Goal: Navigation & Orientation: Find specific page/section

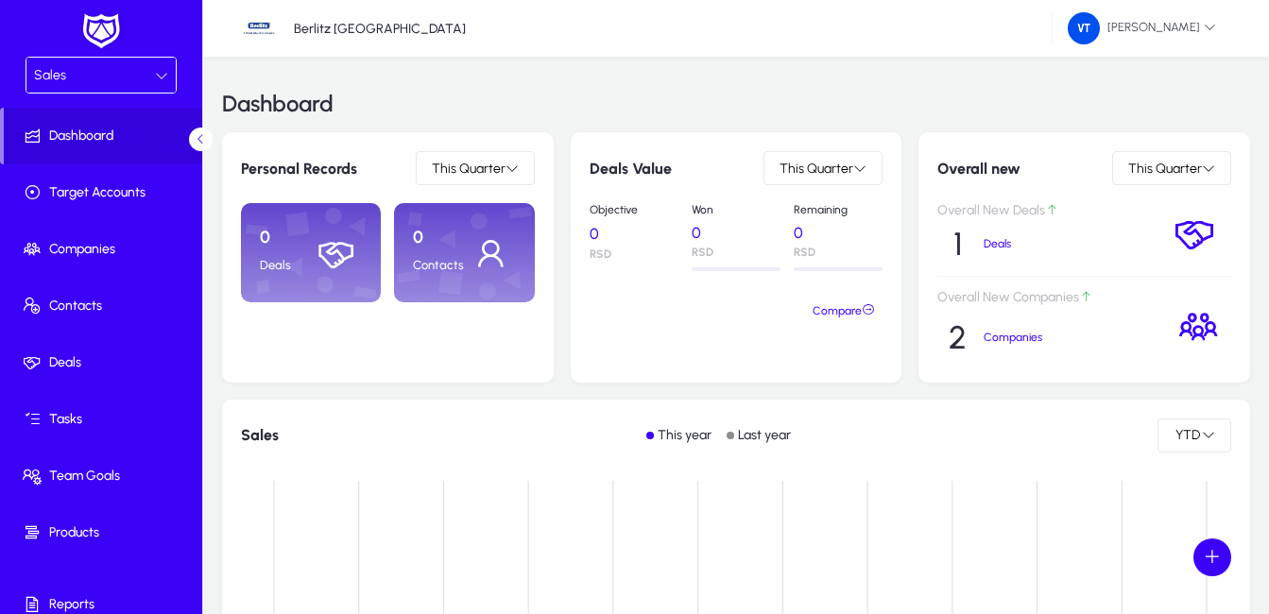
click at [158, 74] on icon at bounding box center [161, 75] width 13 height 13
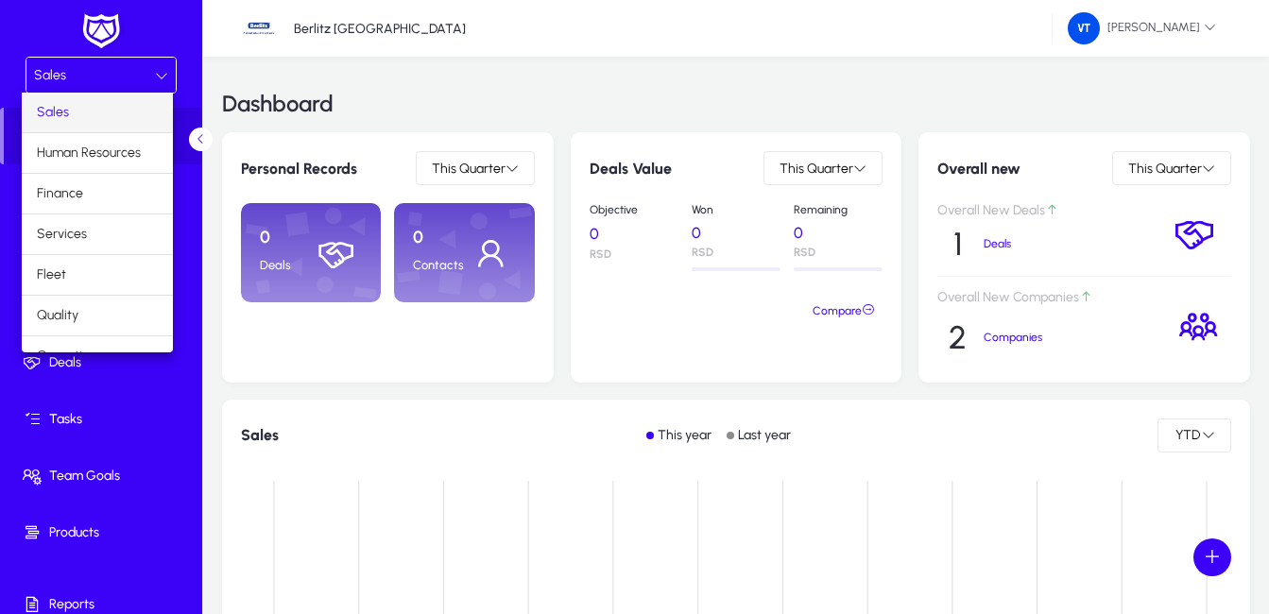
click at [78, 112] on mat-option "Sales" at bounding box center [97, 113] width 151 height 40
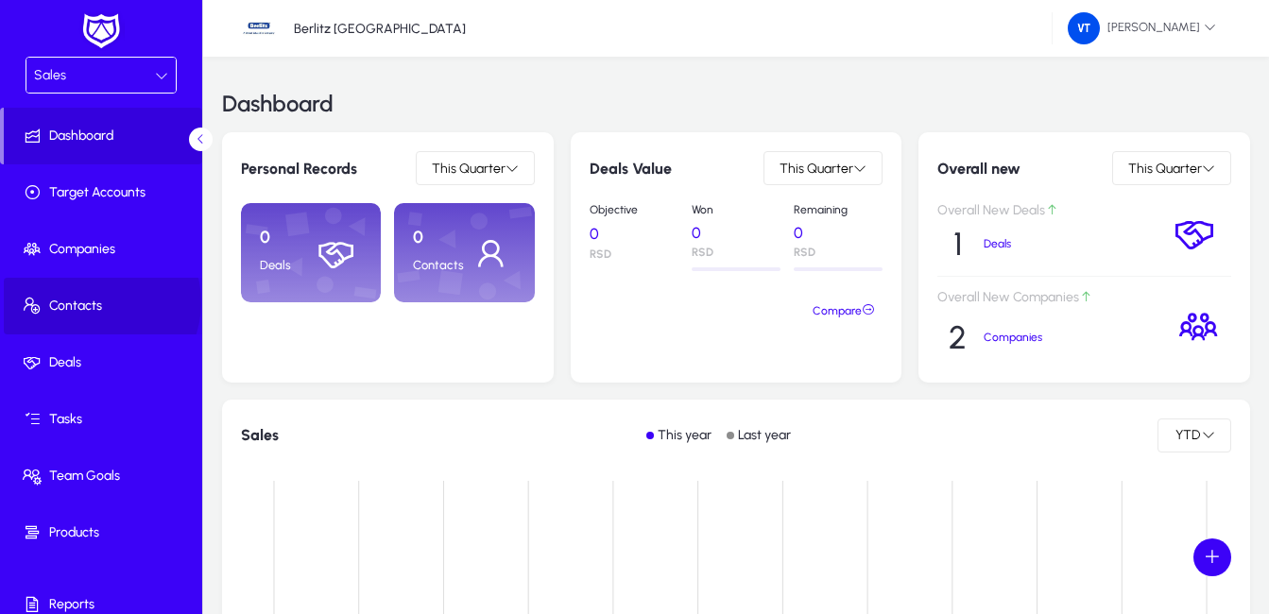
click at [95, 302] on span "Contacts" at bounding box center [105, 306] width 202 height 19
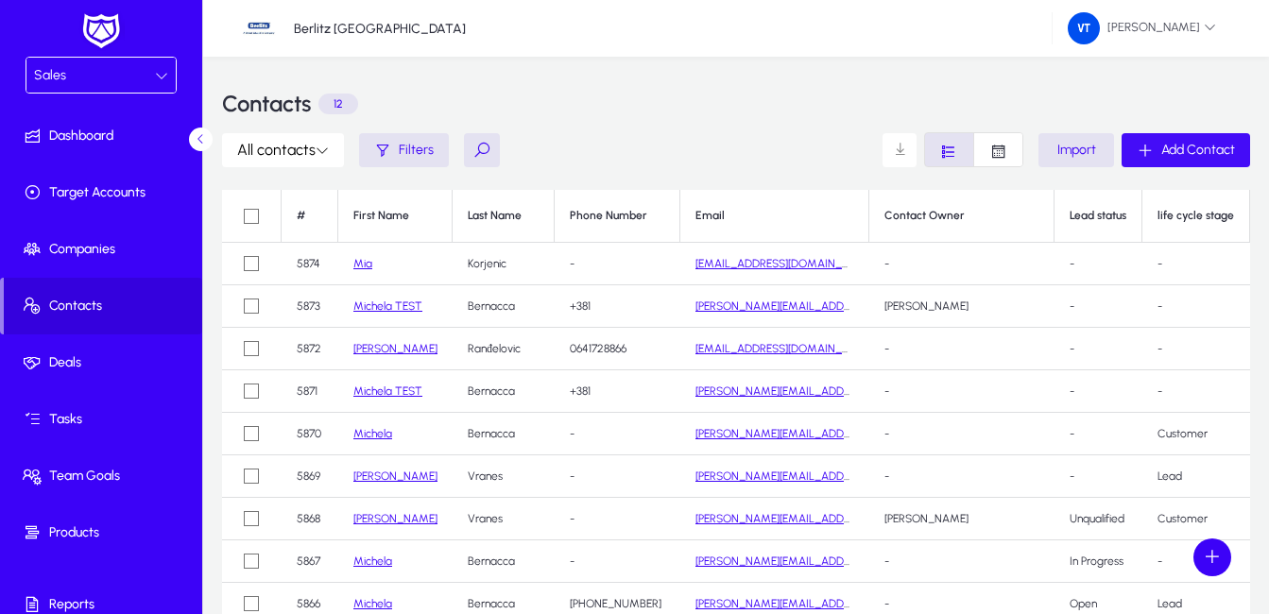
click at [1178, 142] on span "Add Contact" at bounding box center [1199, 150] width 74 height 16
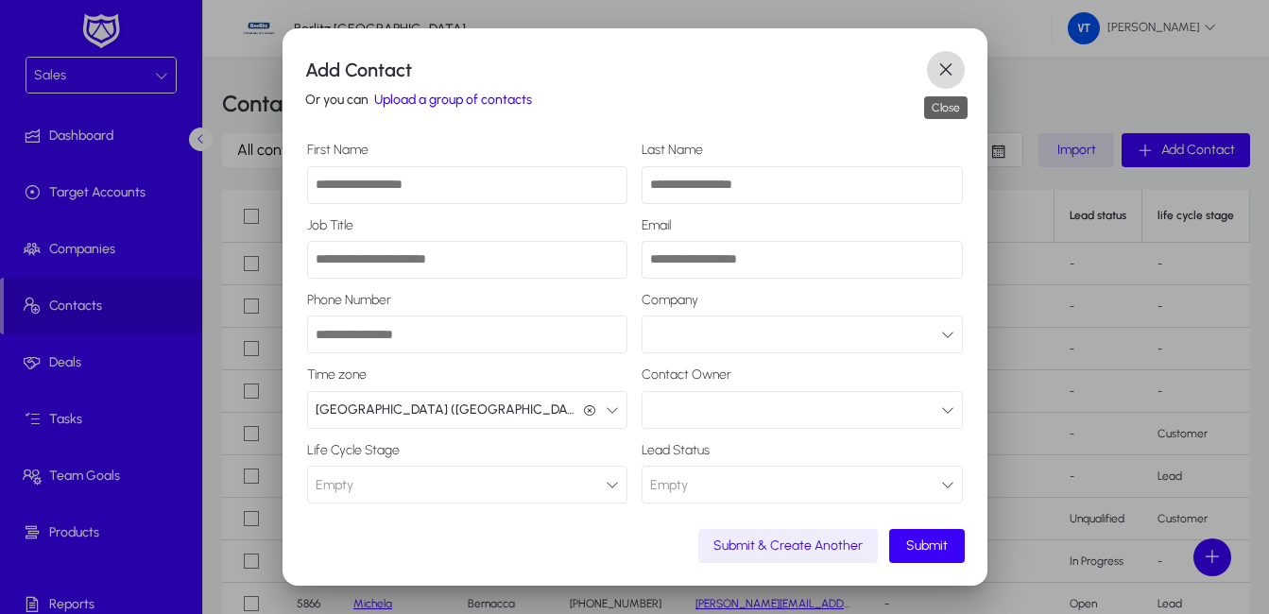
click at [940, 71] on span "button" at bounding box center [946, 70] width 38 height 38
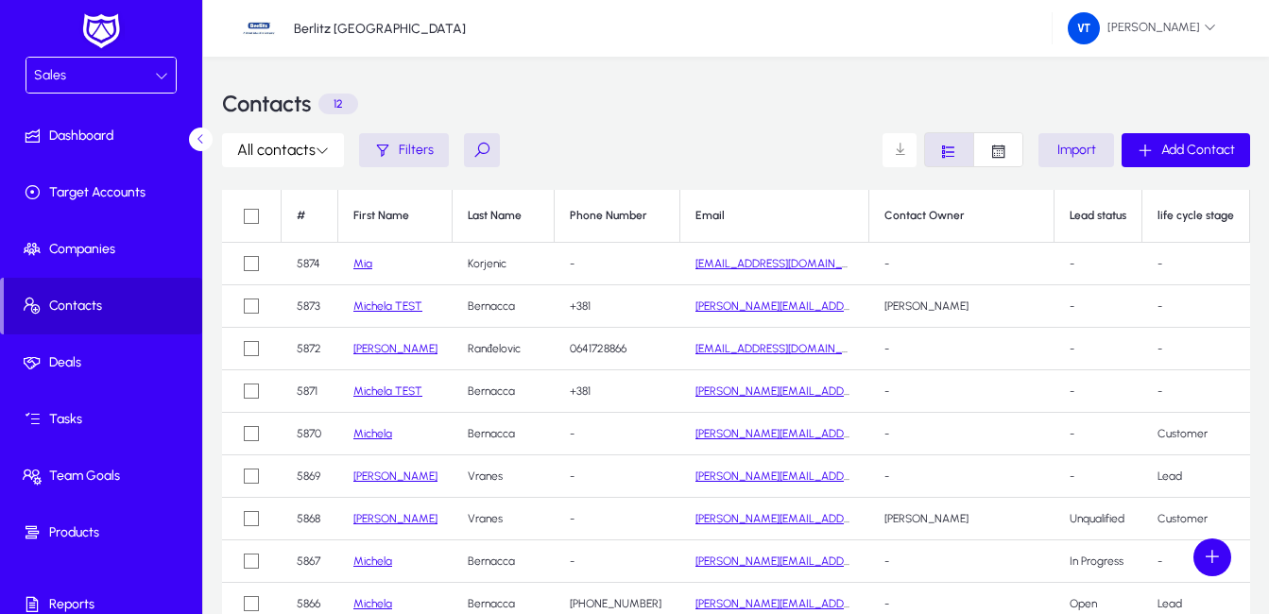
click at [79, 307] on span "Contacts" at bounding box center [103, 306] width 198 height 19
click at [1215, 146] on span "Add Contact" at bounding box center [1199, 150] width 74 height 16
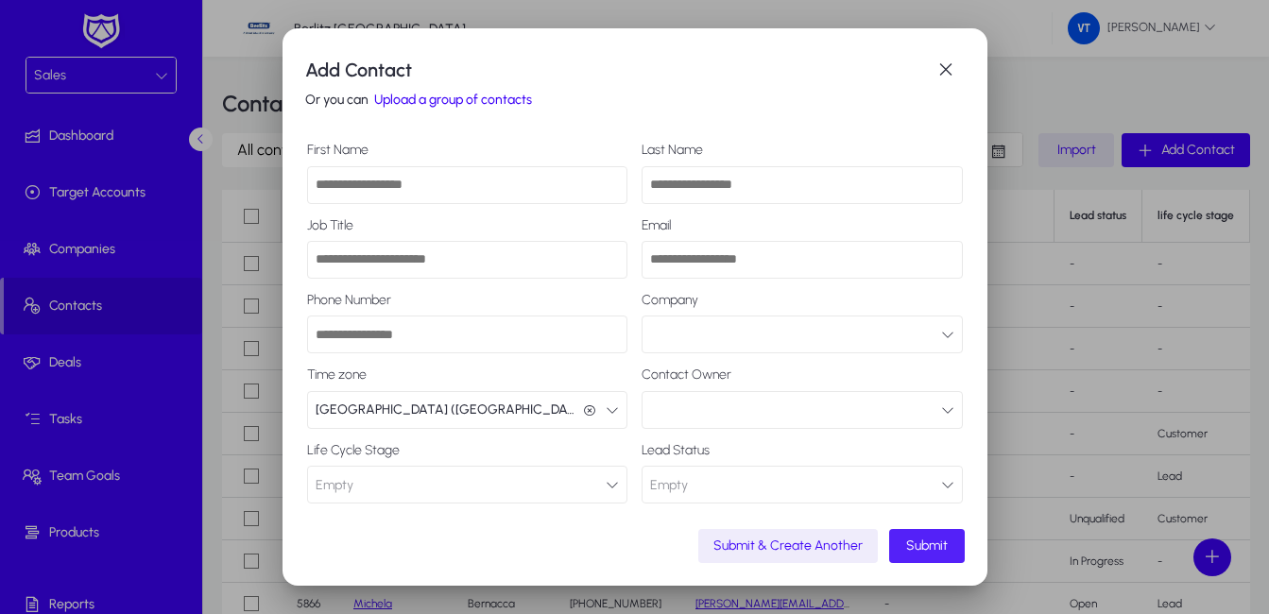
scroll to position [33, 0]
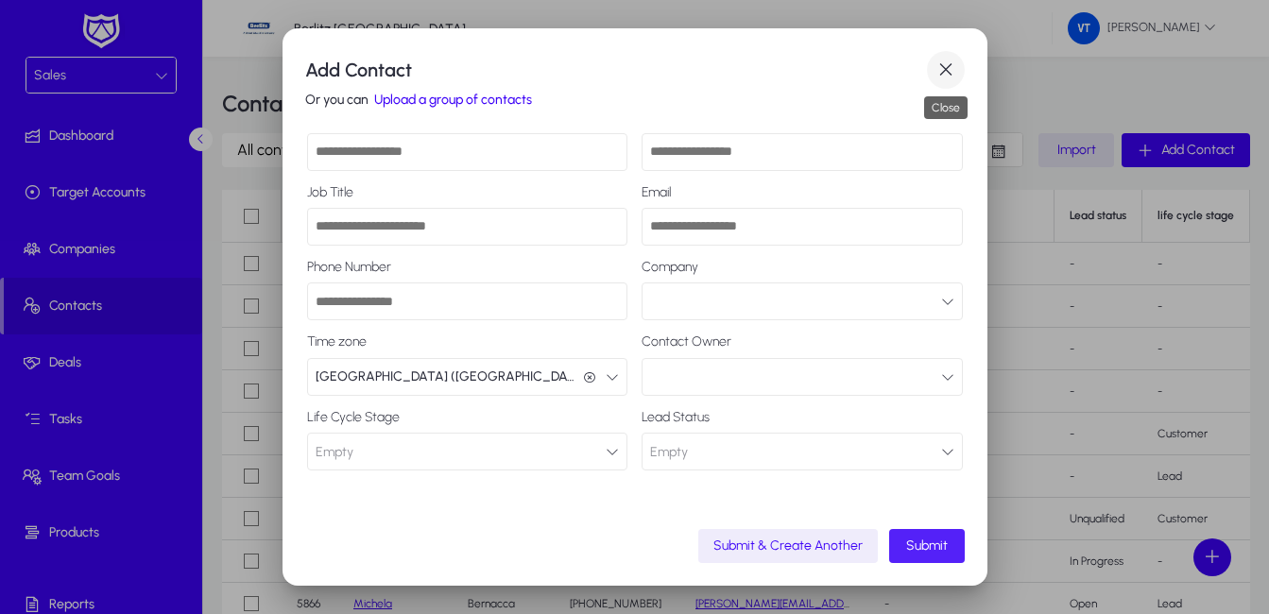
click at [940, 71] on span "button" at bounding box center [946, 70] width 38 height 38
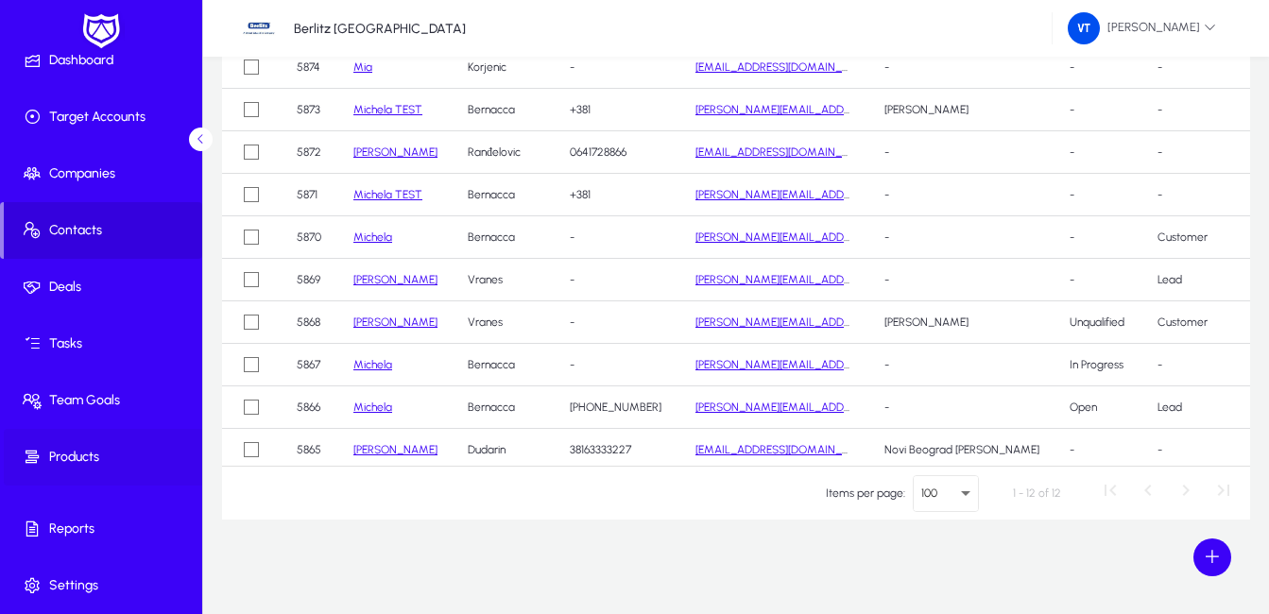
scroll to position [0, 0]
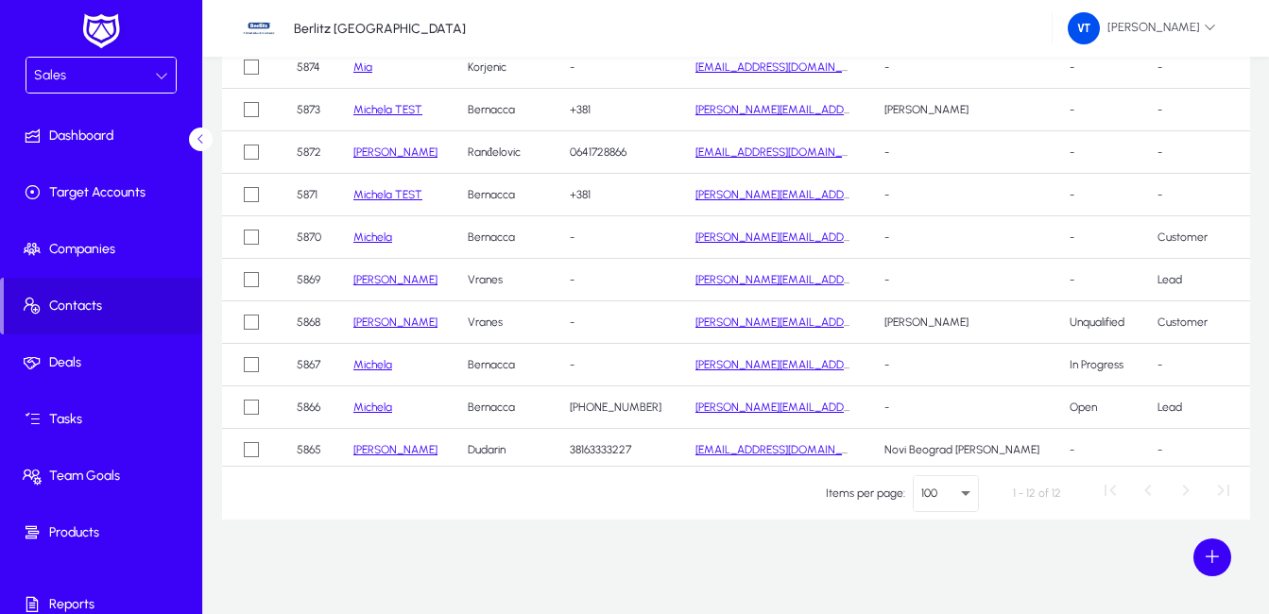
click at [155, 71] on icon at bounding box center [161, 75] width 13 height 13
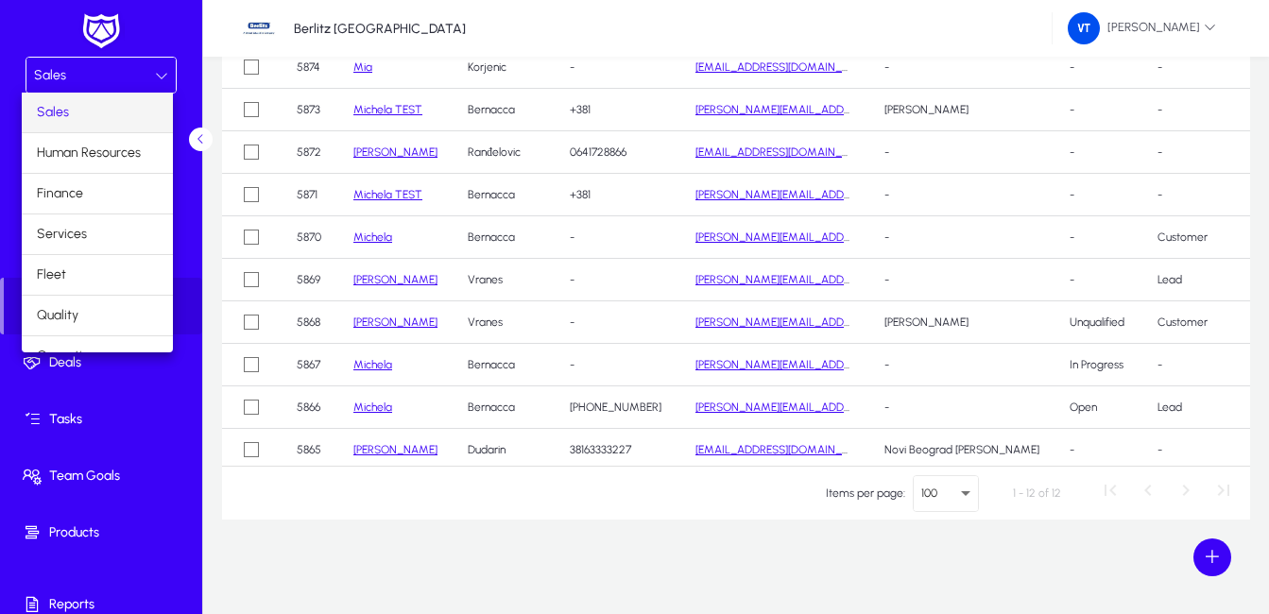
click at [100, 74] on div at bounding box center [634, 307] width 1269 height 614
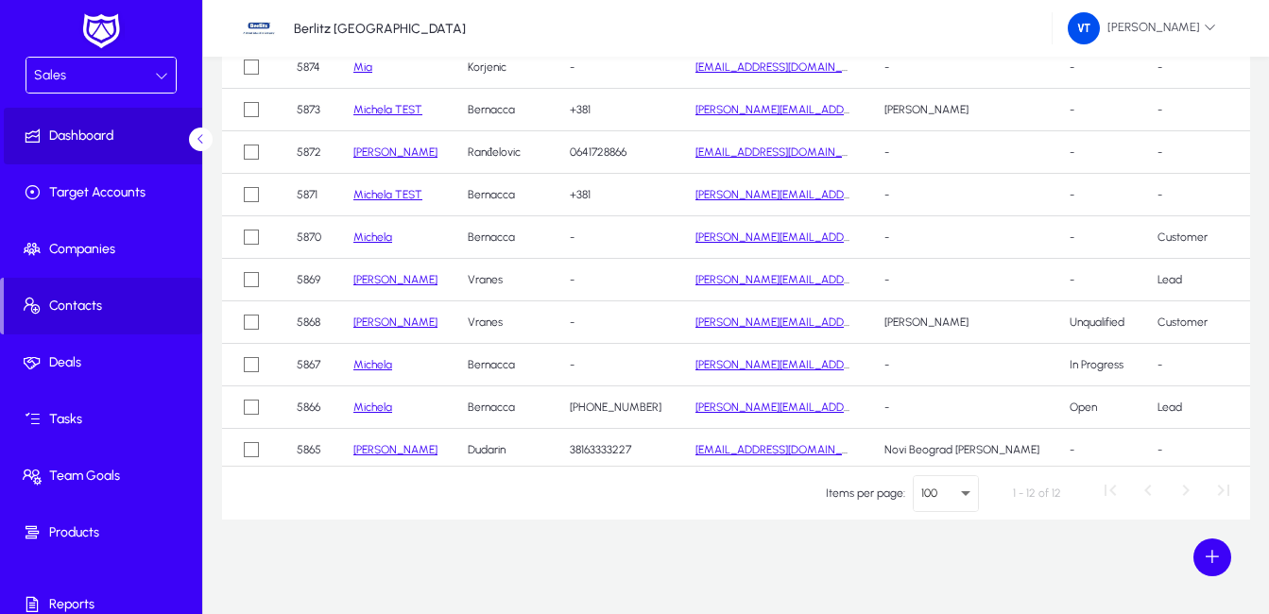
click at [105, 132] on span "Dashboard" at bounding box center [105, 136] width 202 height 19
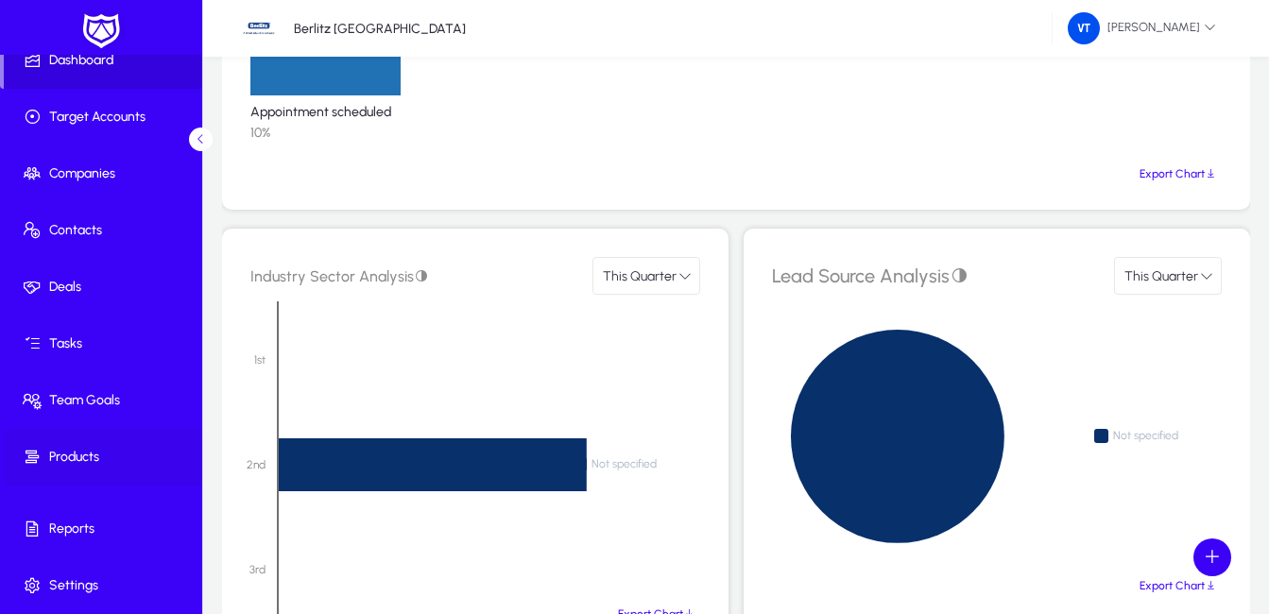
scroll to position [1418, 0]
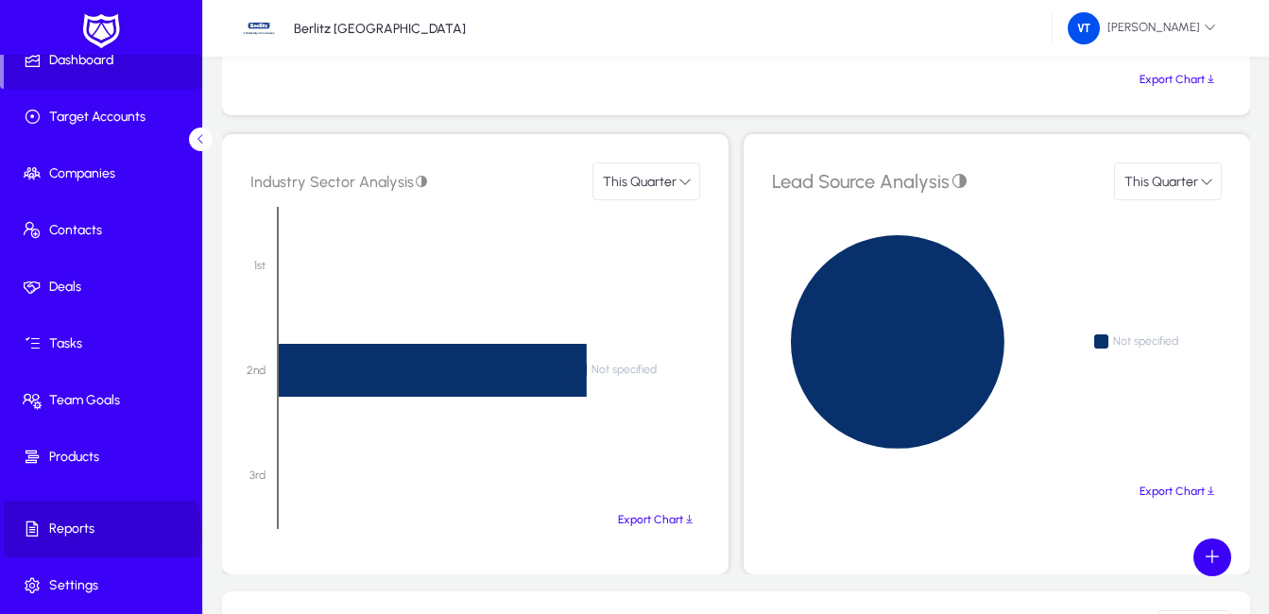
click at [96, 533] on span "Reports" at bounding box center [105, 529] width 202 height 19
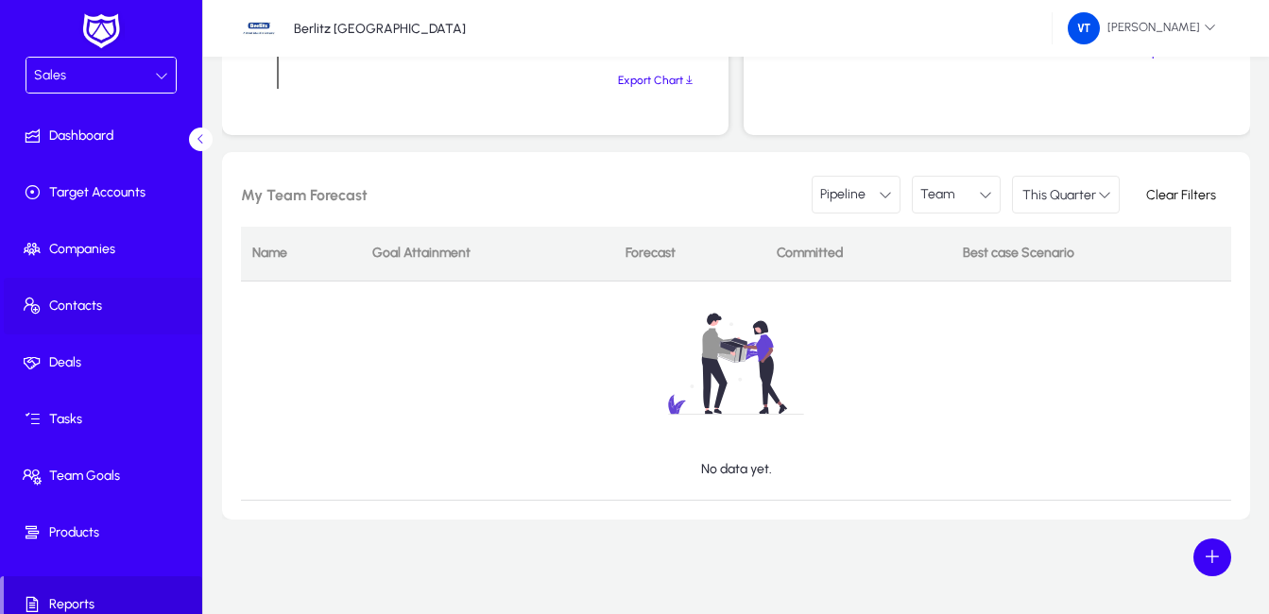
click at [106, 306] on span "Contacts" at bounding box center [105, 306] width 202 height 19
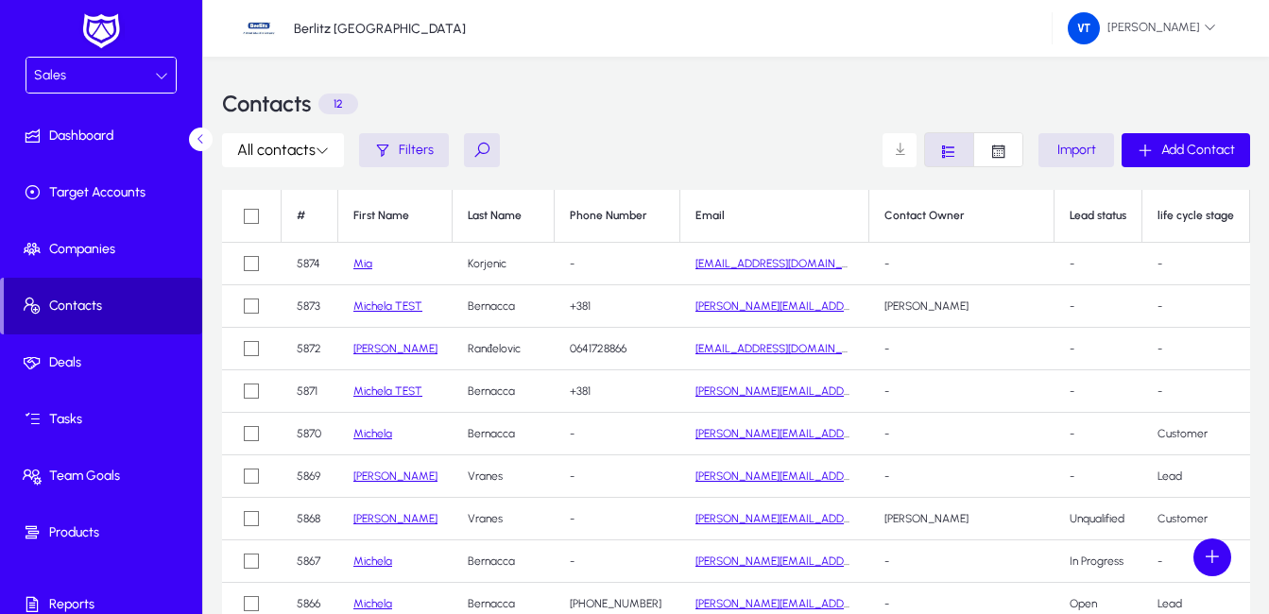
click at [118, 306] on span "Contacts" at bounding box center [103, 306] width 198 height 19
click at [998, 154] on icon "Font Style" at bounding box center [999, 152] width 18 height 18
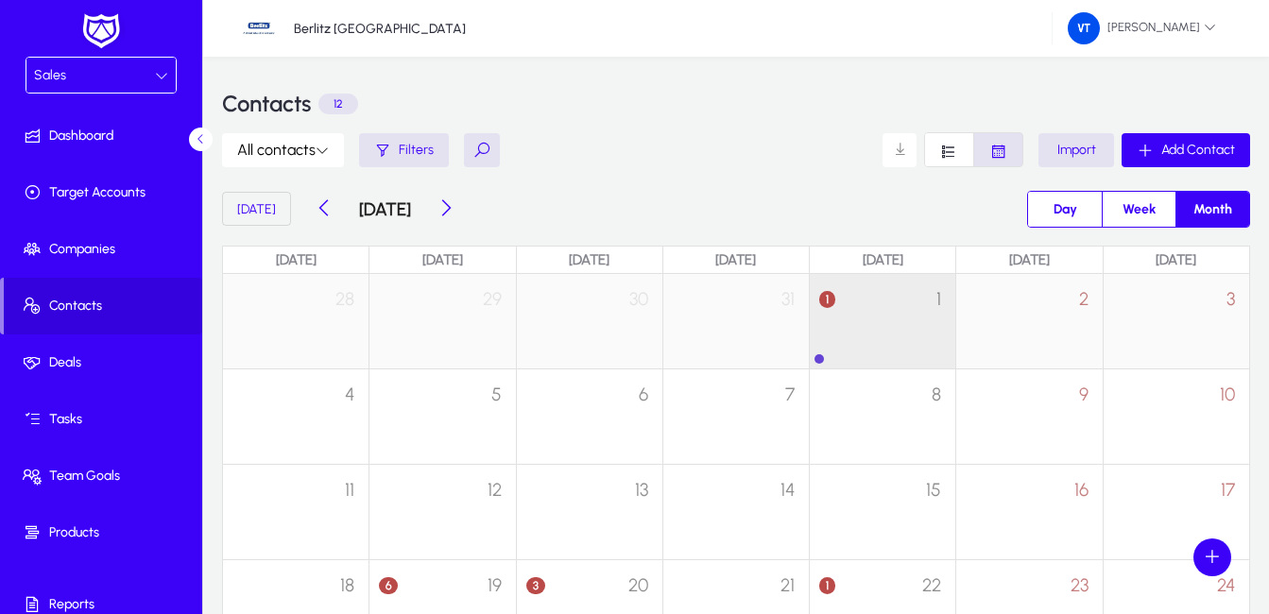
click at [859, 330] on div "1 1" at bounding box center [883, 311] width 146 height 74
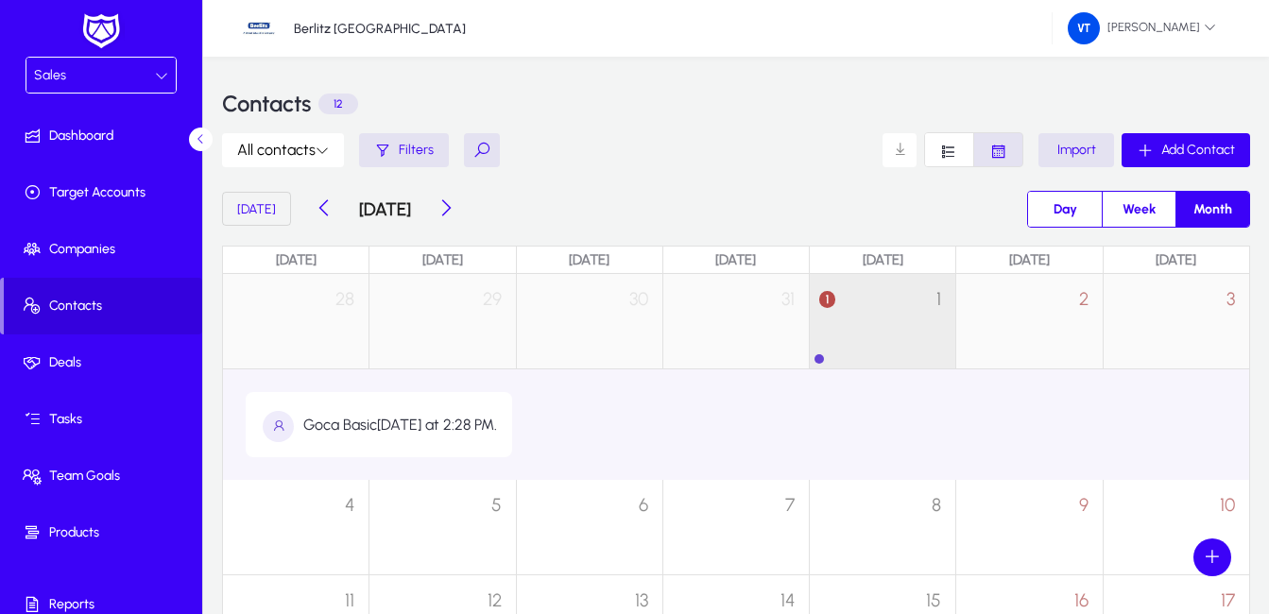
click at [859, 330] on div "1 1" at bounding box center [883, 311] width 146 height 74
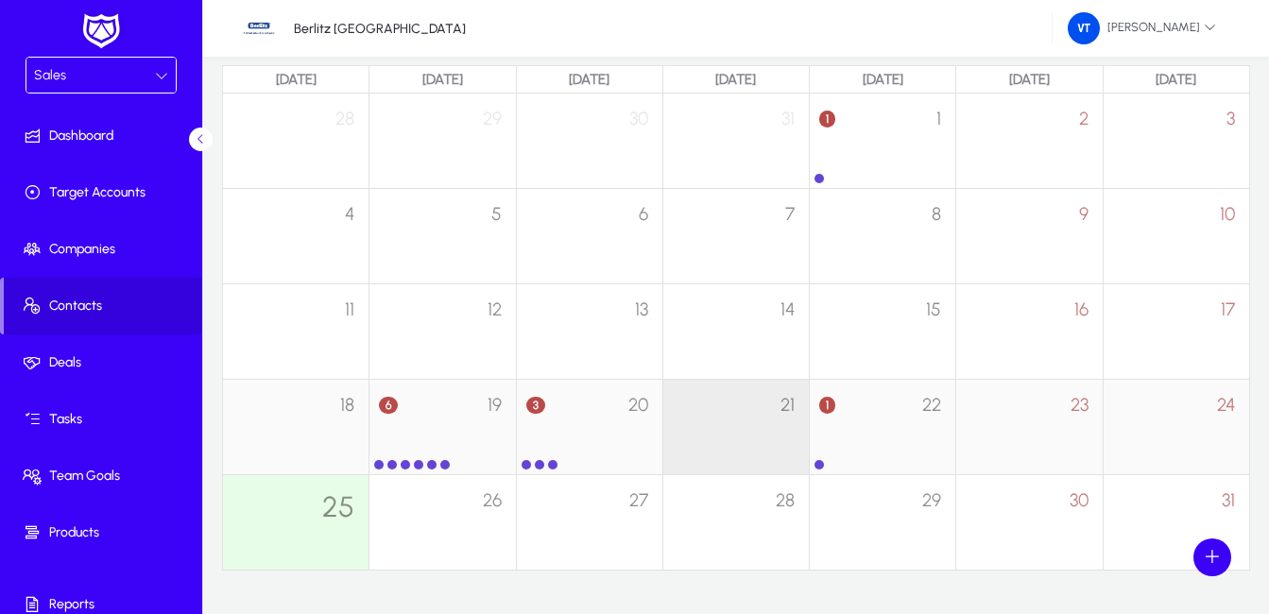
scroll to position [189, 0]
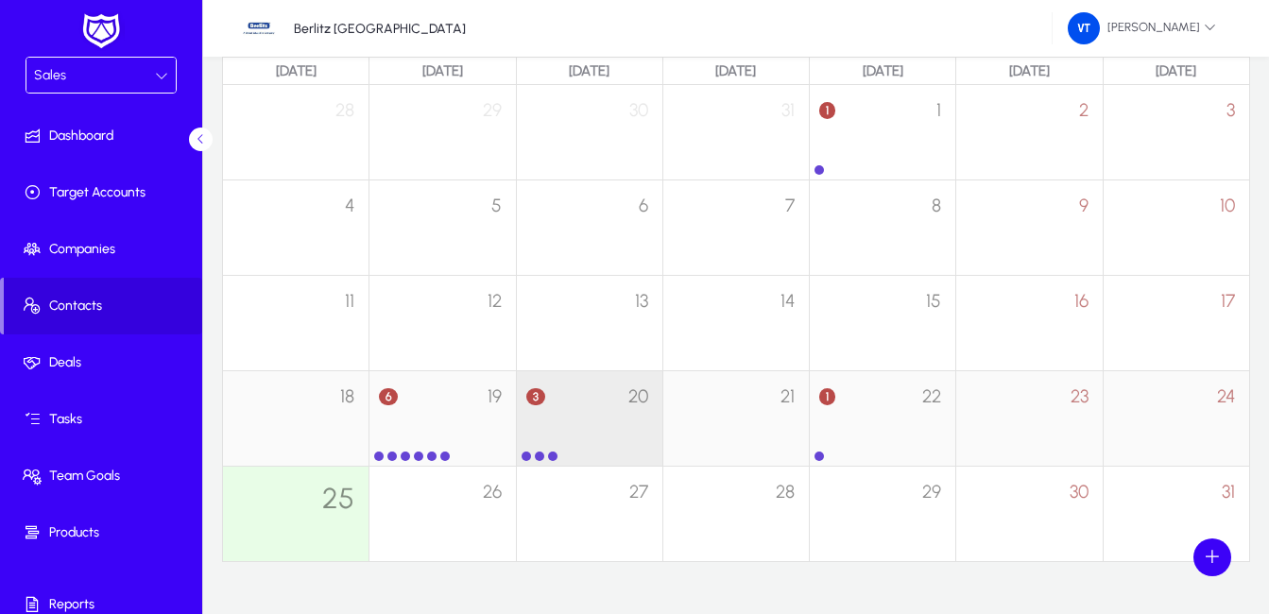
click at [562, 434] on div "3 20" at bounding box center [590, 408] width 146 height 74
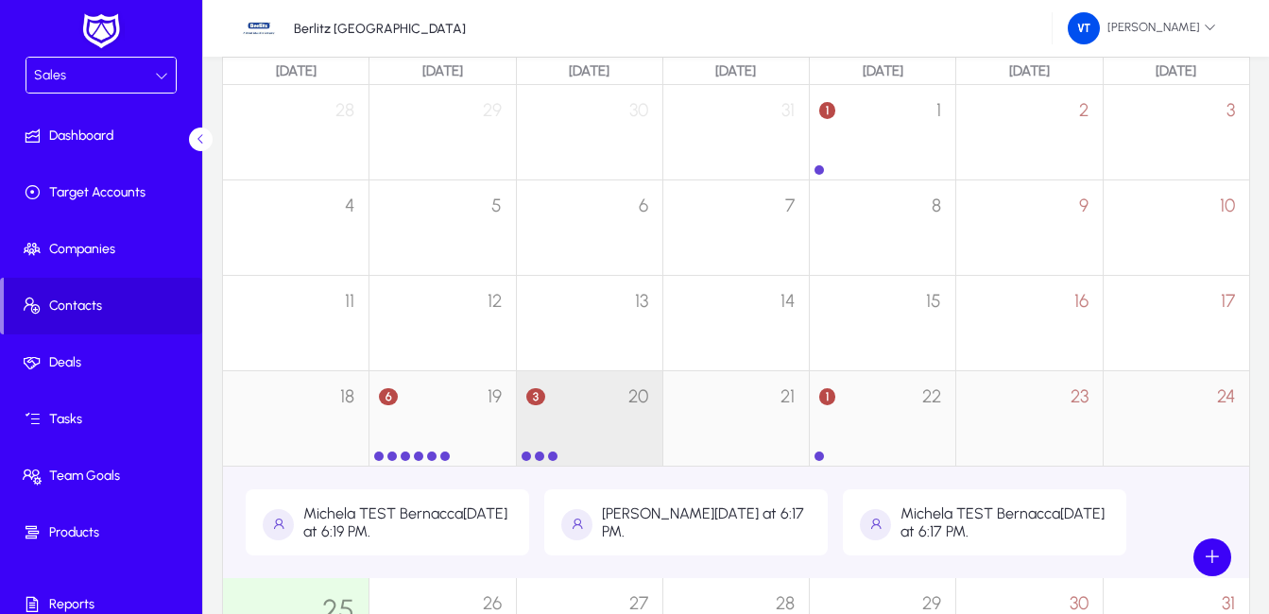
scroll to position [284, 0]
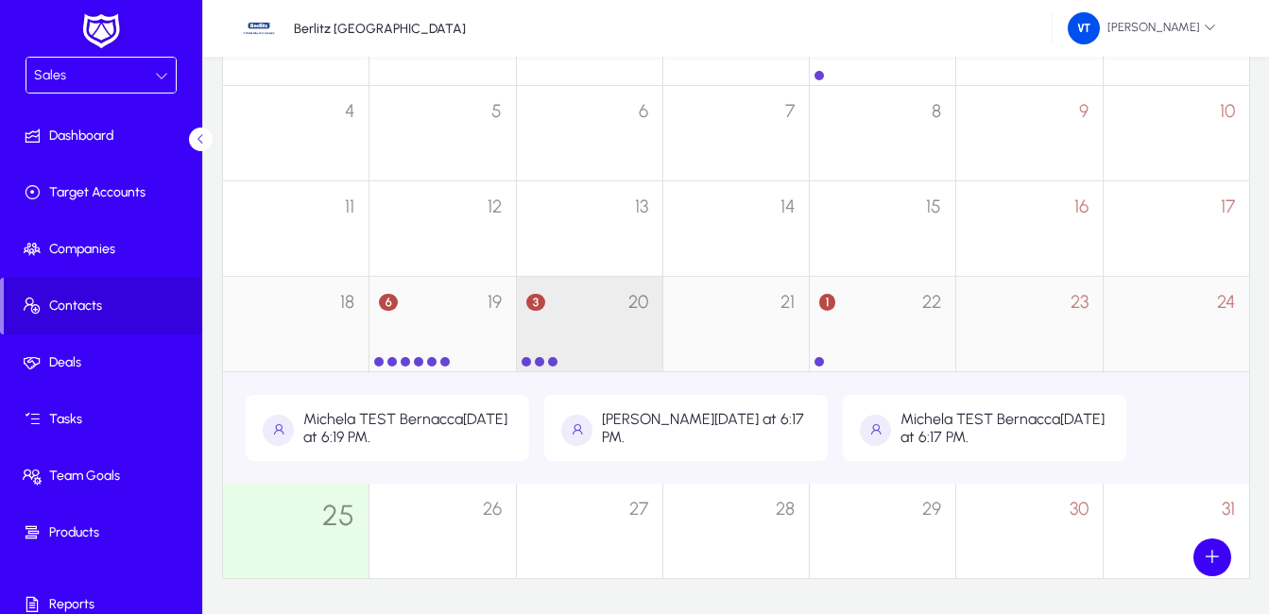
click at [590, 349] on div "3 20" at bounding box center [590, 314] width 146 height 74
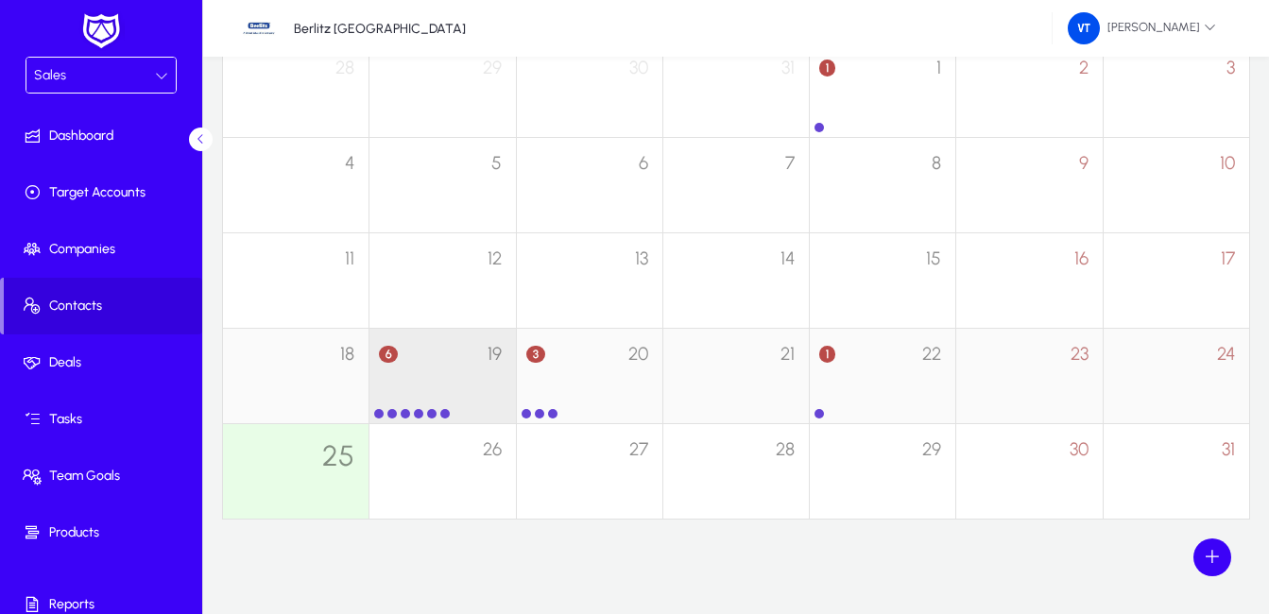
scroll to position [232, 0]
click at [483, 372] on div "6 19" at bounding box center [443, 366] width 146 height 74
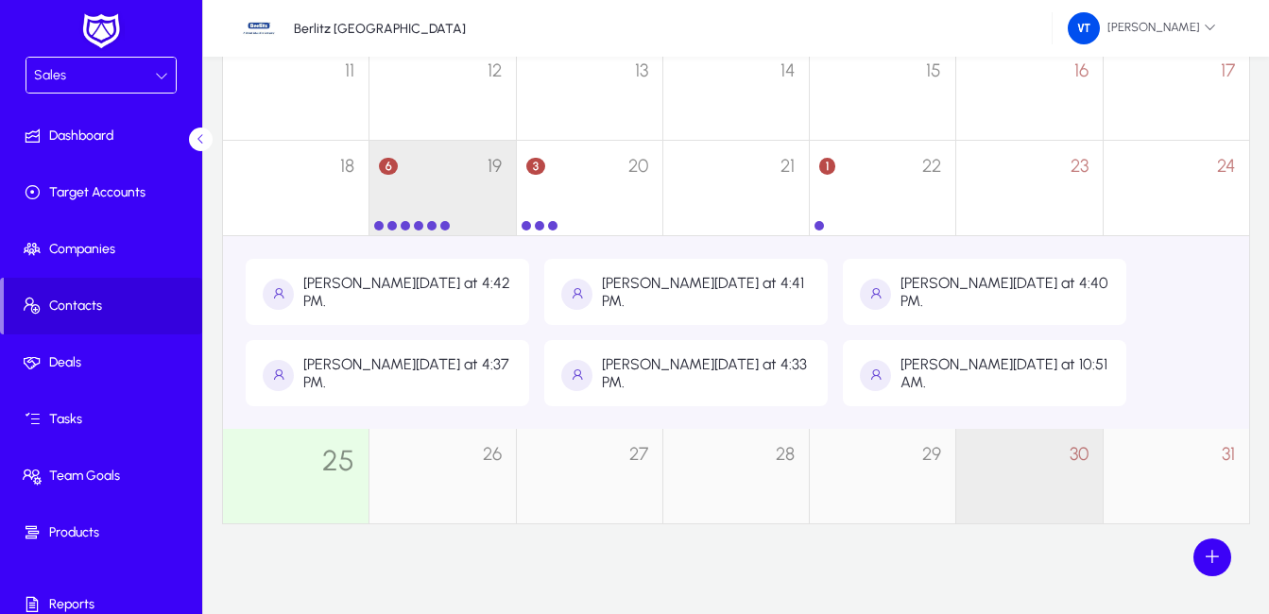
scroll to position [421, 0]
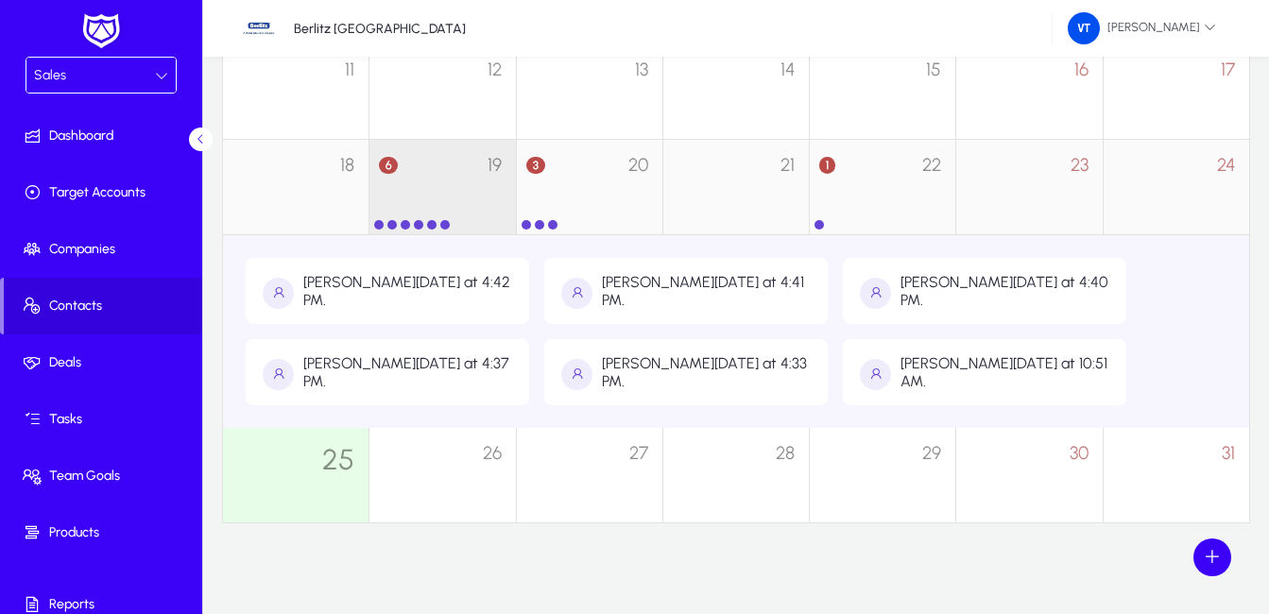
click at [467, 174] on div "6 19" at bounding box center [443, 177] width 146 height 74
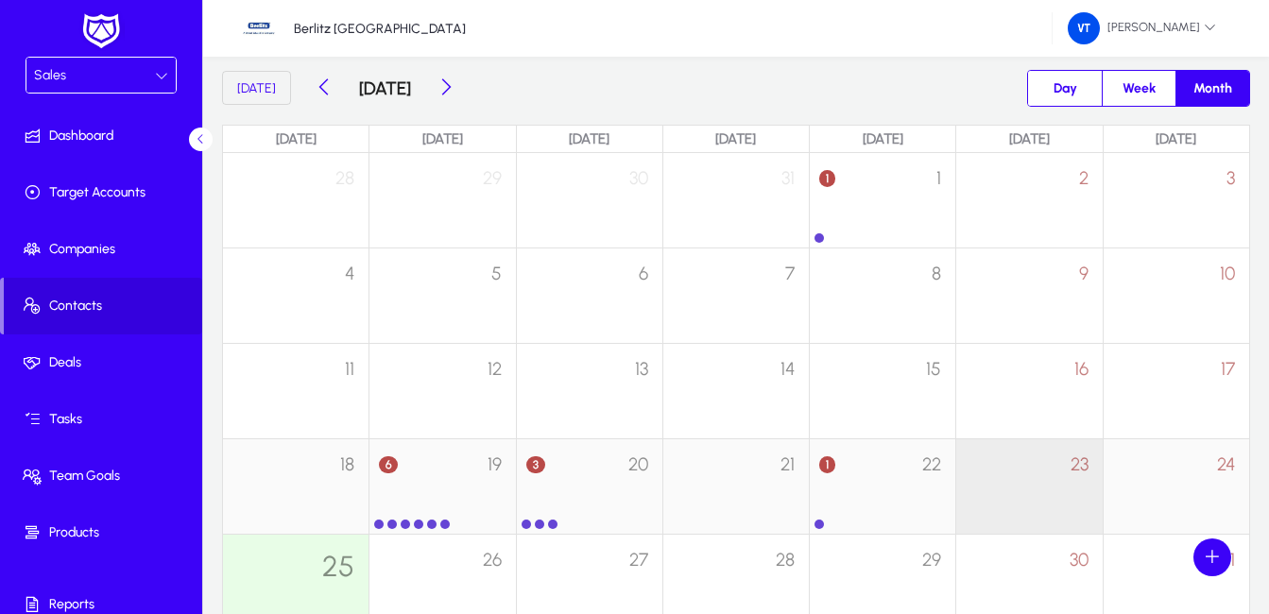
scroll to position [232, 0]
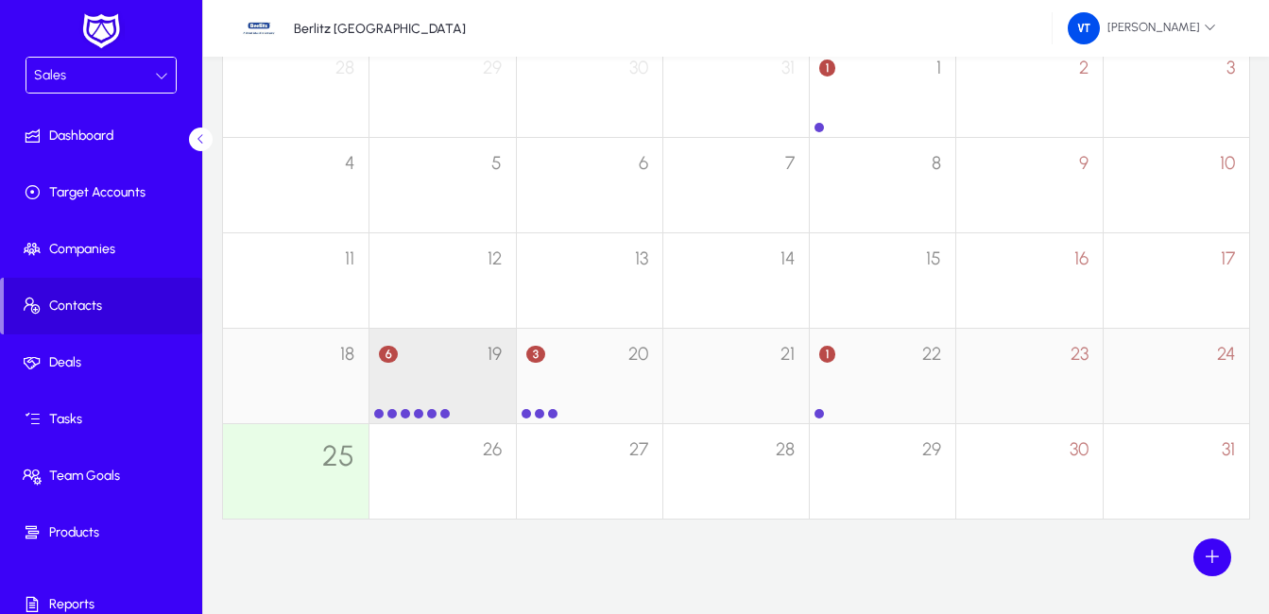
click at [460, 396] on div "6 19" at bounding box center [443, 366] width 146 height 74
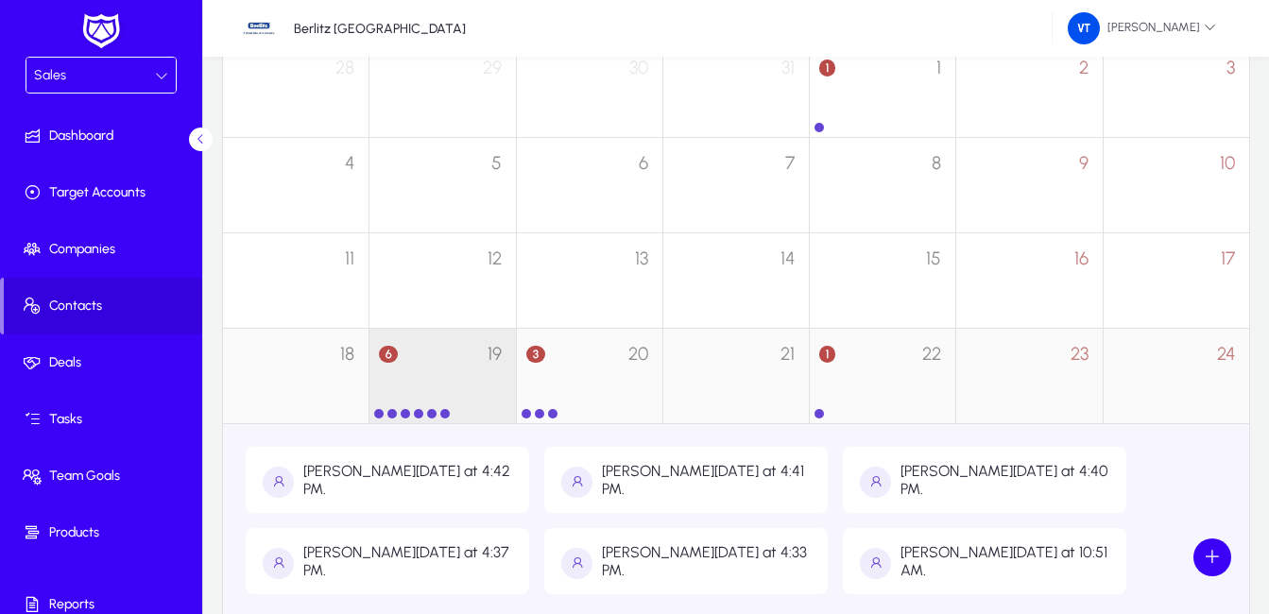
click at [461, 395] on div "6 19" at bounding box center [443, 366] width 146 height 74
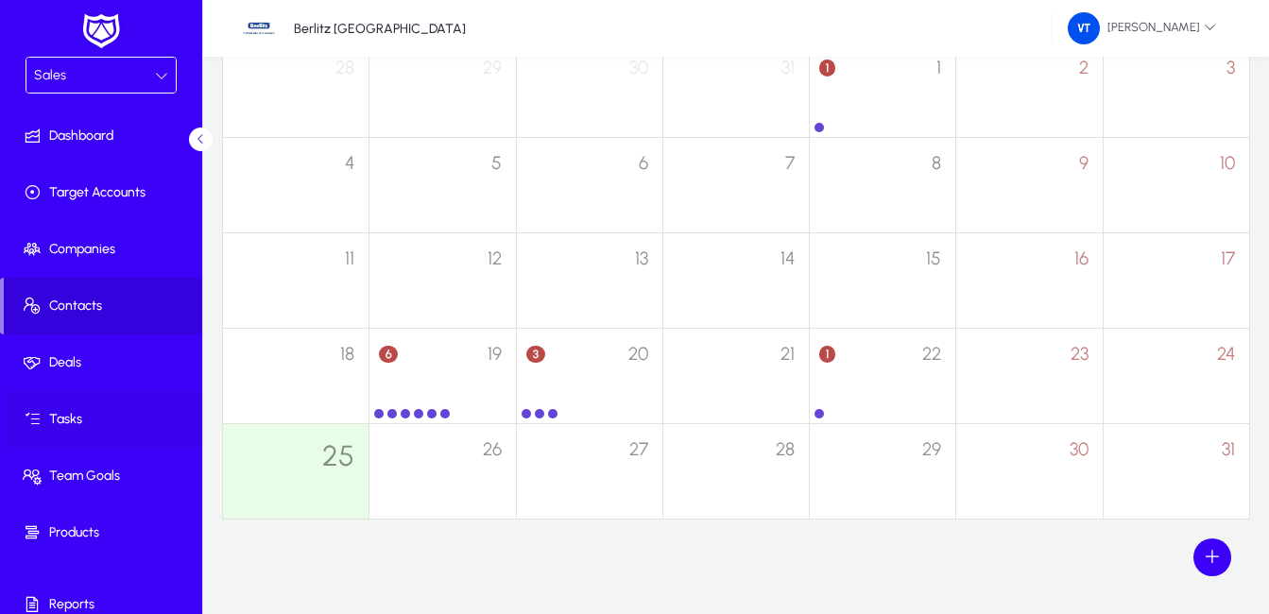
click at [49, 423] on span "Tasks" at bounding box center [105, 419] width 202 height 19
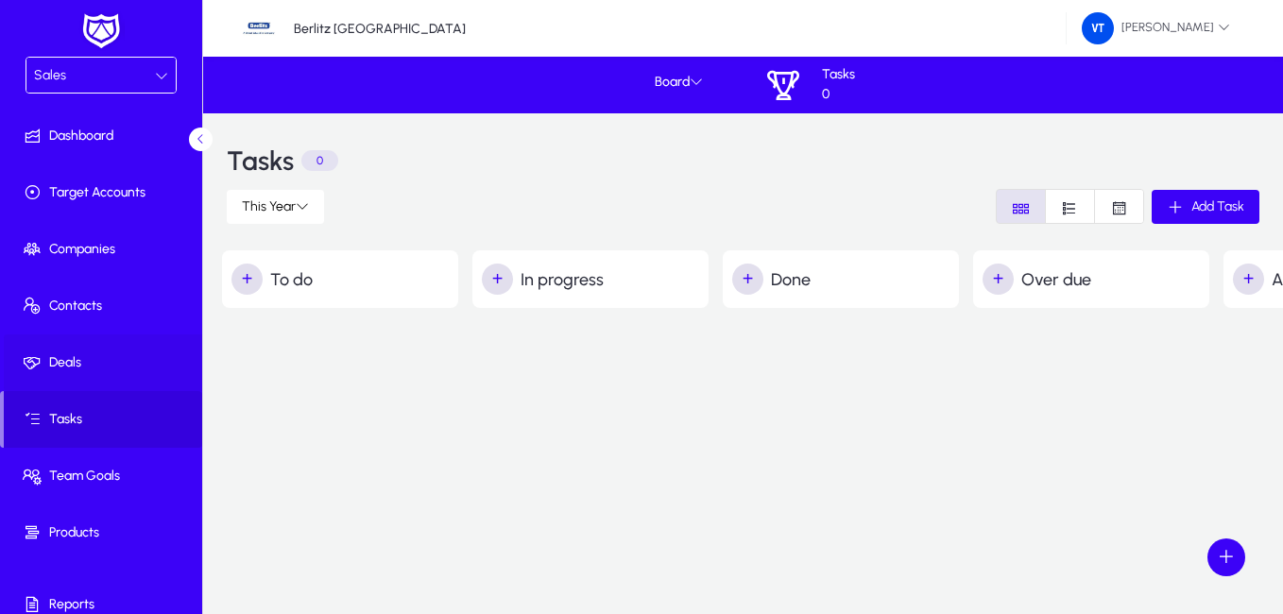
click at [95, 358] on span "Deals" at bounding box center [105, 362] width 202 height 19
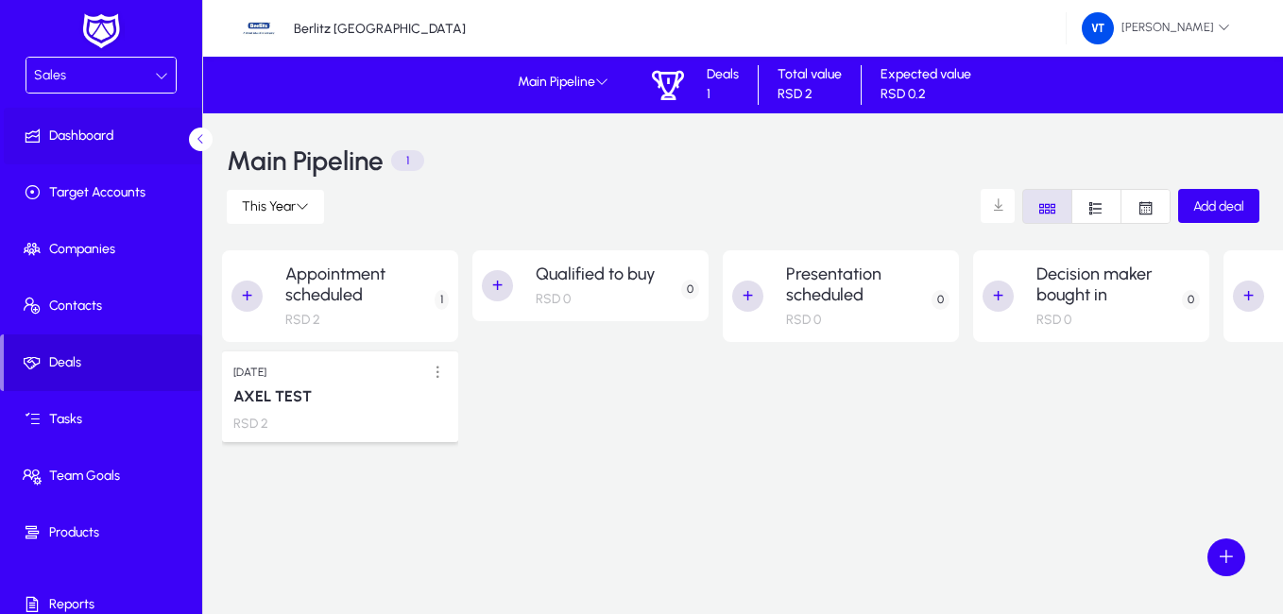
click at [121, 143] on span "Dashboard" at bounding box center [105, 136] width 202 height 19
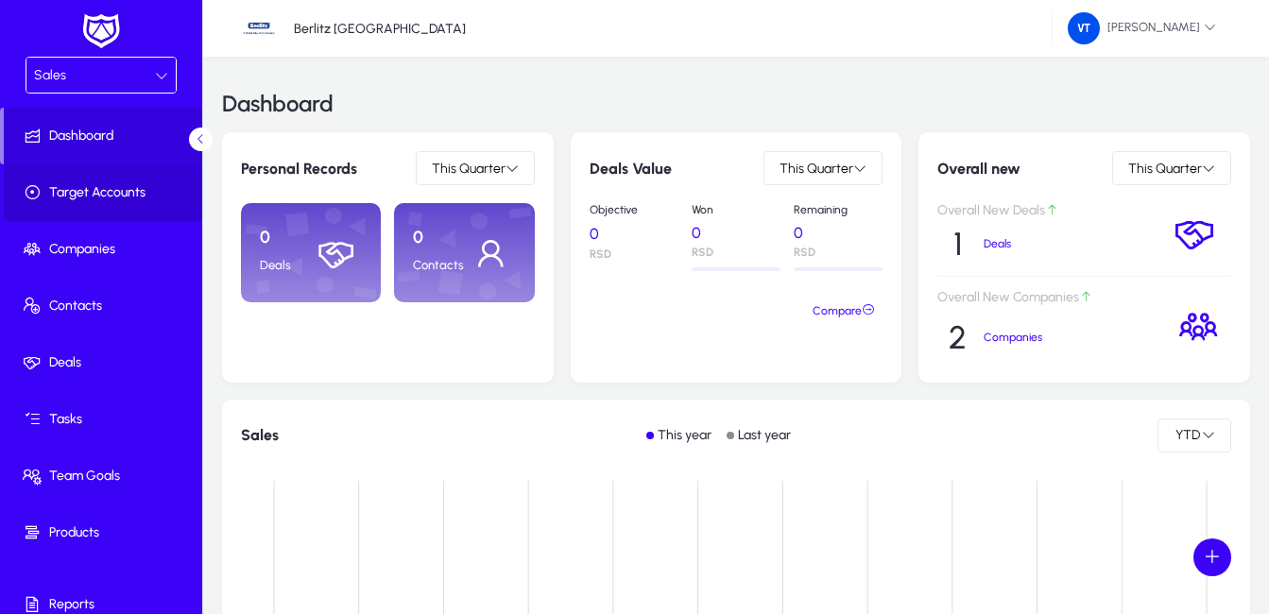
click at [107, 187] on span "Target Accounts" at bounding box center [105, 192] width 202 height 19
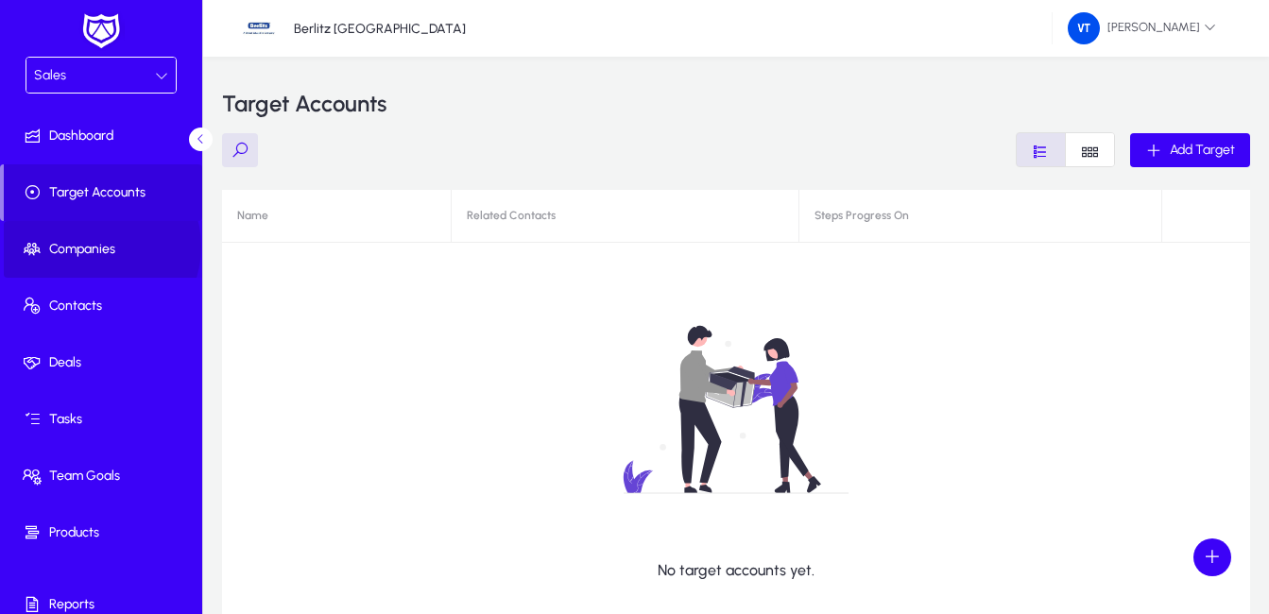
click at [96, 247] on span "Companies" at bounding box center [105, 249] width 202 height 19
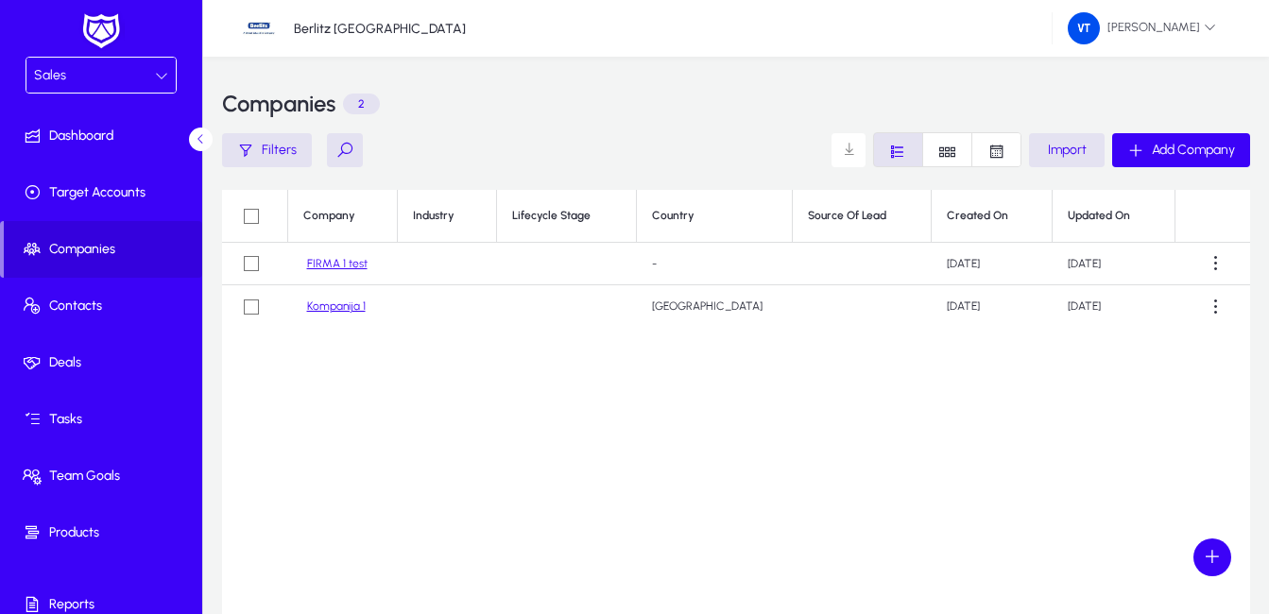
click at [349, 267] on link "FIRMA 1 test" at bounding box center [337, 264] width 60 height 14
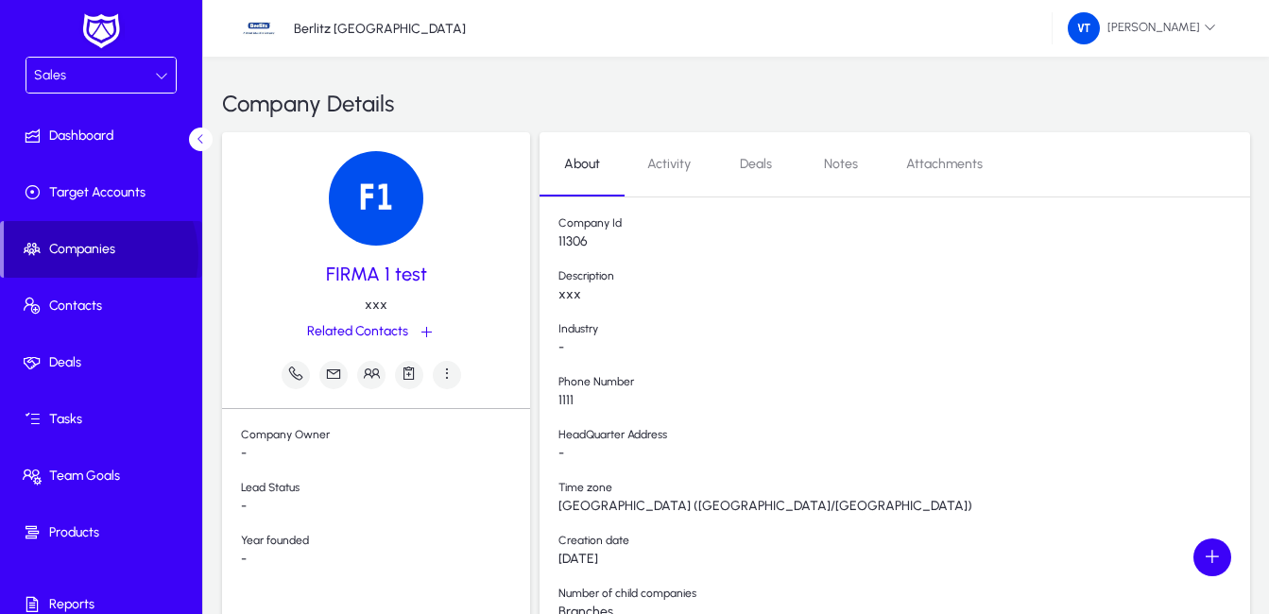
click at [89, 256] on span "Companies" at bounding box center [103, 249] width 198 height 19
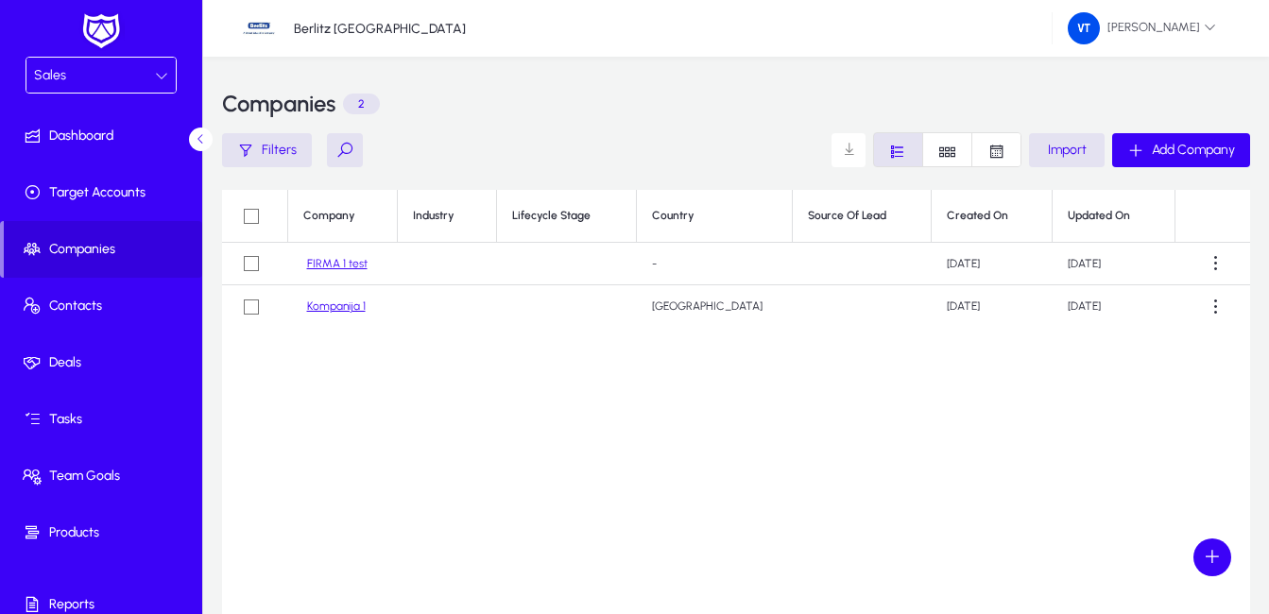
click at [360, 307] on link "Kompanija 1" at bounding box center [336, 307] width 59 height 14
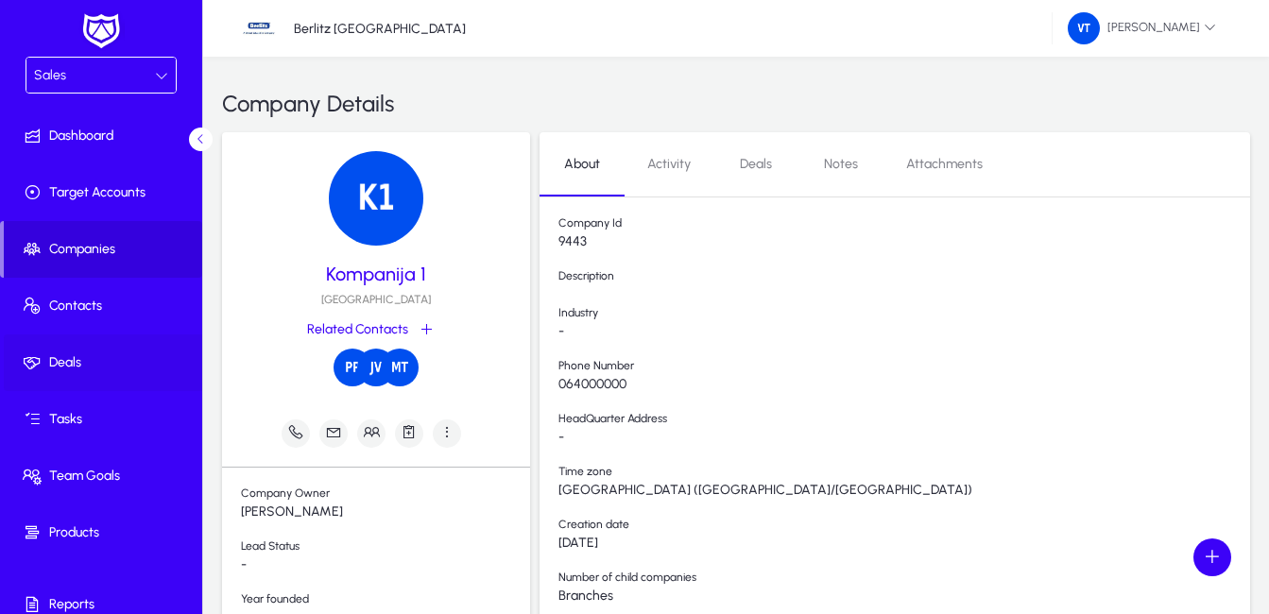
click at [71, 364] on span "Deals" at bounding box center [105, 362] width 202 height 19
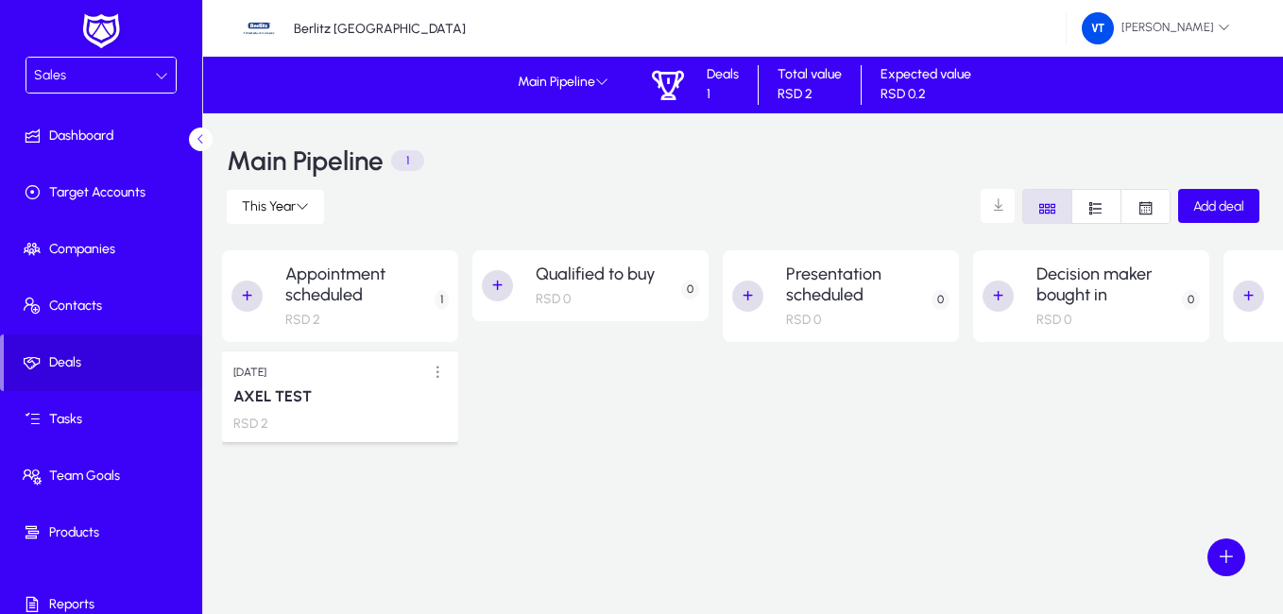
click at [200, 136] on icon at bounding box center [201, 139] width 12 height 12
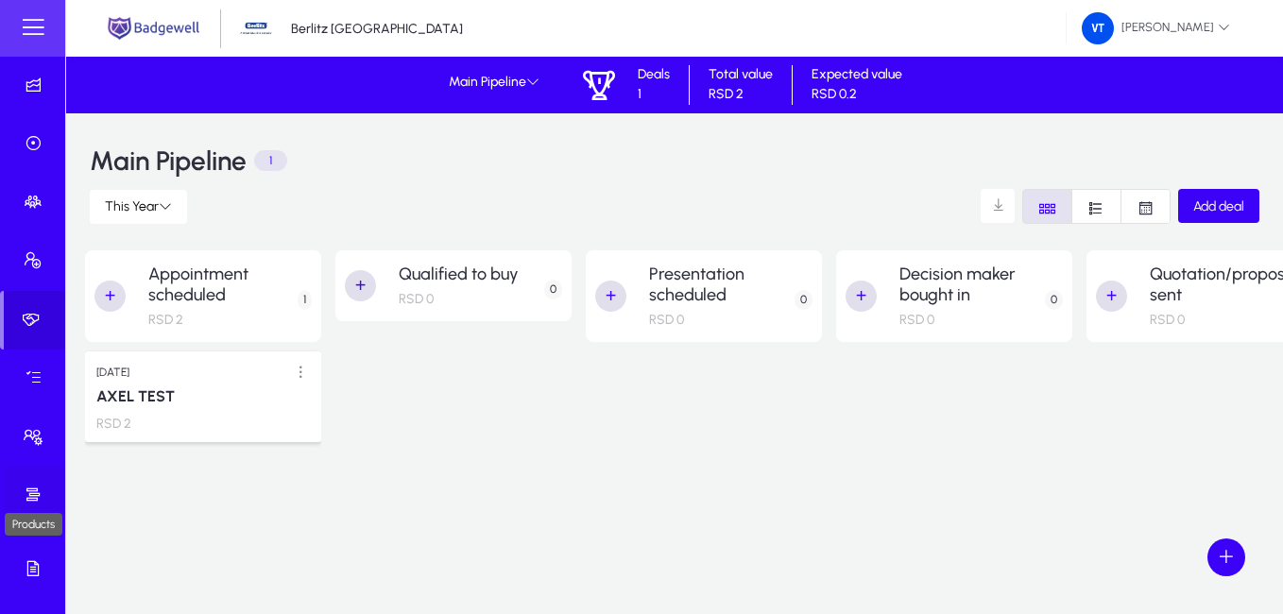
click at [34, 491] on icon at bounding box center [37, 495] width 26 height 19
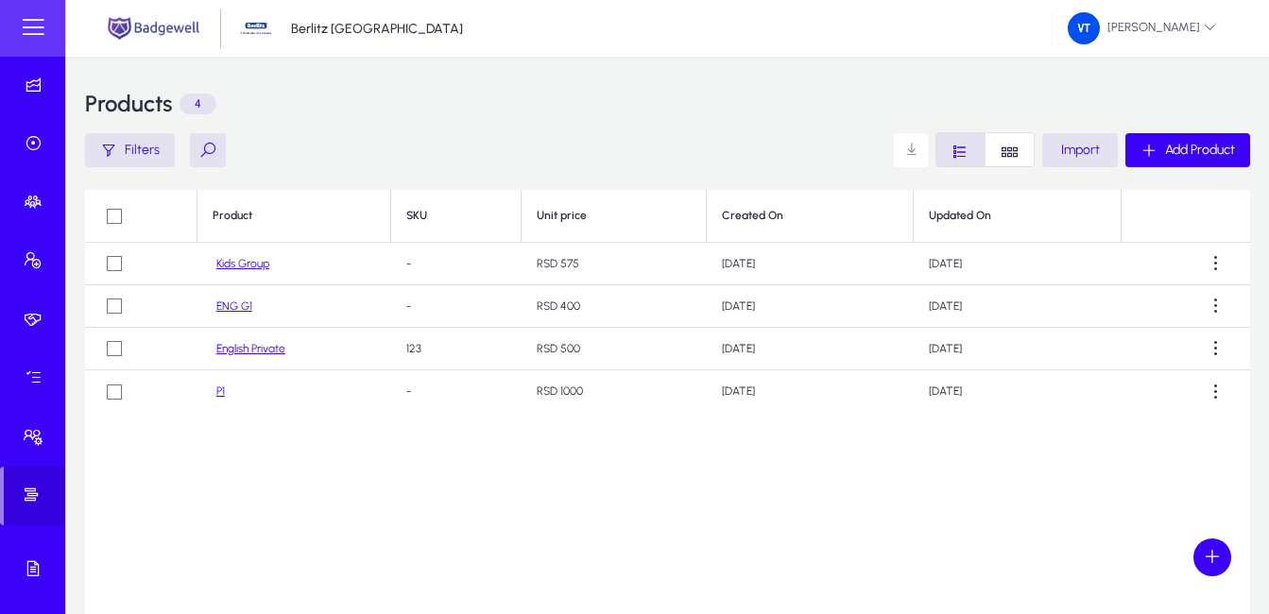
click at [254, 265] on link "Kids Group" at bounding box center [242, 264] width 53 height 14
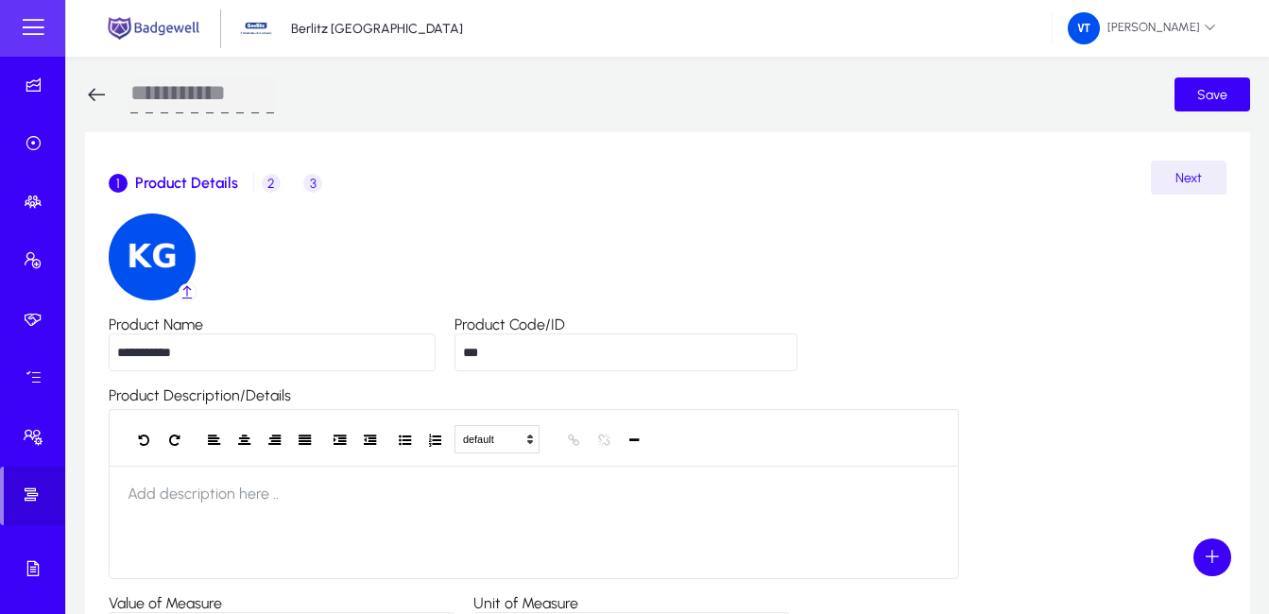
click at [93, 96] on icon at bounding box center [96, 94] width 23 height 23
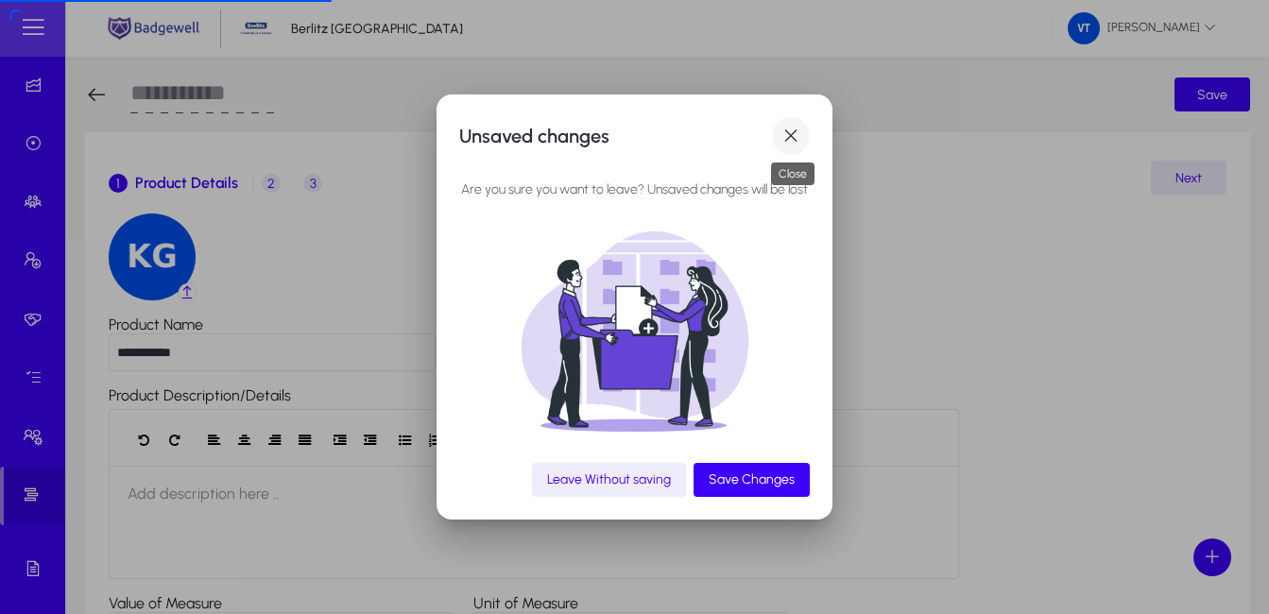
click at [794, 134] on span "button" at bounding box center [791, 136] width 38 height 38
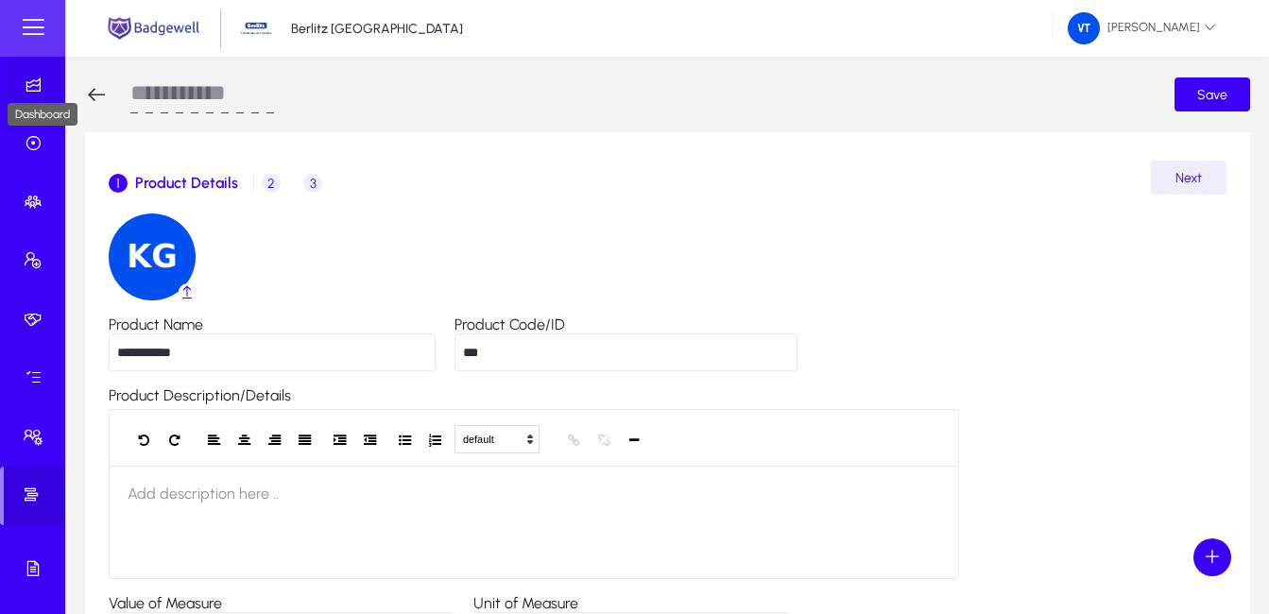
click at [31, 81] on icon at bounding box center [37, 85] width 26 height 19
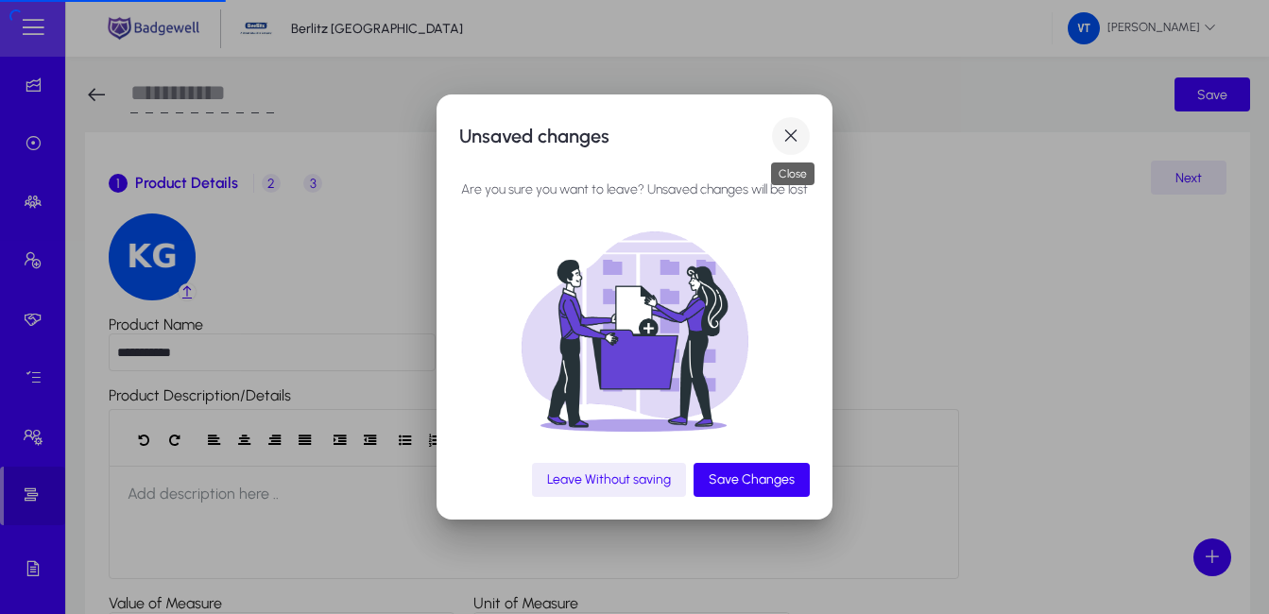
click at [800, 136] on span "button" at bounding box center [791, 136] width 38 height 38
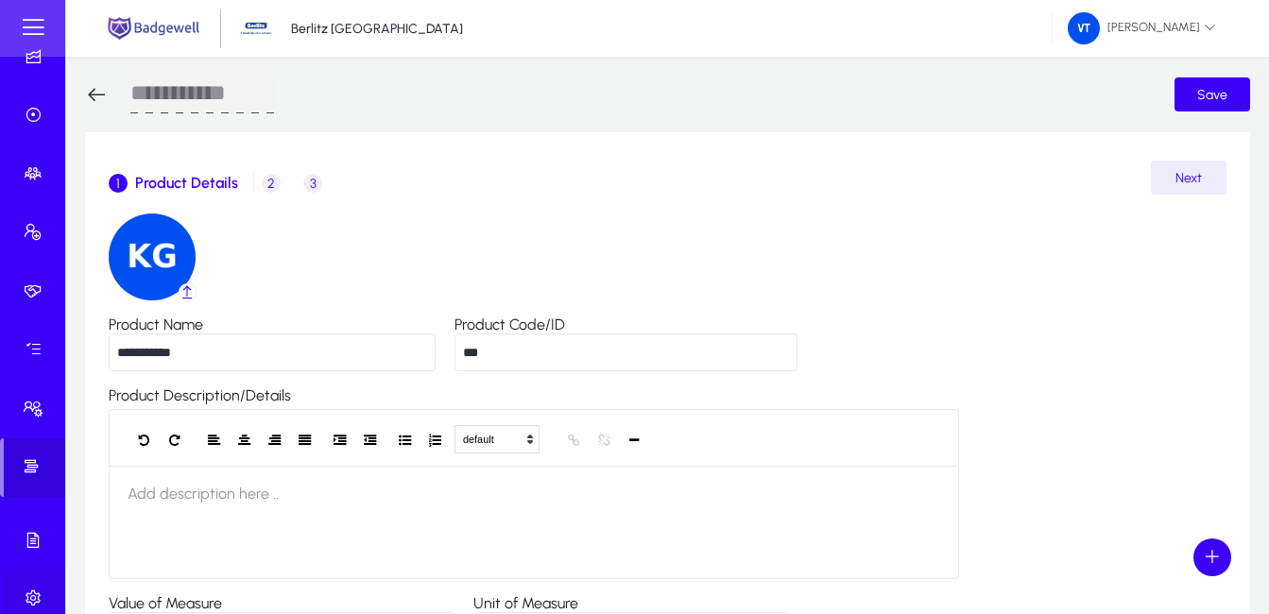
scroll to position [43, 0]
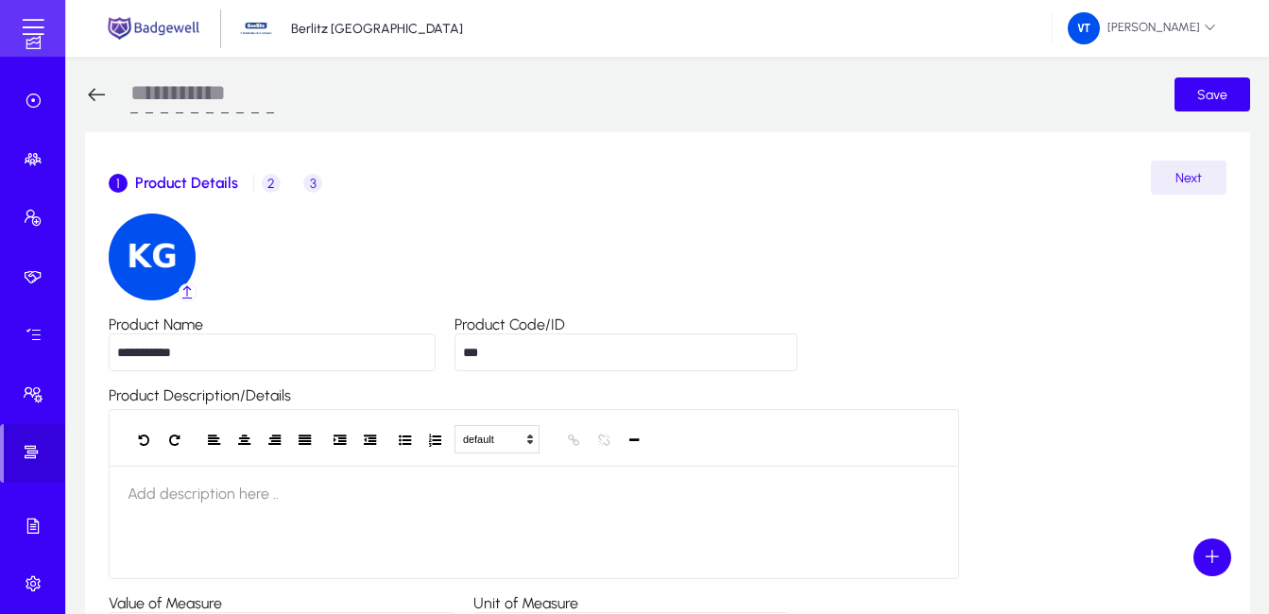
click at [12, 38] on div at bounding box center [32, 28] width 65 height 57
click at [40, 28] on span at bounding box center [33, 28] width 38 height 38
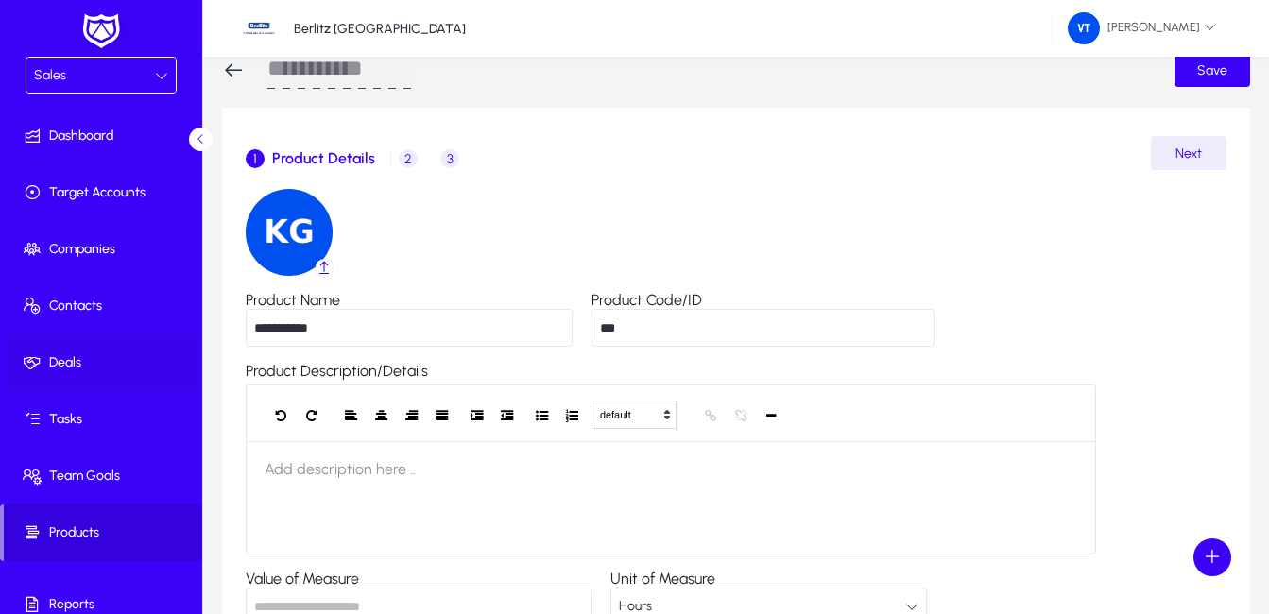
scroll to position [0, 0]
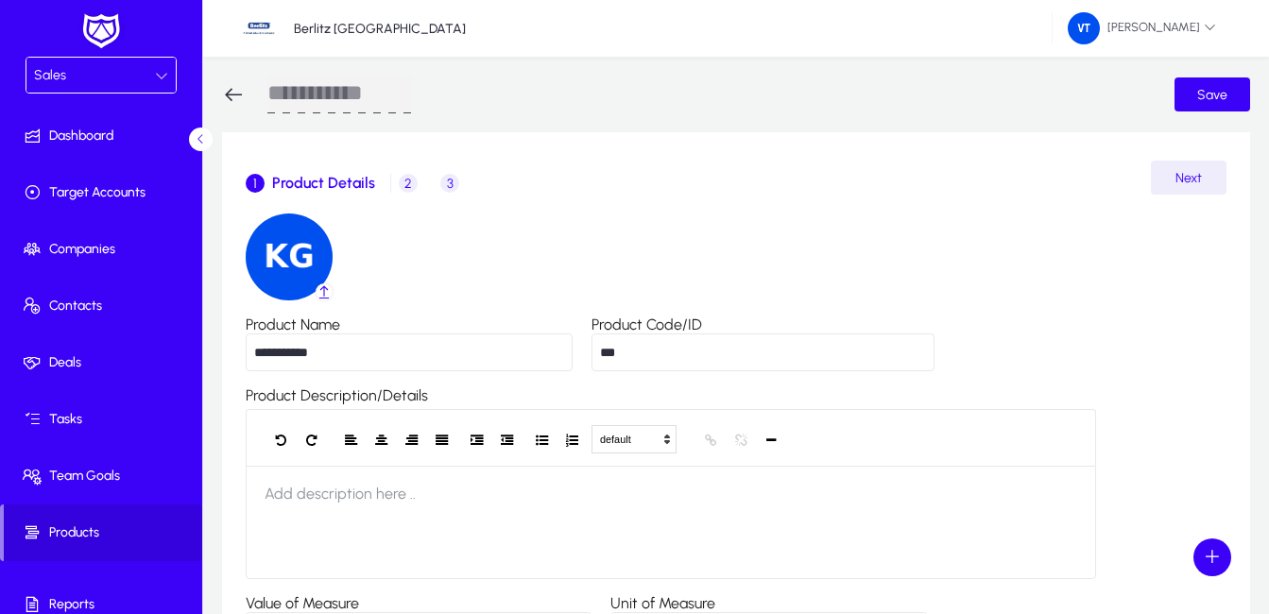
click at [166, 75] on div "Sales" at bounding box center [100, 75] width 149 height 35
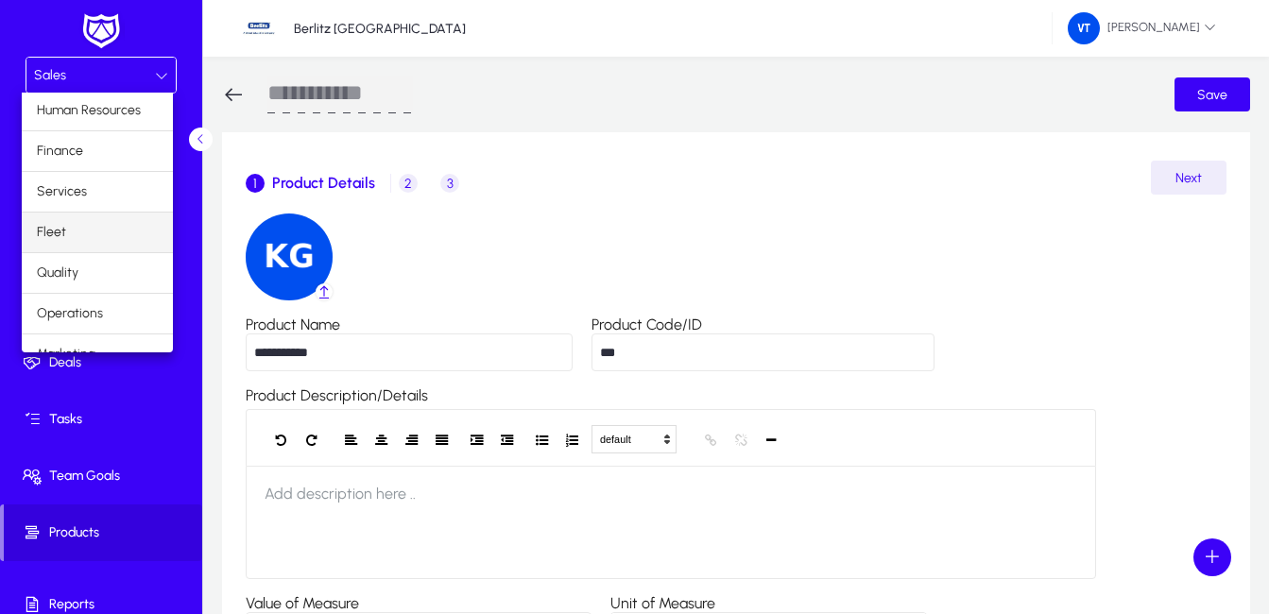
scroll to position [64, 0]
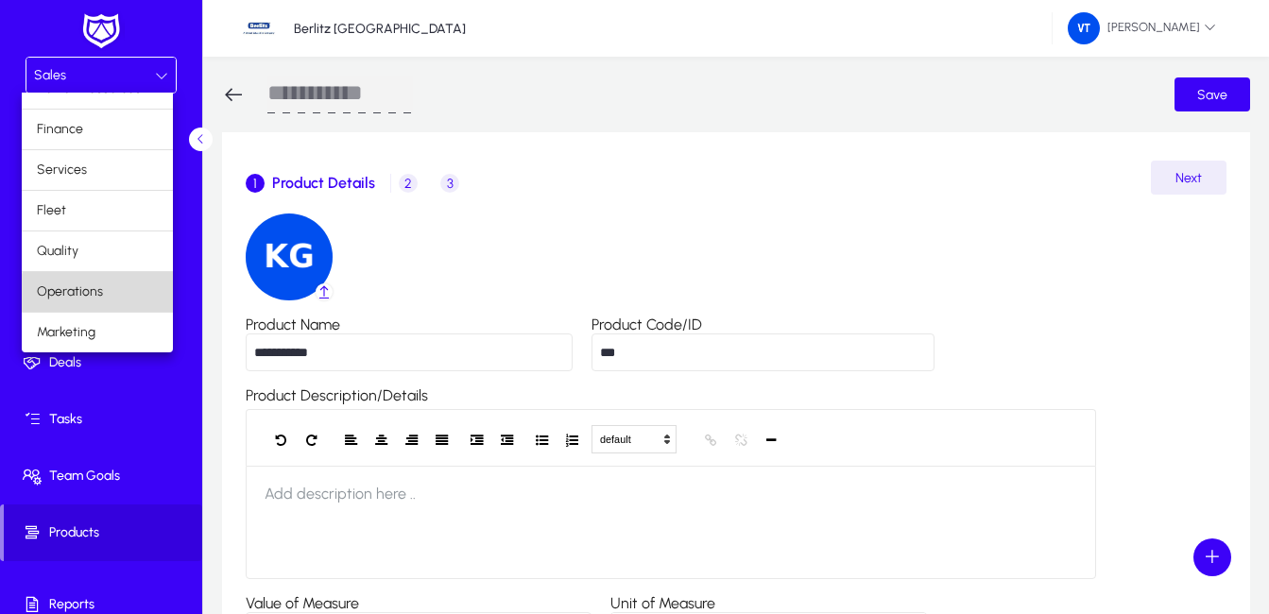
click at [112, 293] on mat-option "Operations" at bounding box center [97, 292] width 151 height 40
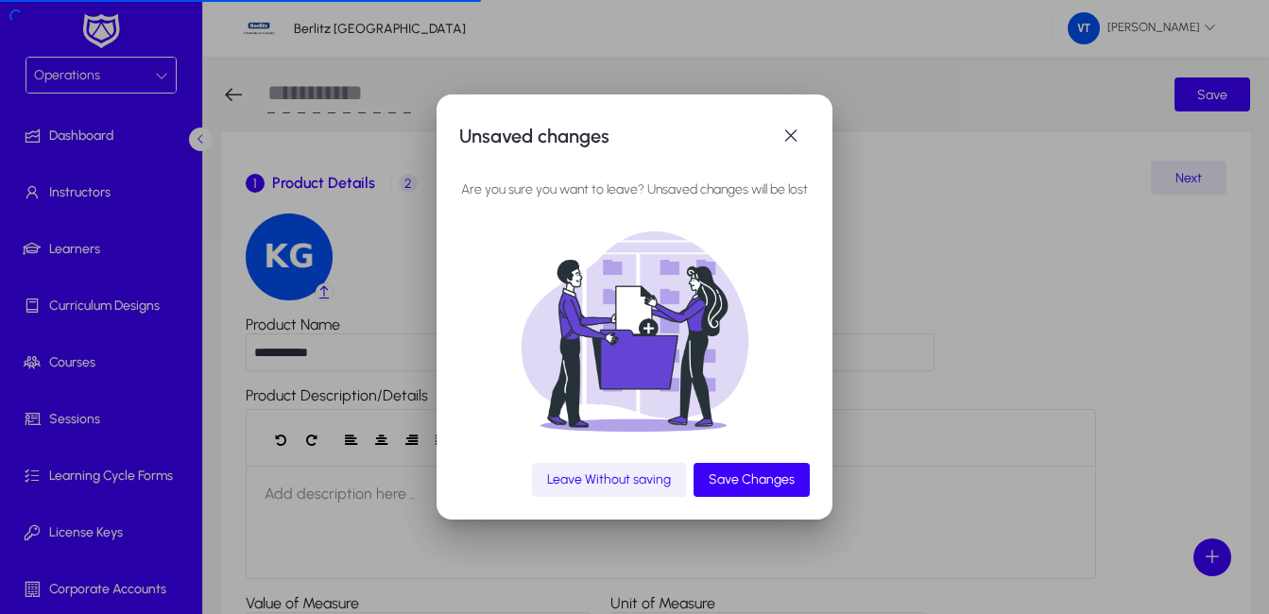
click at [634, 482] on span "Leave Without saving" at bounding box center [609, 480] width 124 height 16
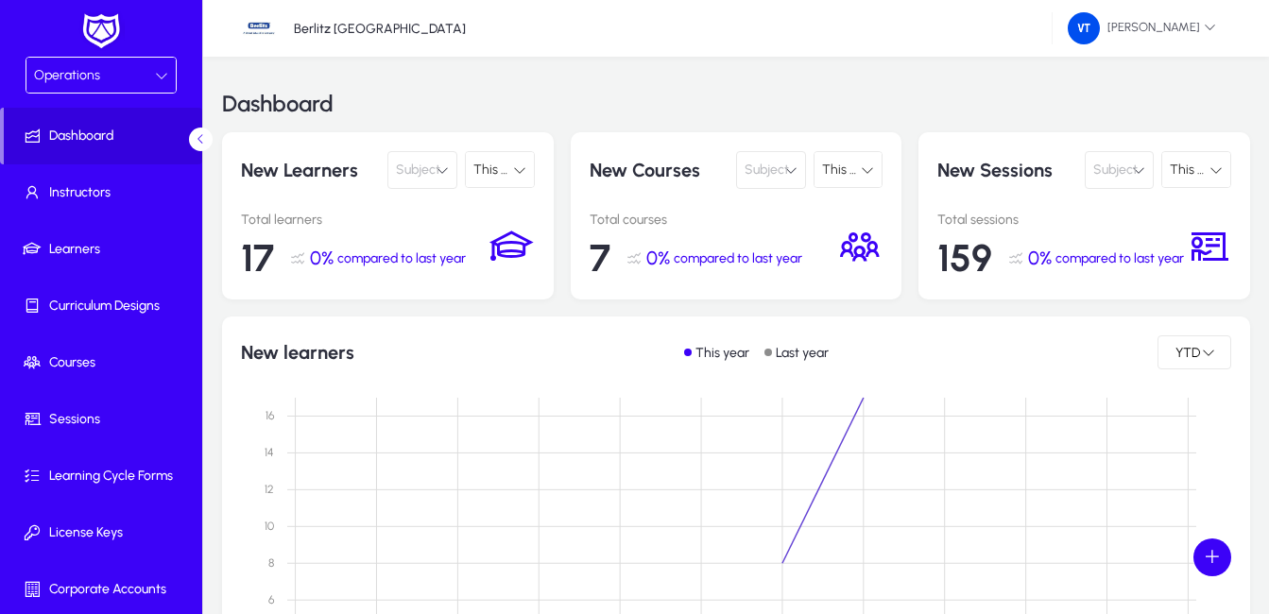
click at [129, 72] on div "Operations" at bounding box center [94, 75] width 121 height 25
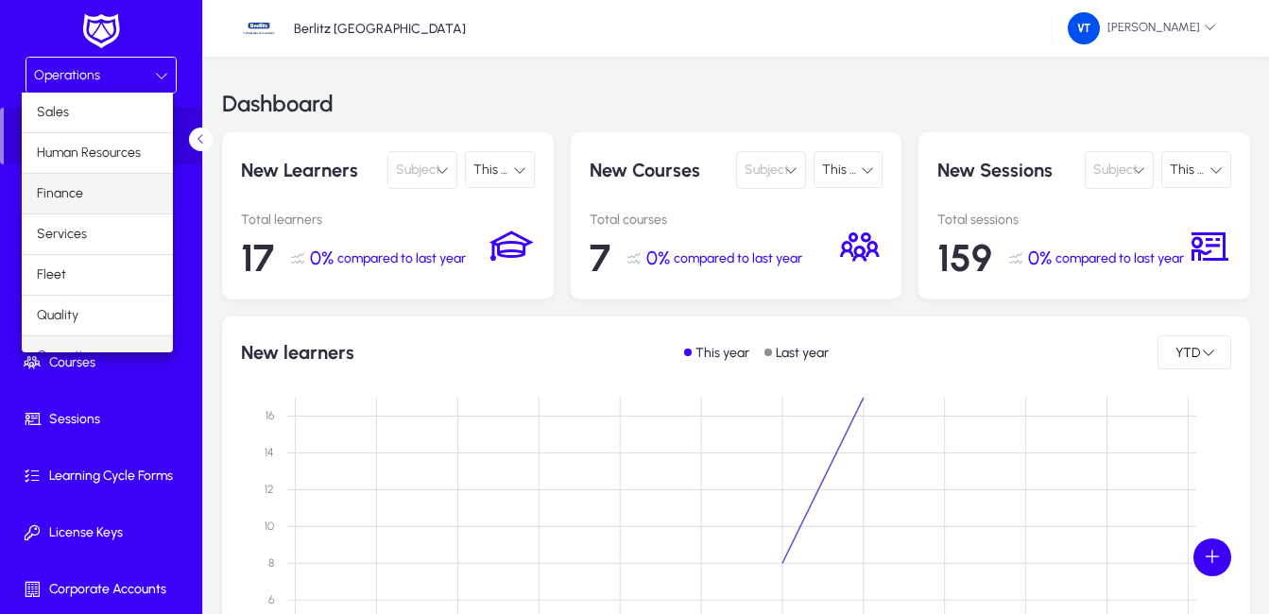
scroll to position [24, 0]
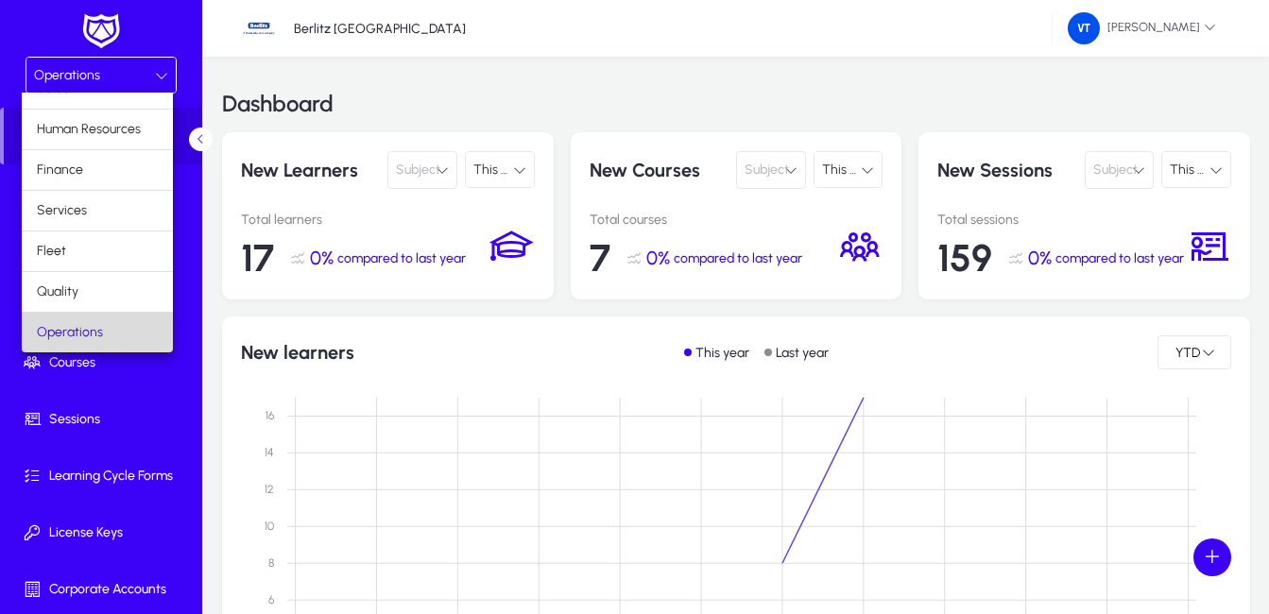
click at [108, 332] on mat-option "Operations" at bounding box center [97, 333] width 151 height 40
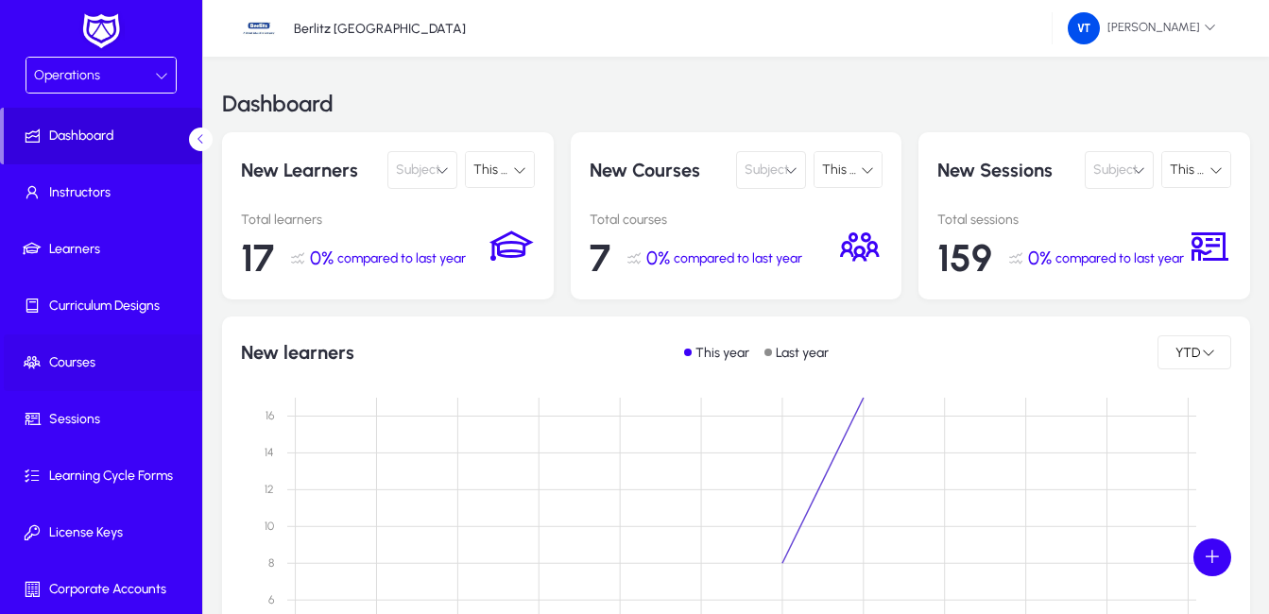
click at [109, 358] on span "Courses" at bounding box center [105, 362] width 202 height 19
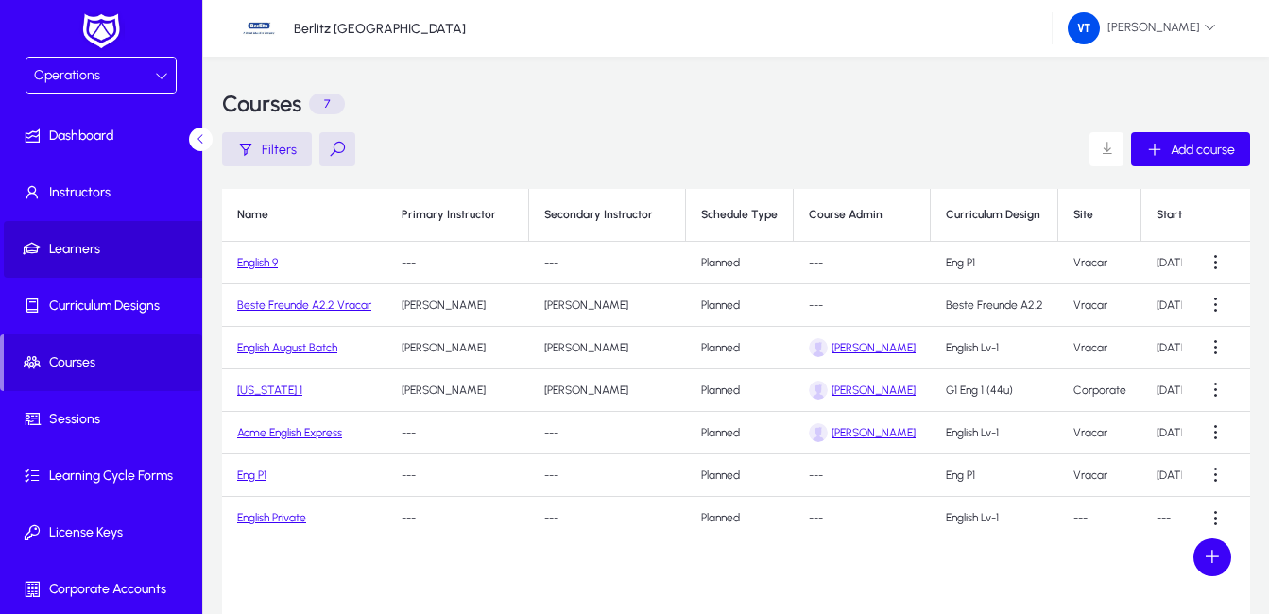
click at [126, 240] on span "Learners" at bounding box center [105, 249] width 202 height 19
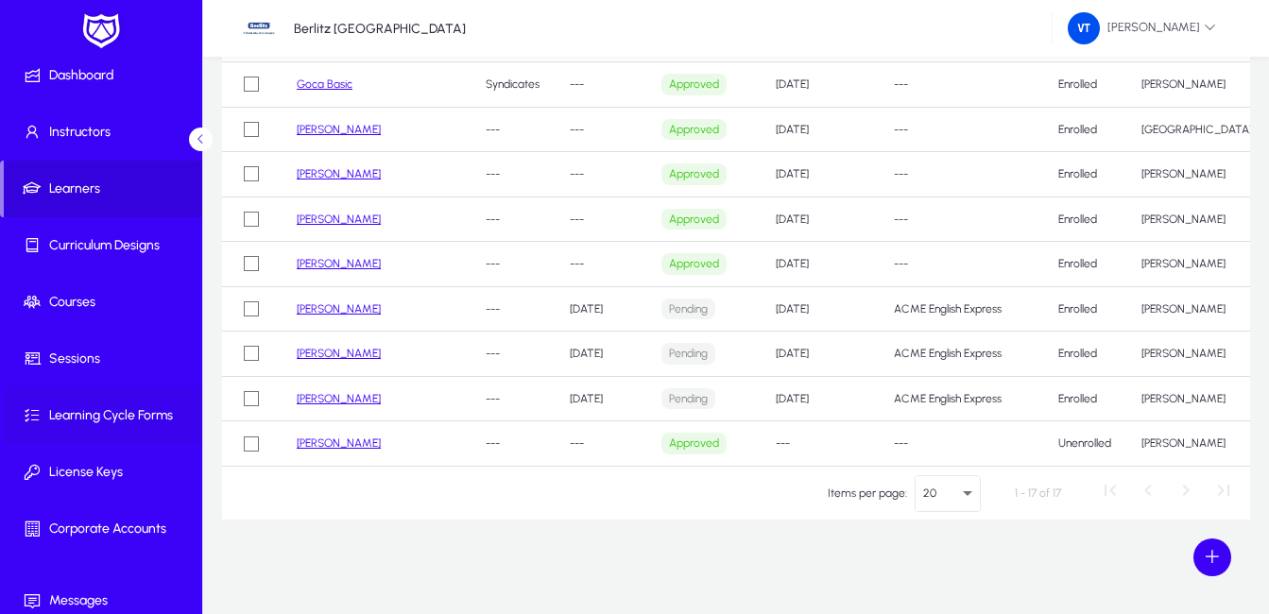
scroll to position [132, 0]
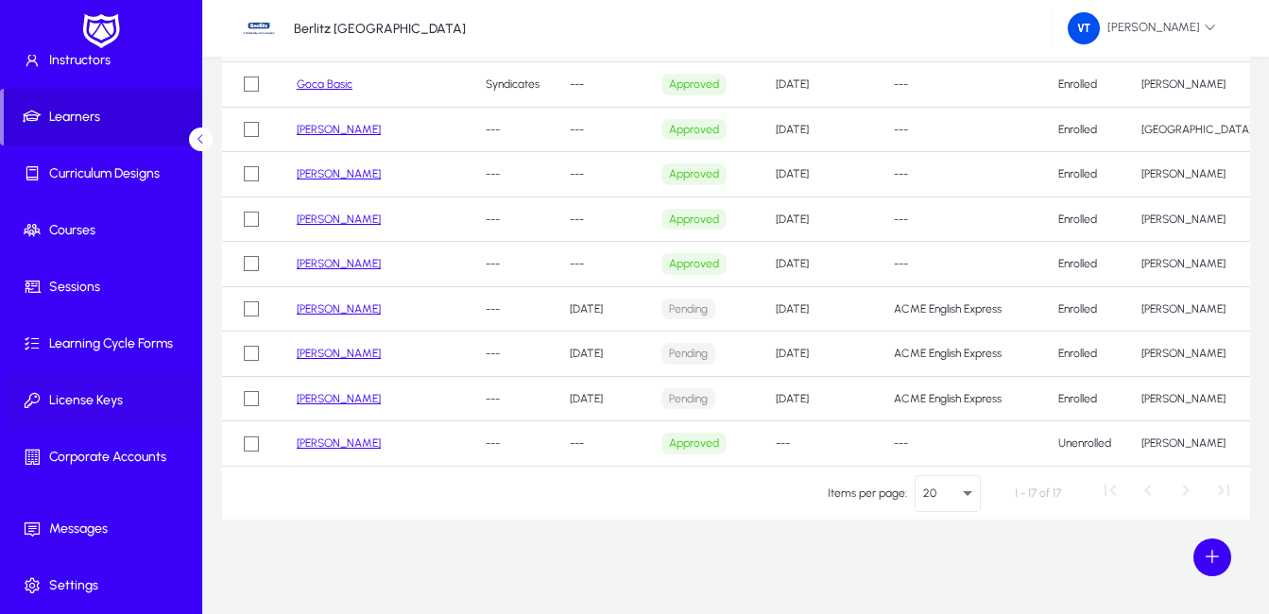
click at [91, 402] on span "License Keys" at bounding box center [105, 400] width 202 height 19
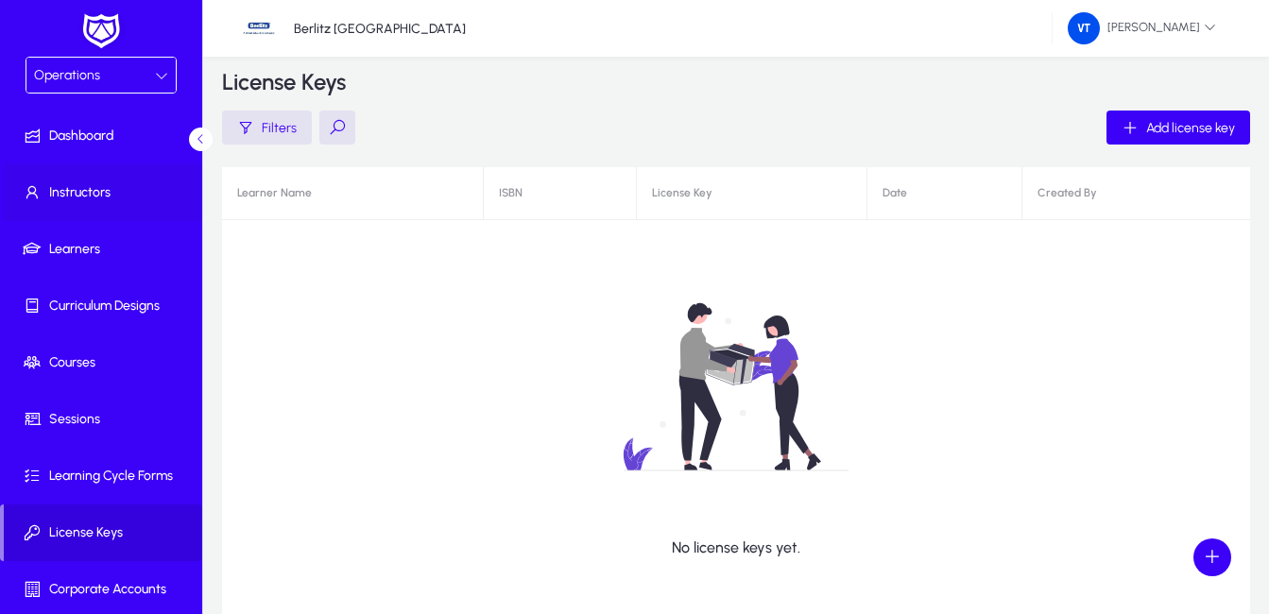
scroll to position [7, 0]
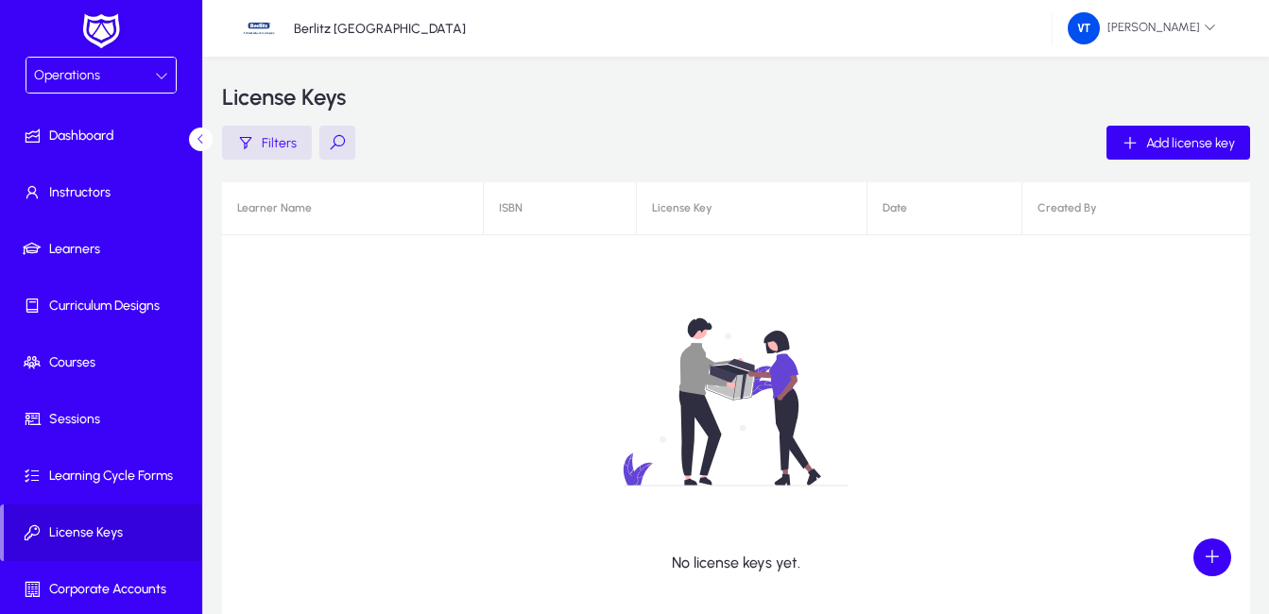
click at [148, 73] on div "Operations" at bounding box center [94, 75] width 121 height 25
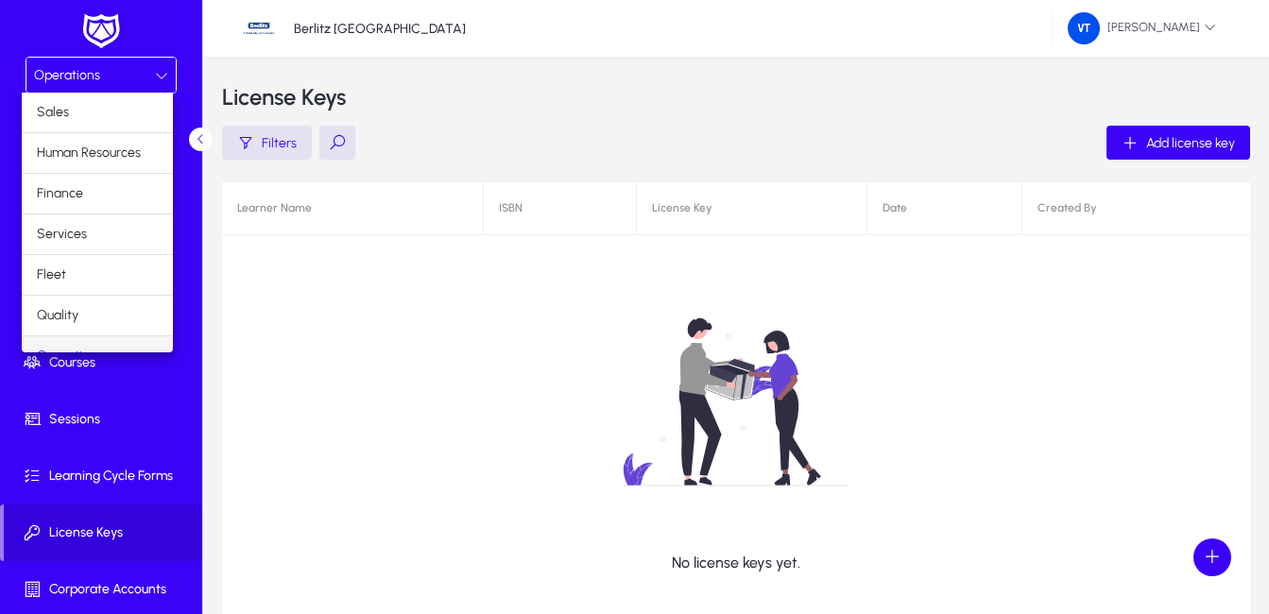
scroll to position [24, 0]
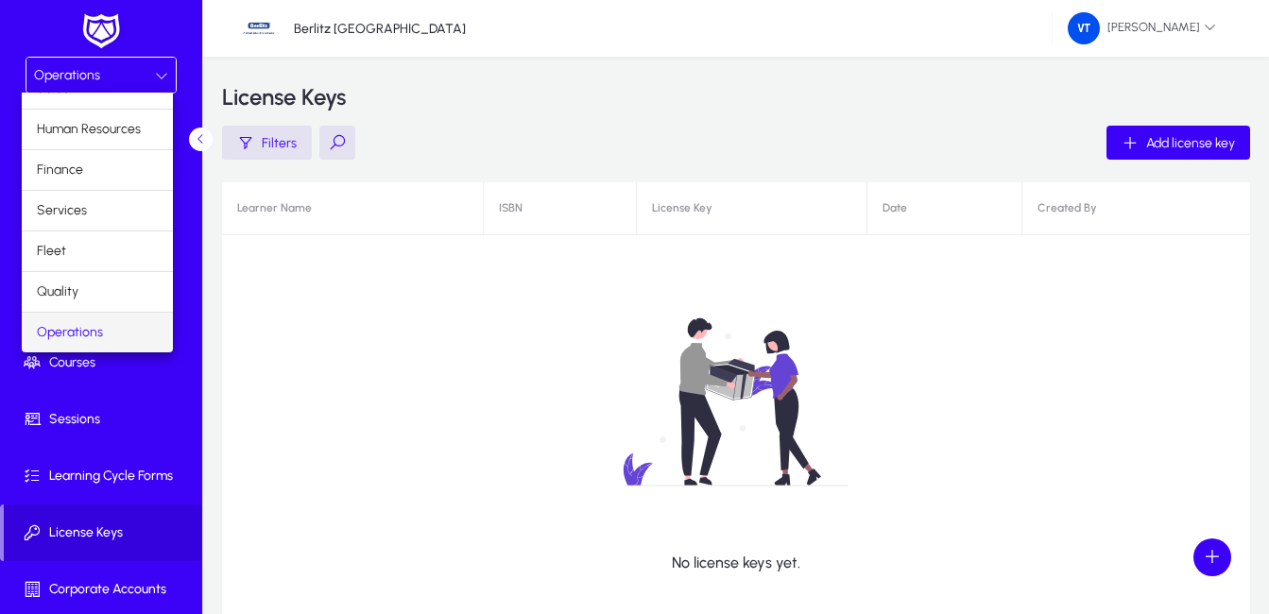
click at [395, 355] on div at bounding box center [634, 307] width 1269 height 614
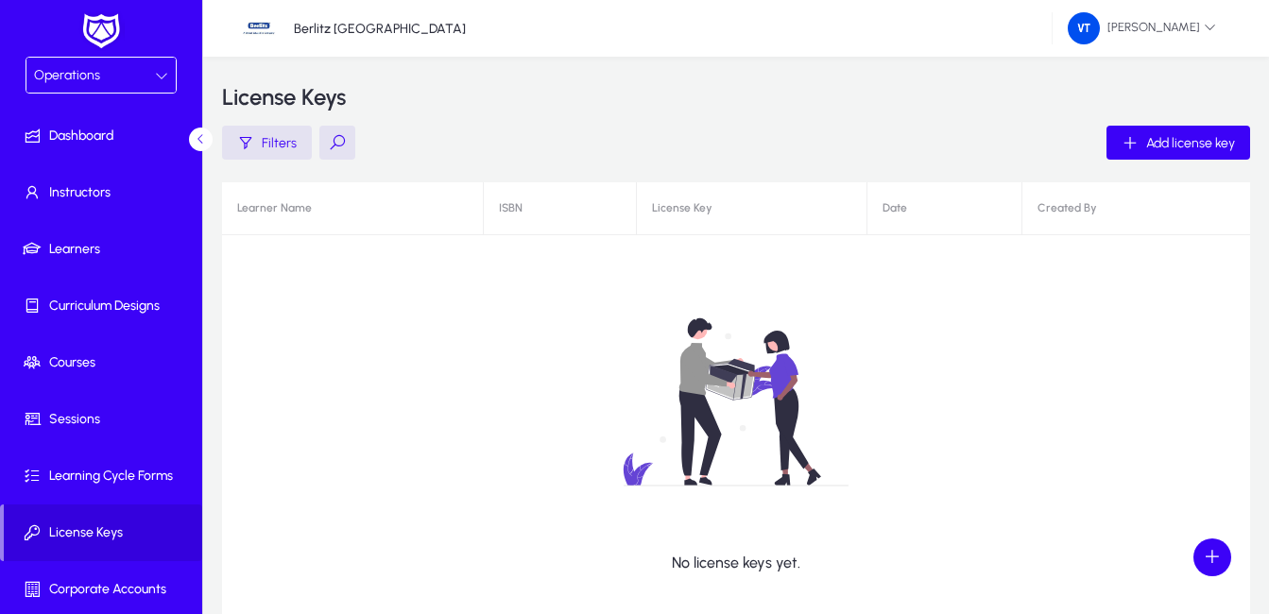
scroll to position [0, 0]
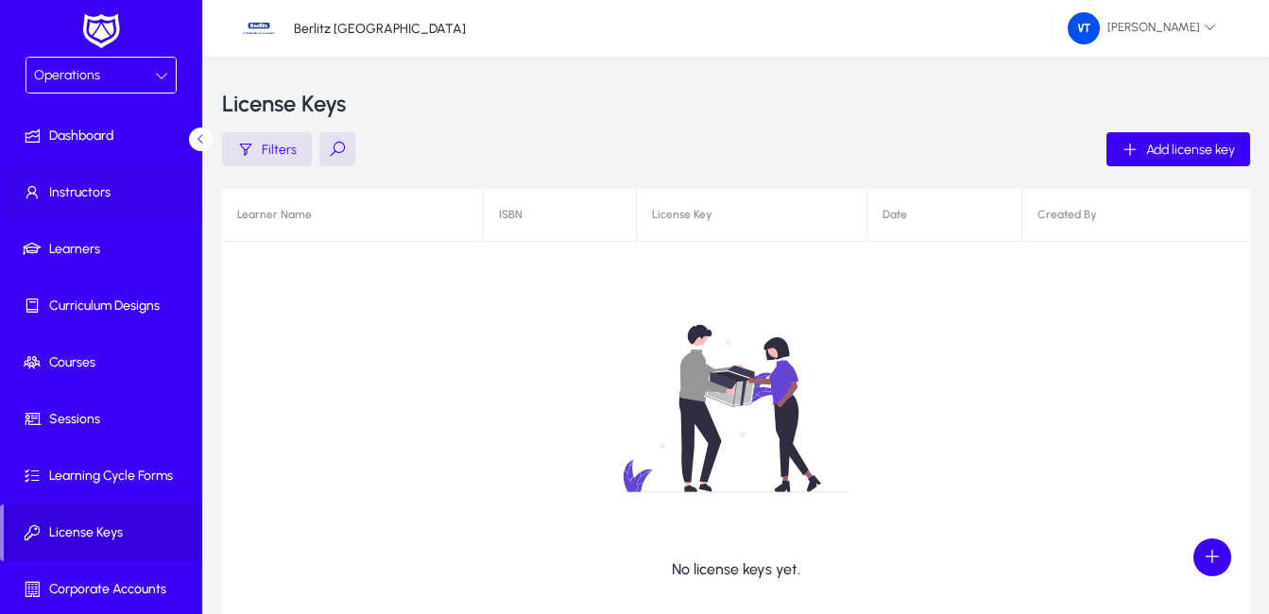
click at [122, 200] on span "Instructors" at bounding box center [105, 192] width 202 height 19
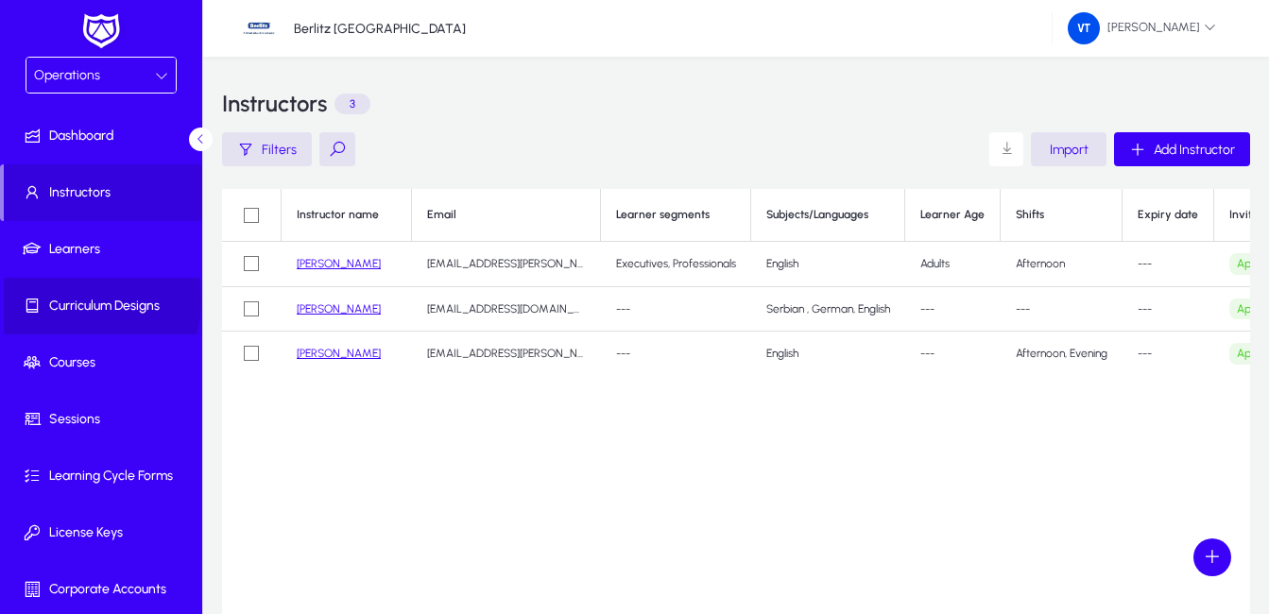
click at [75, 300] on span "Curriculum Designs" at bounding box center [105, 306] width 202 height 19
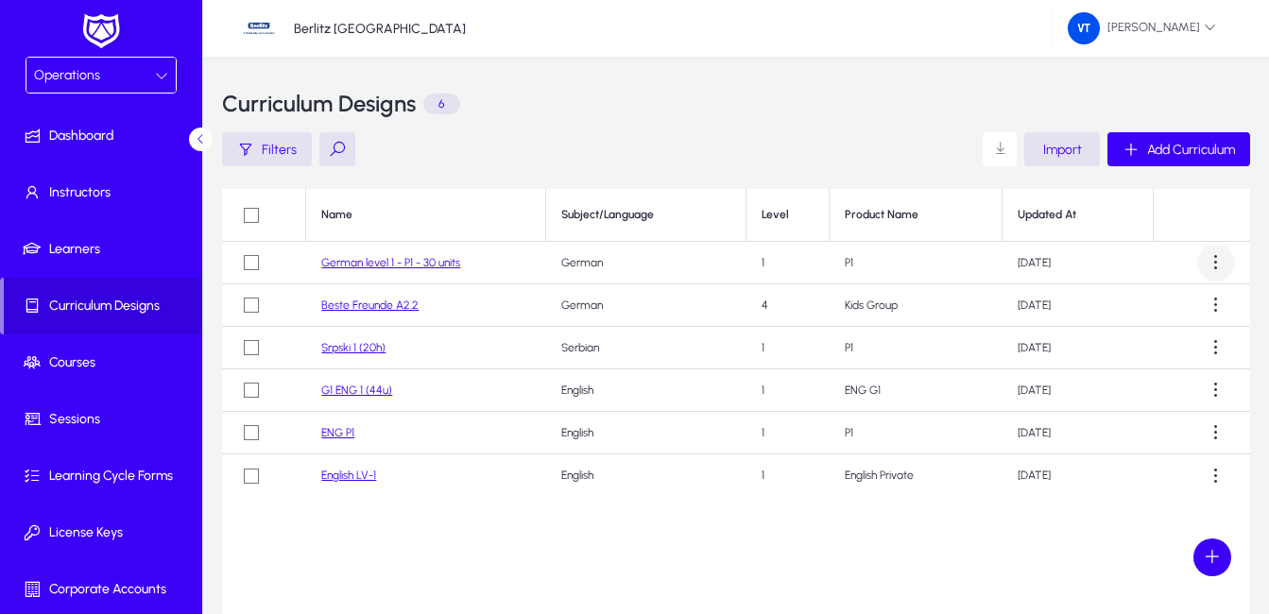
click at [1223, 260] on span at bounding box center [1216, 263] width 38 height 38
click at [1223, 260] on div at bounding box center [634, 307] width 1269 height 614
click at [1223, 260] on span at bounding box center [1216, 263] width 38 height 38
click at [1223, 260] on div at bounding box center [634, 307] width 1269 height 614
click at [1217, 154] on span "Add Curriculum" at bounding box center [1191, 150] width 88 height 16
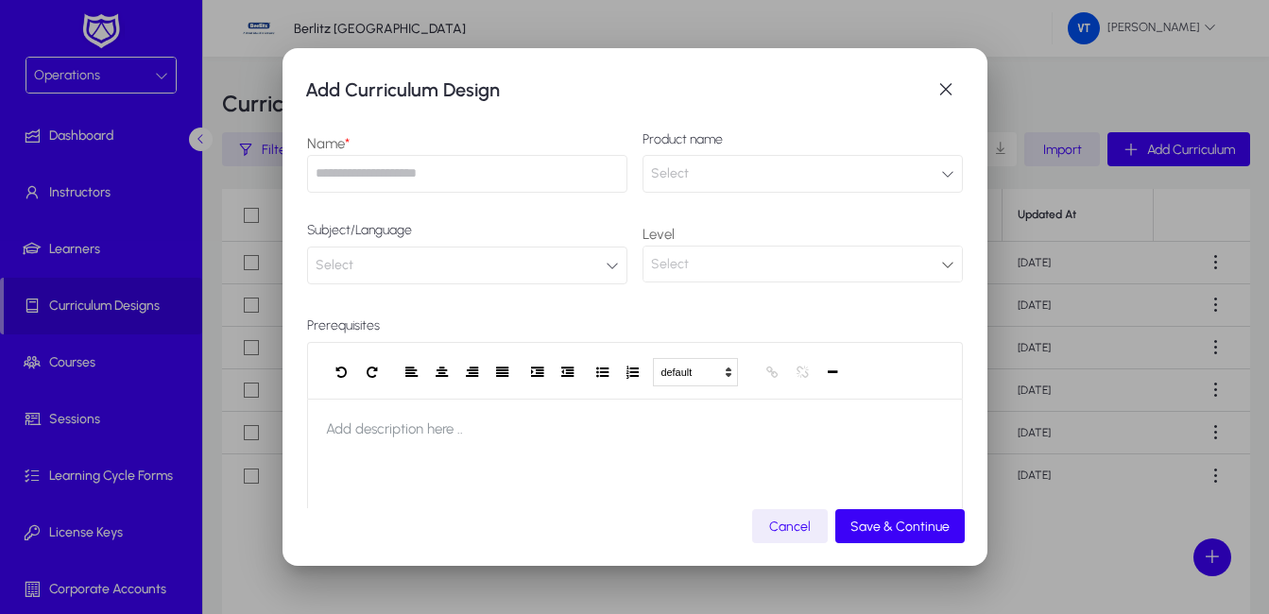
click at [426, 166] on input "text" at bounding box center [467, 174] width 320 height 38
click at [941, 175] on icon "button" at bounding box center [947, 173] width 13 height 13
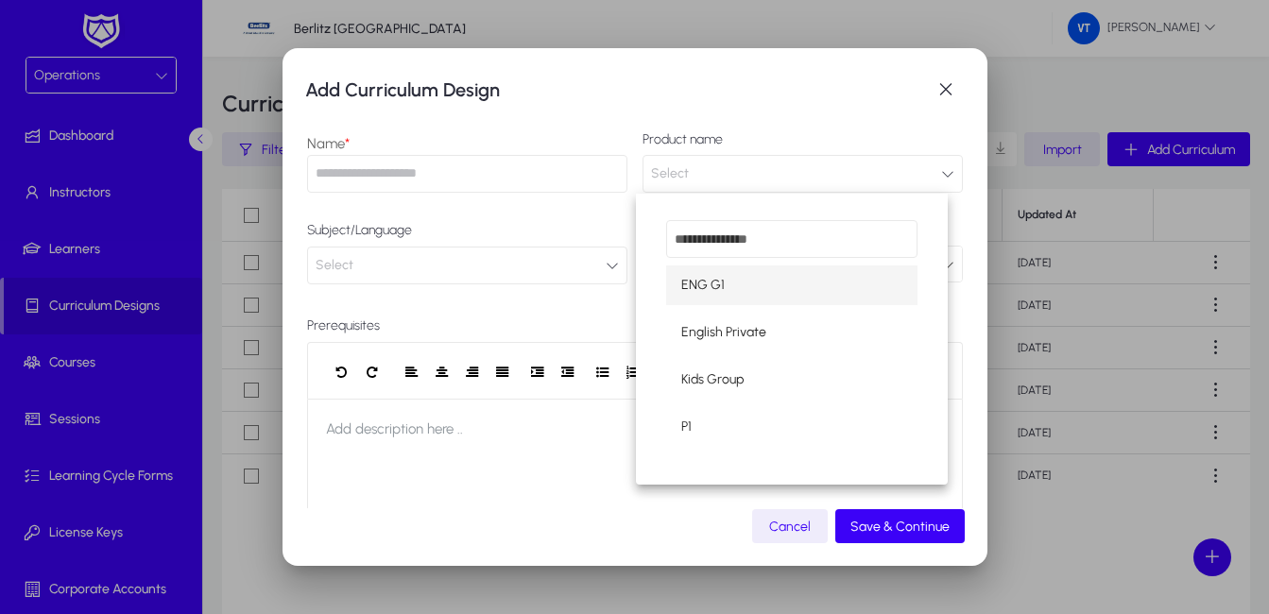
click at [936, 180] on div at bounding box center [634, 307] width 1269 height 614
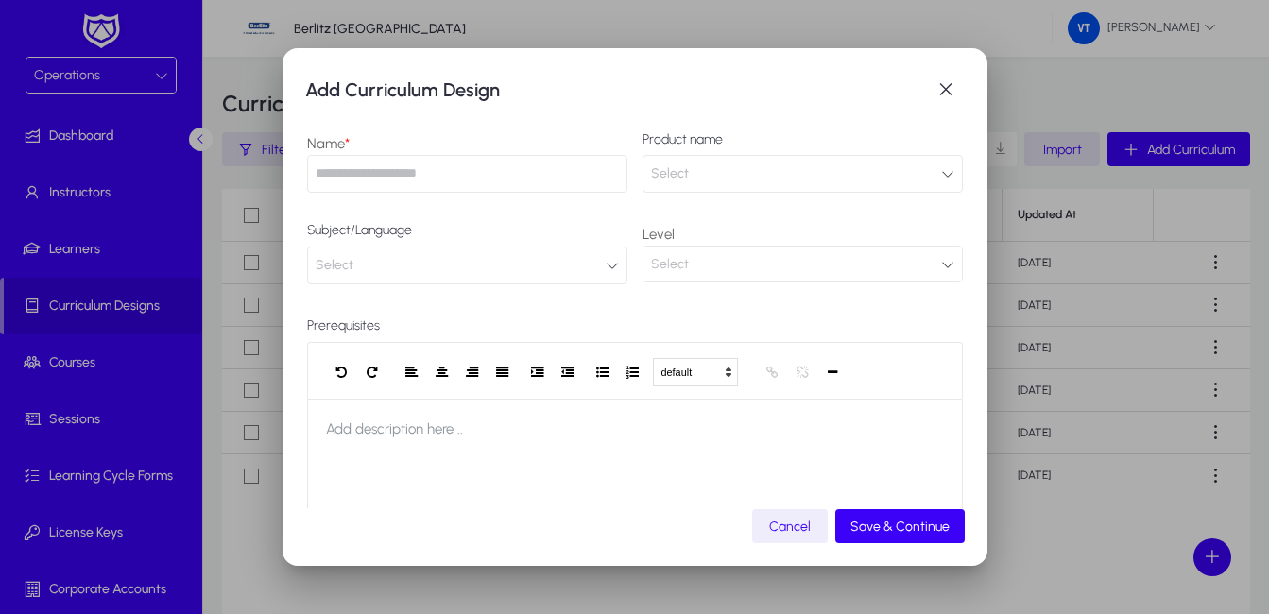
click at [607, 271] on icon "button" at bounding box center [612, 265] width 13 height 13
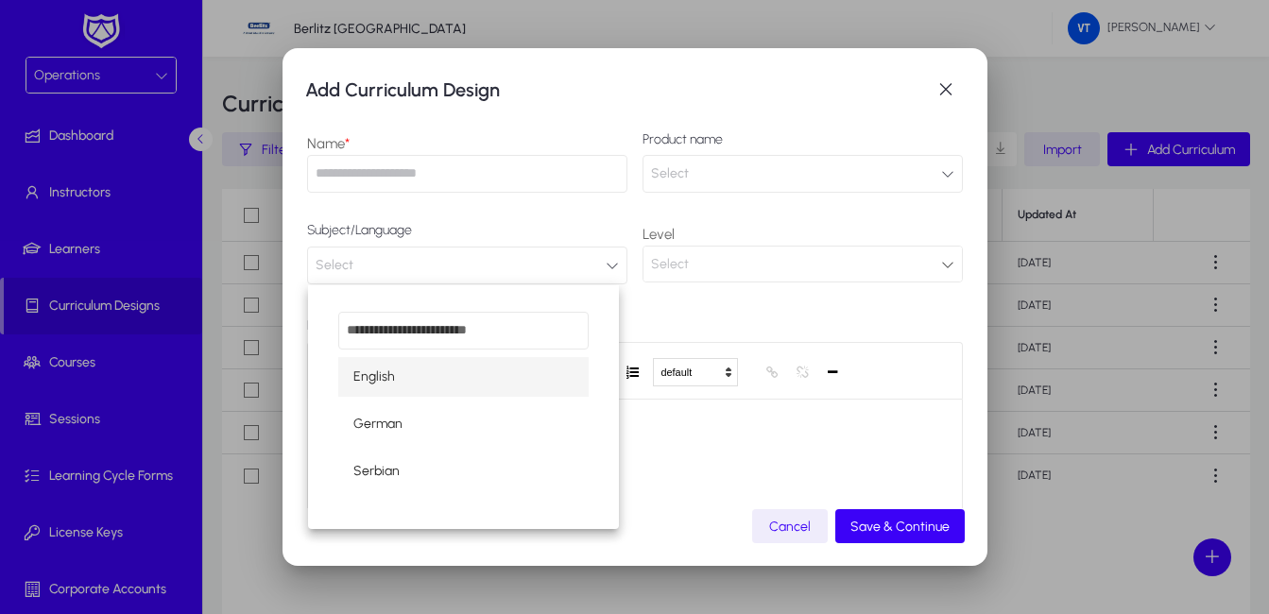
click at [607, 271] on div at bounding box center [634, 307] width 1269 height 614
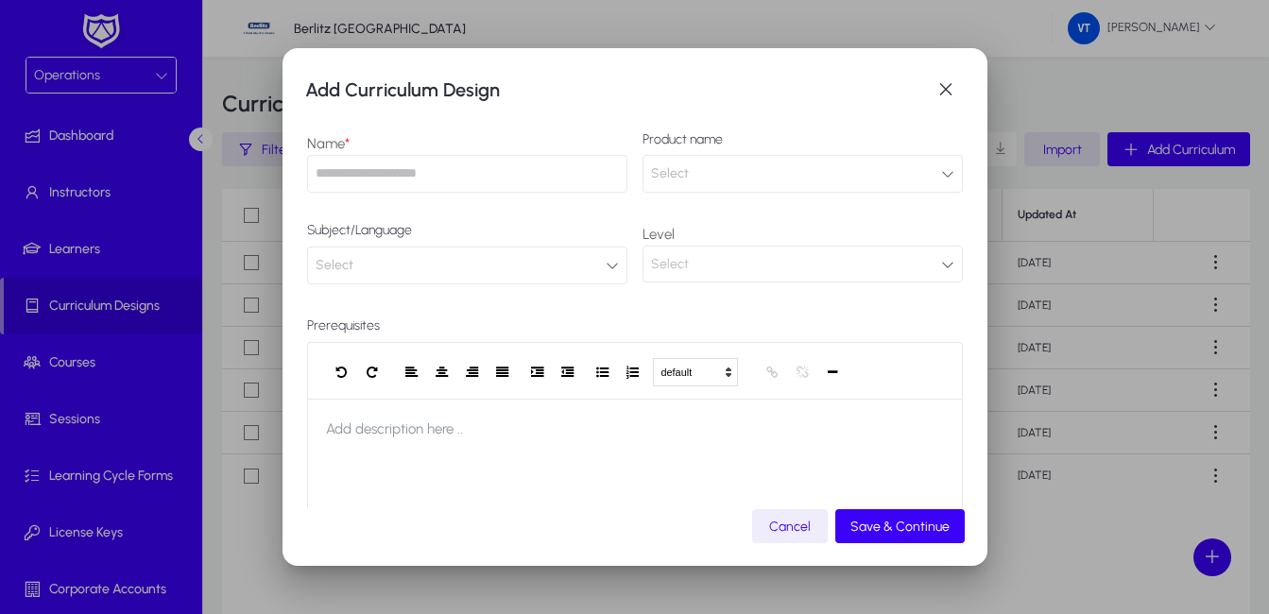
click at [941, 267] on icon at bounding box center [947, 264] width 13 height 13
click at [941, 263] on icon at bounding box center [947, 264] width 13 height 13
click at [941, 259] on icon at bounding box center [947, 264] width 13 height 13
click at [953, 80] on span "button" at bounding box center [946, 90] width 38 height 38
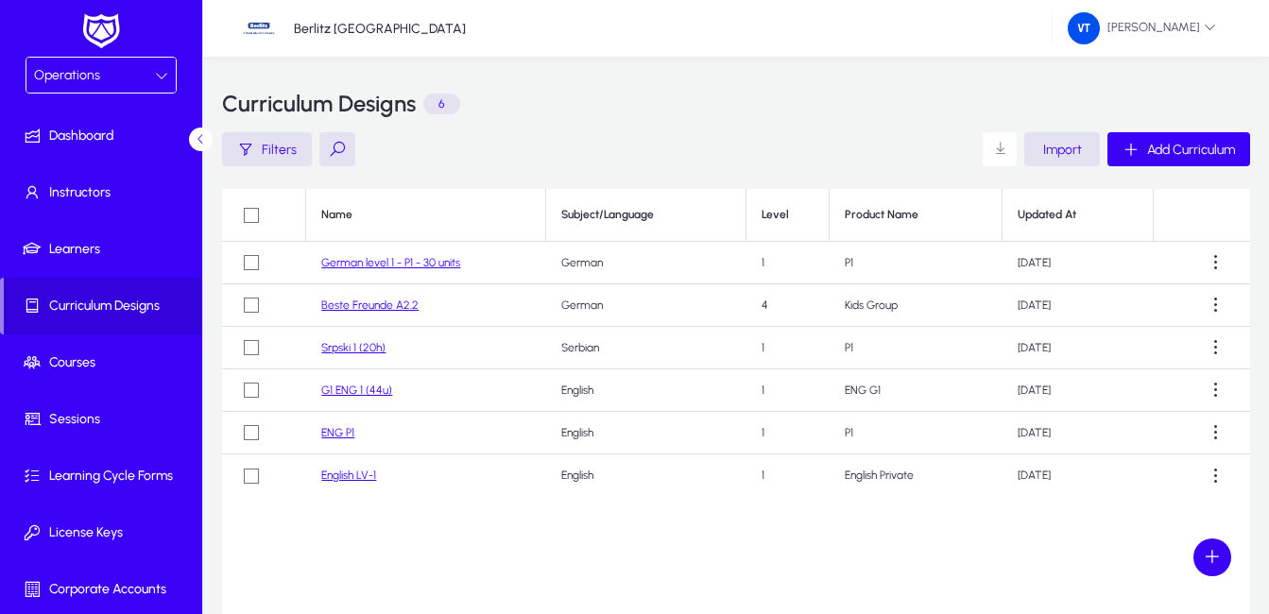
click at [377, 260] on link "German level 1 - P1 - 30 units" at bounding box center [390, 262] width 139 height 13
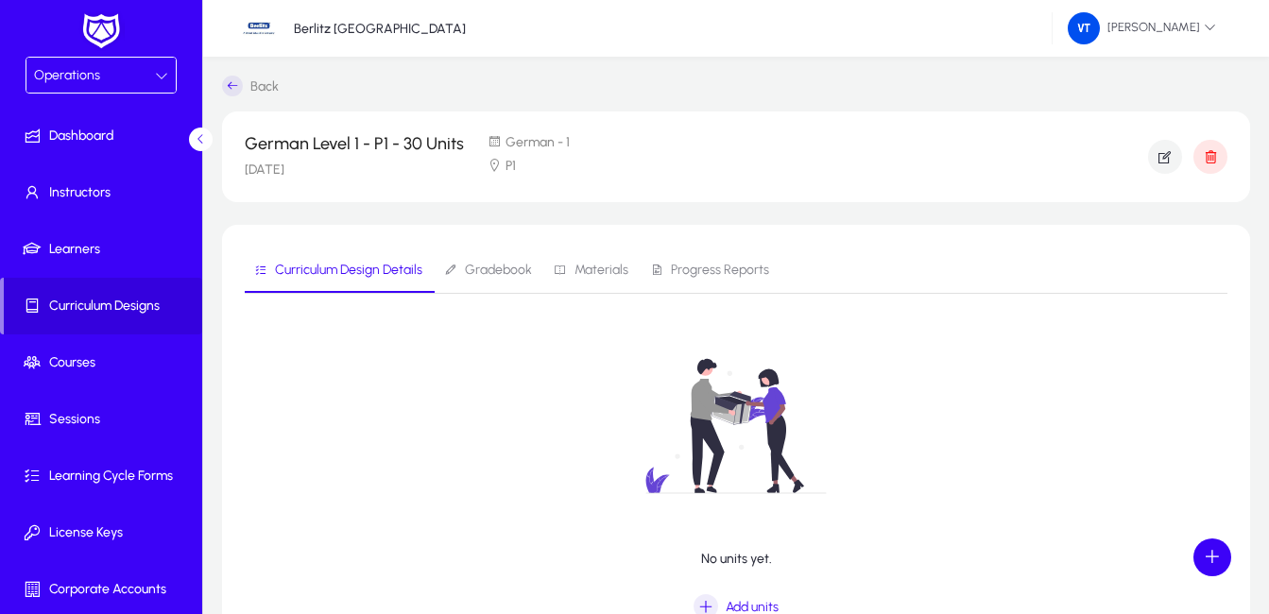
click at [498, 275] on span "Gradebook" at bounding box center [498, 270] width 67 height 13
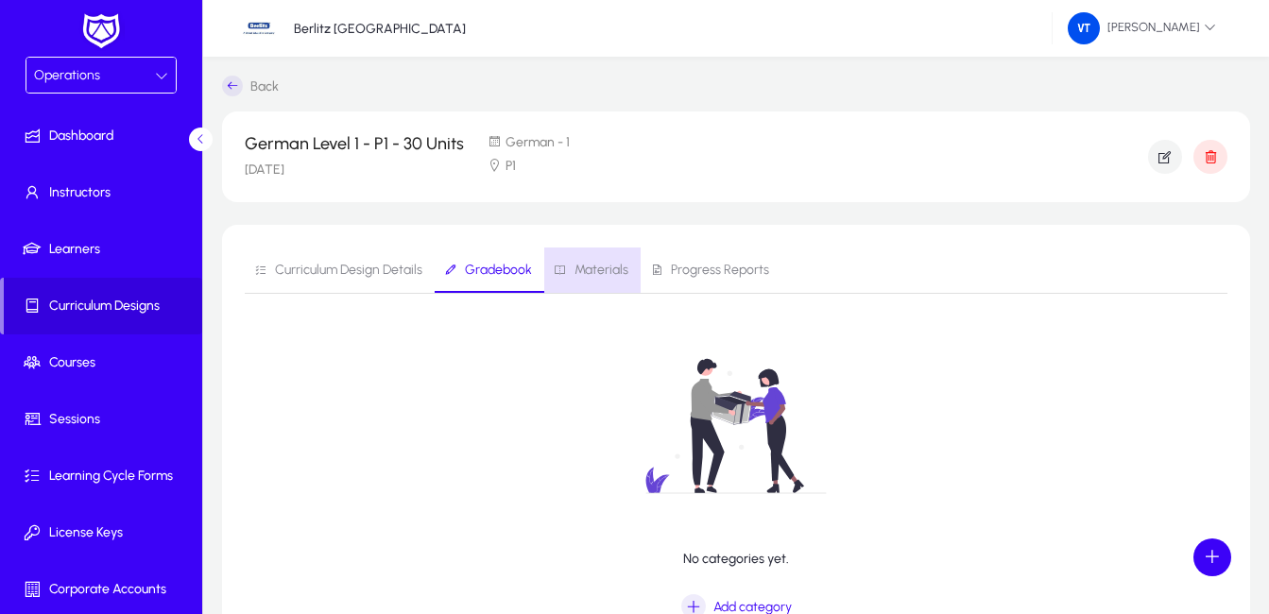
click at [599, 269] on span "Materials" at bounding box center [602, 270] width 54 height 13
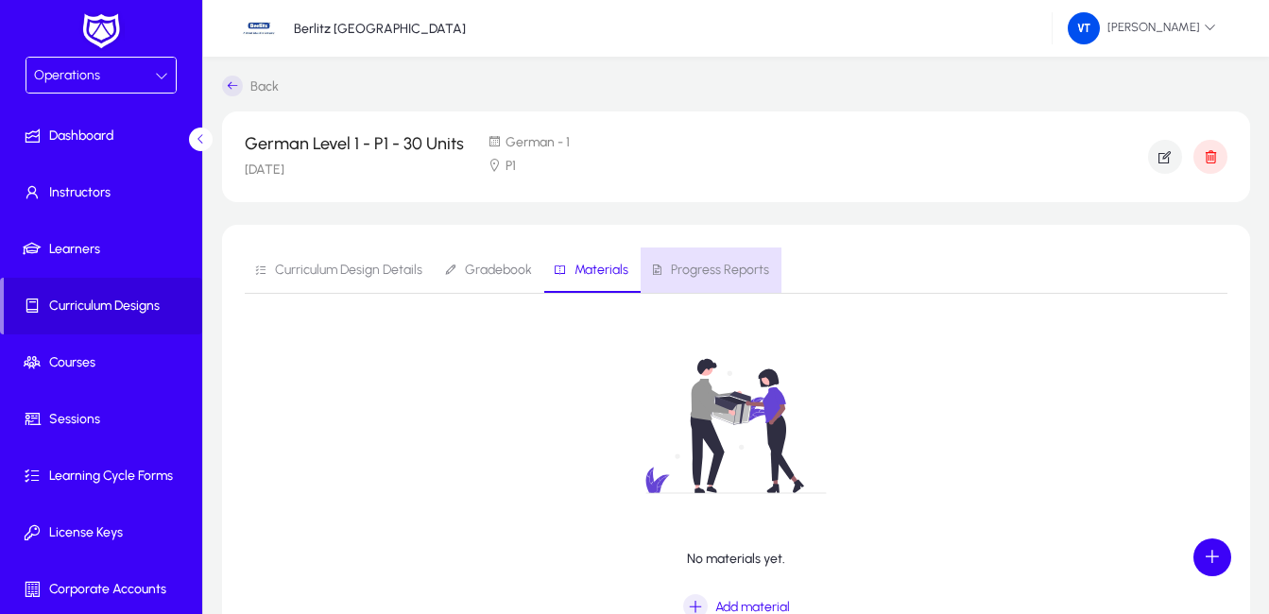
click at [717, 268] on span "Progress Reports" at bounding box center [720, 270] width 98 height 13
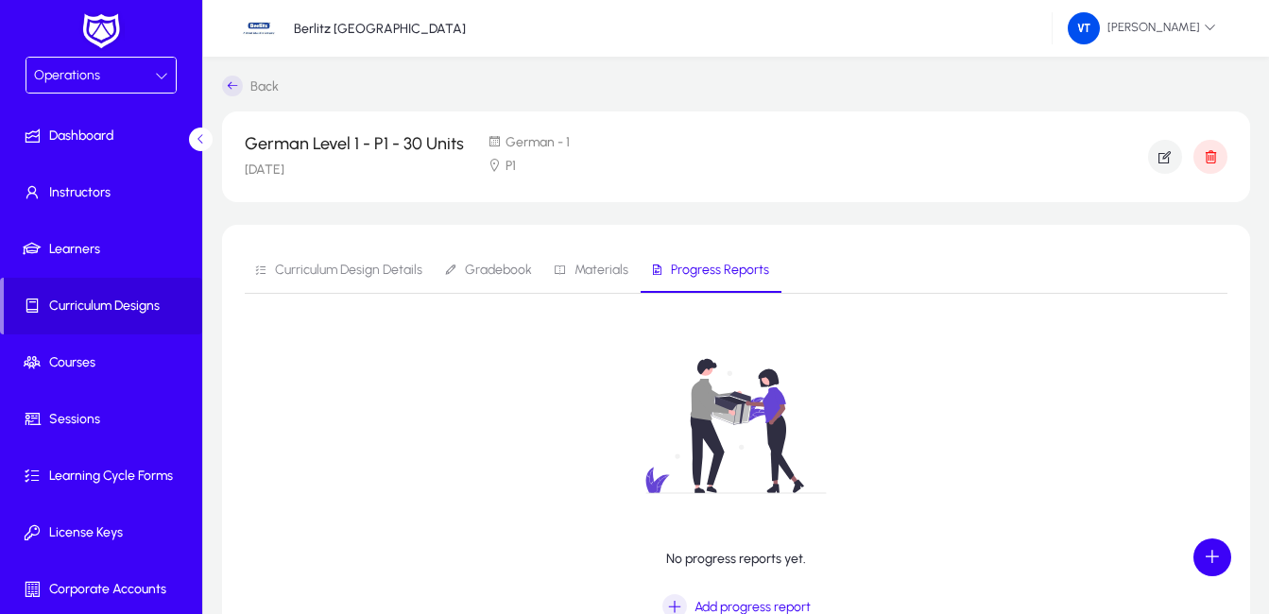
click at [317, 268] on span "Curriculum Design Details" at bounding box center [348, 270] width 147 height 13
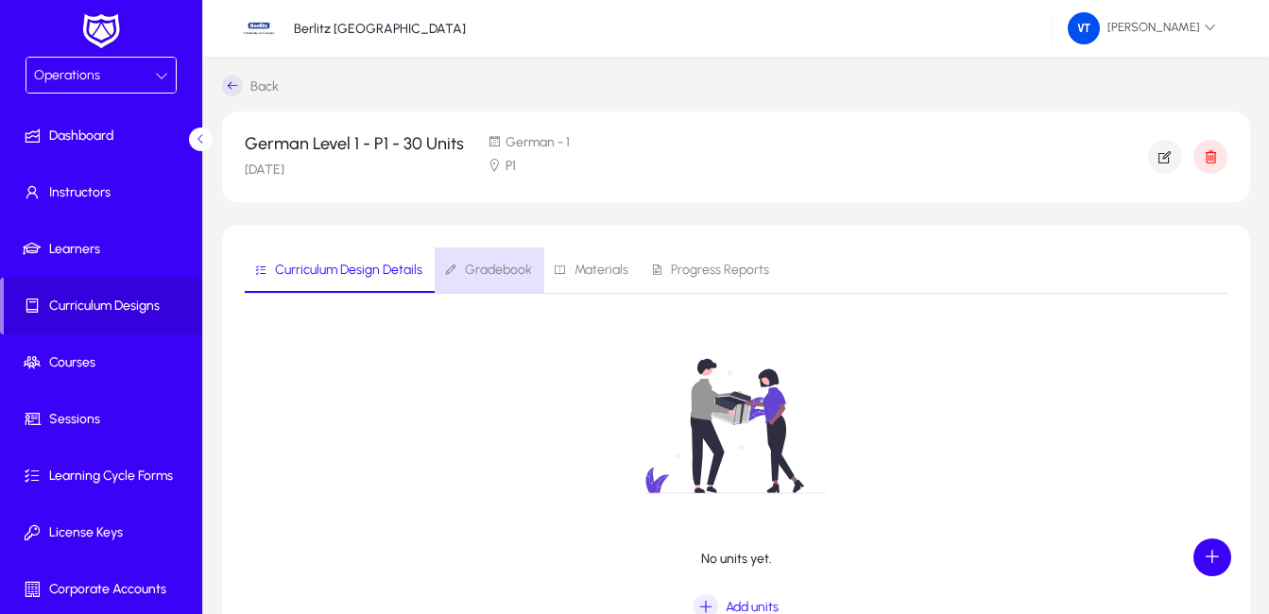
click at [511, 275] on span "Gradebook" at bounding box center [498, 270] width 67 height 13
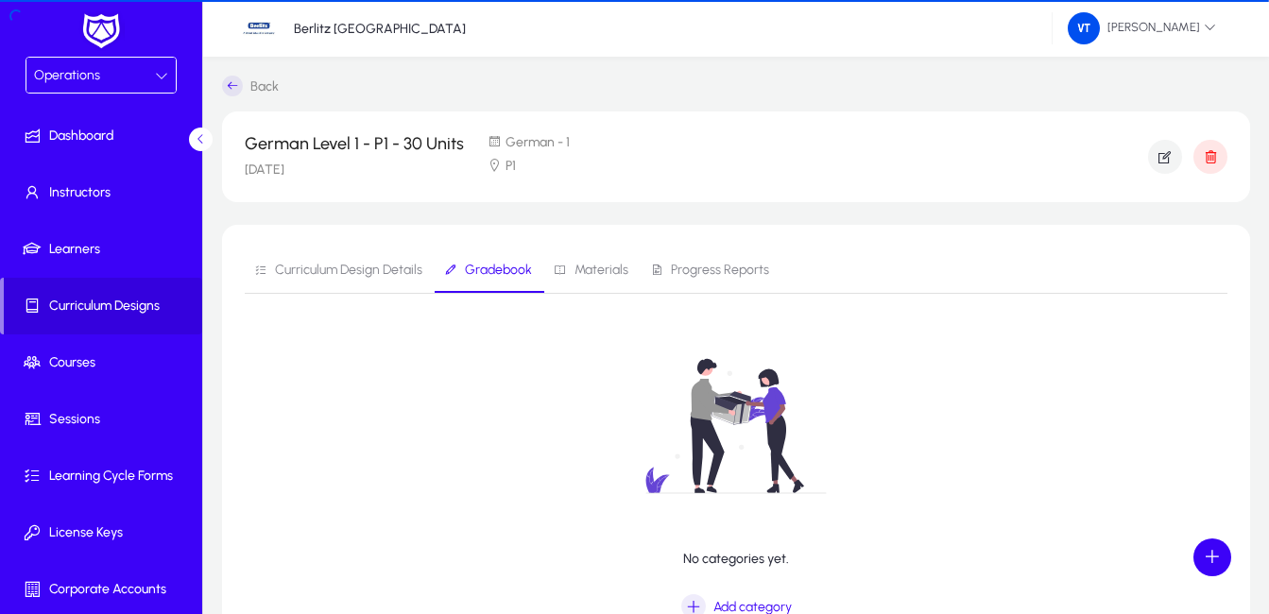
click at [608, 275] on span "Materials" at bounding box center [602, 270] width 54 height 13
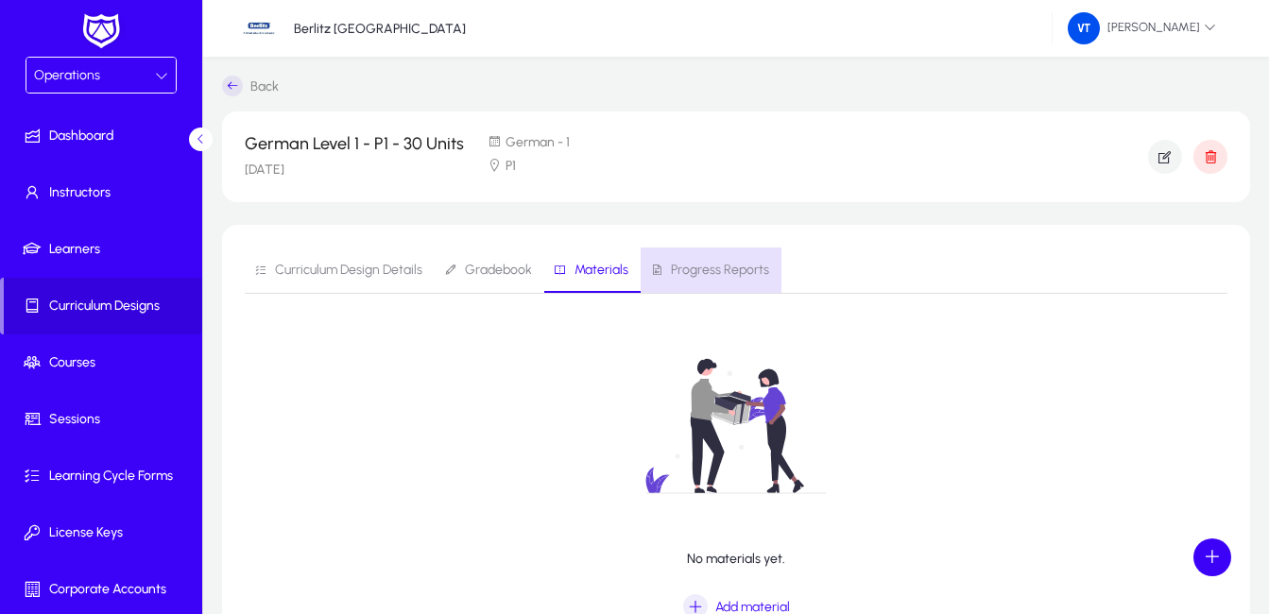
click at [747, 268] on span "Progress Reports" at bounding box center [720, 270] width 98 height 13
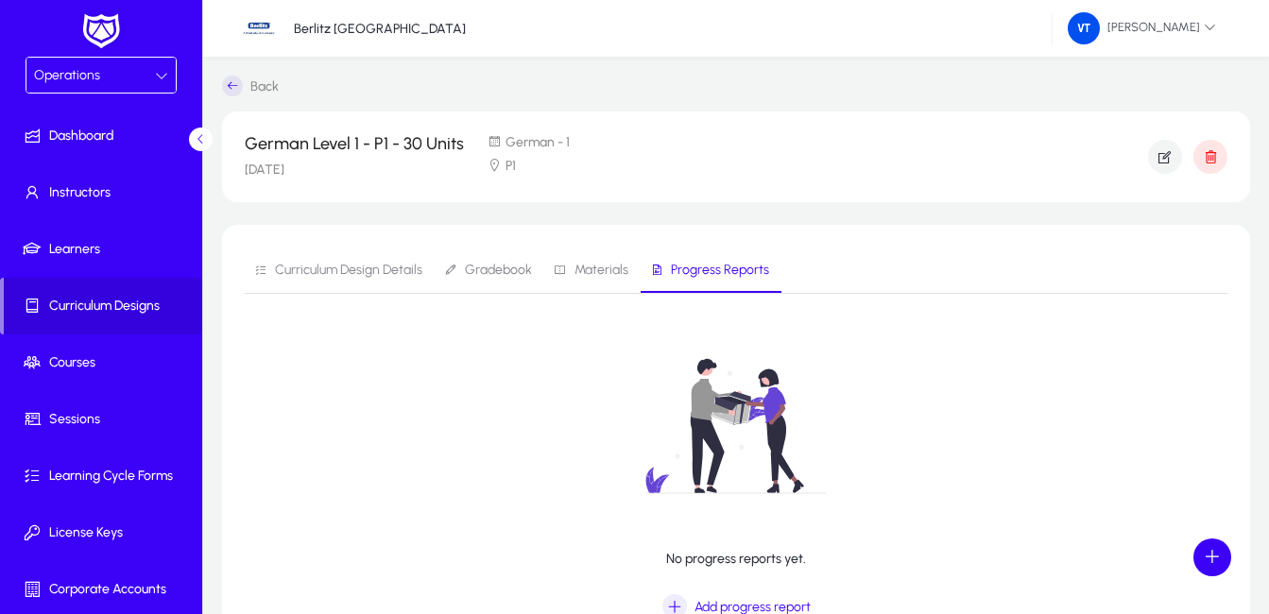
click at [369, 265] on span "Curriculum Design Details" at bounding box center [348, 270] width 147 height 13
click at [95, 310] on span "Curriculum Designs" at bounding box center [103, 306] width 198 height 19
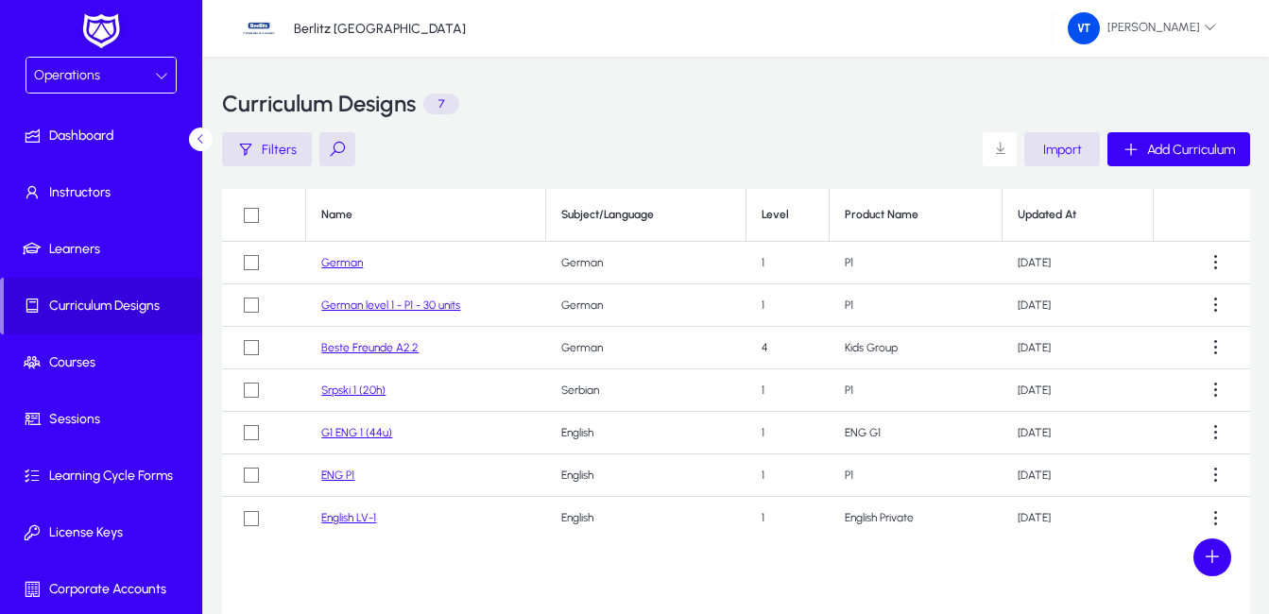
click at [346, 267] on link "German" at bounding box center [342, 262] width 42 height 13
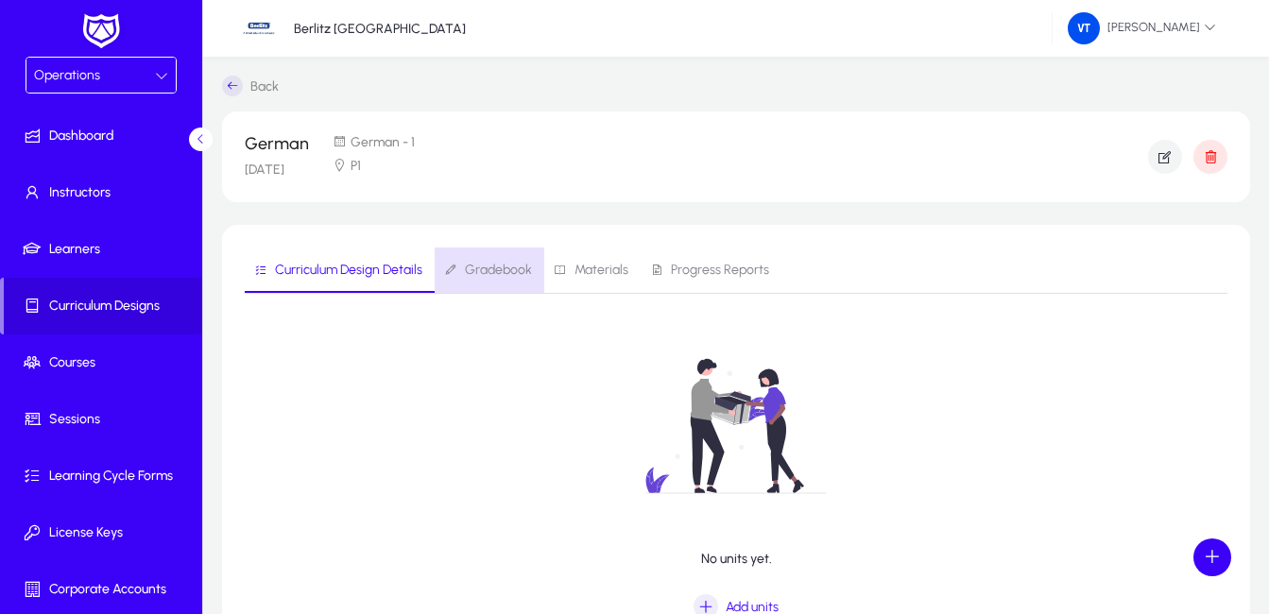
click at [500, 275] on span "Gradebook" at bounding box center [498, 270] width 67 height 13
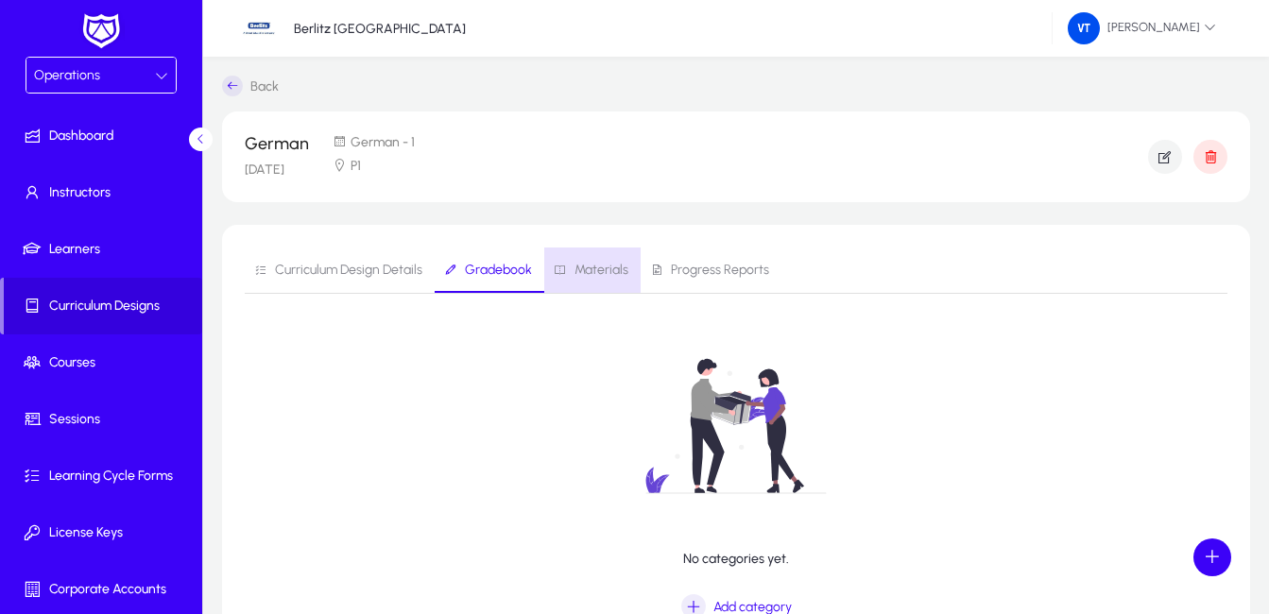
click at [608, 267] on span "Materials" at bounding box center [602, 270] width 54 height 13
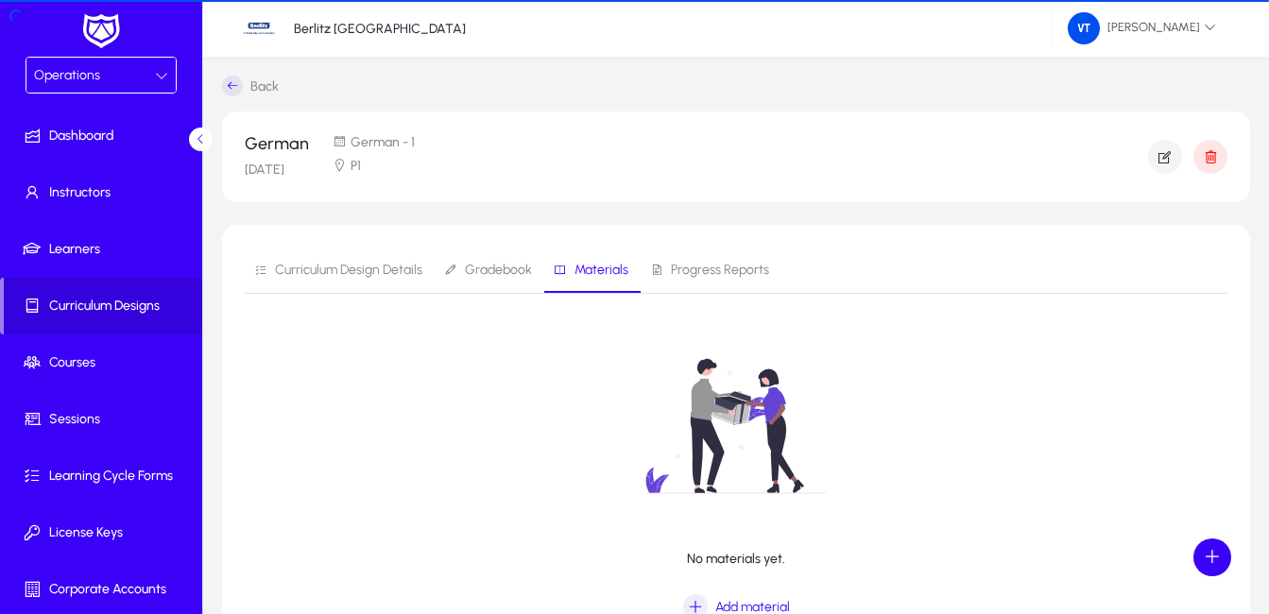
click at [713, 267] on span "Progress Reports" at bounding box center [720, 270] width 98 height 13
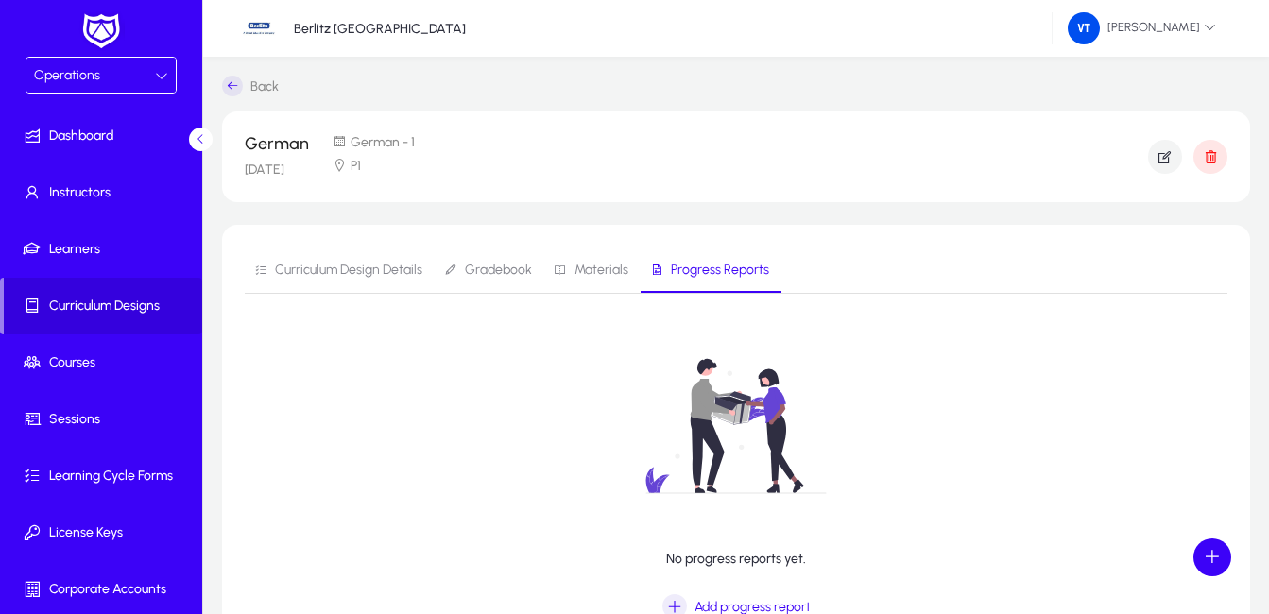
click at [348, 266] on span "Curriculum Design Details" at bounding box center [348, 270] width 147 height 13
click at [103, 307] on span "Curriculum Designs" at bounding box center [103, 306] width 198 height 19
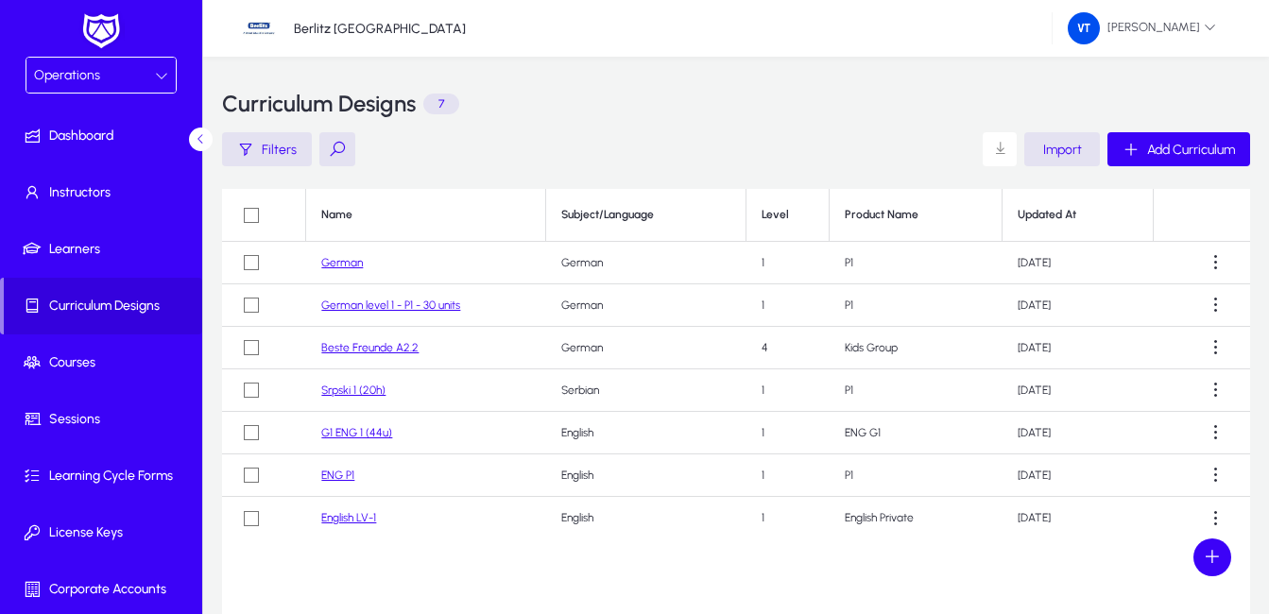
click at [361, 345] on link "Beste Freunde A2.2" at bounding box center [369, 347] width 97 height 13
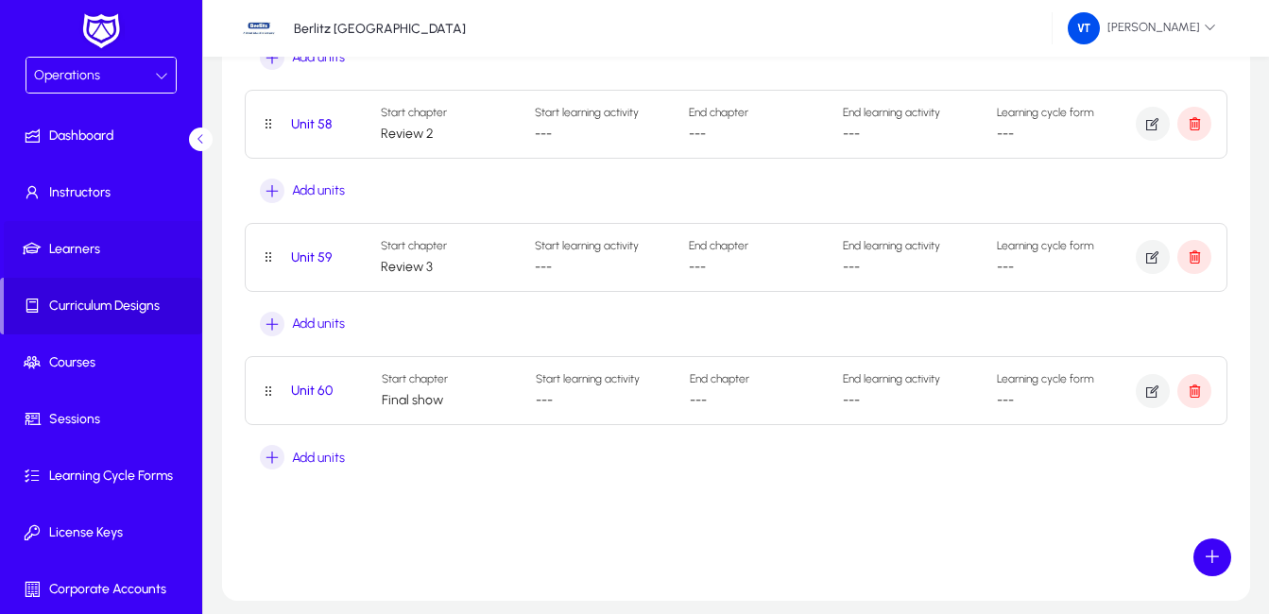
click at [109, 247] on span "Learners" at bounding box center [105, 249] width 202 height 19
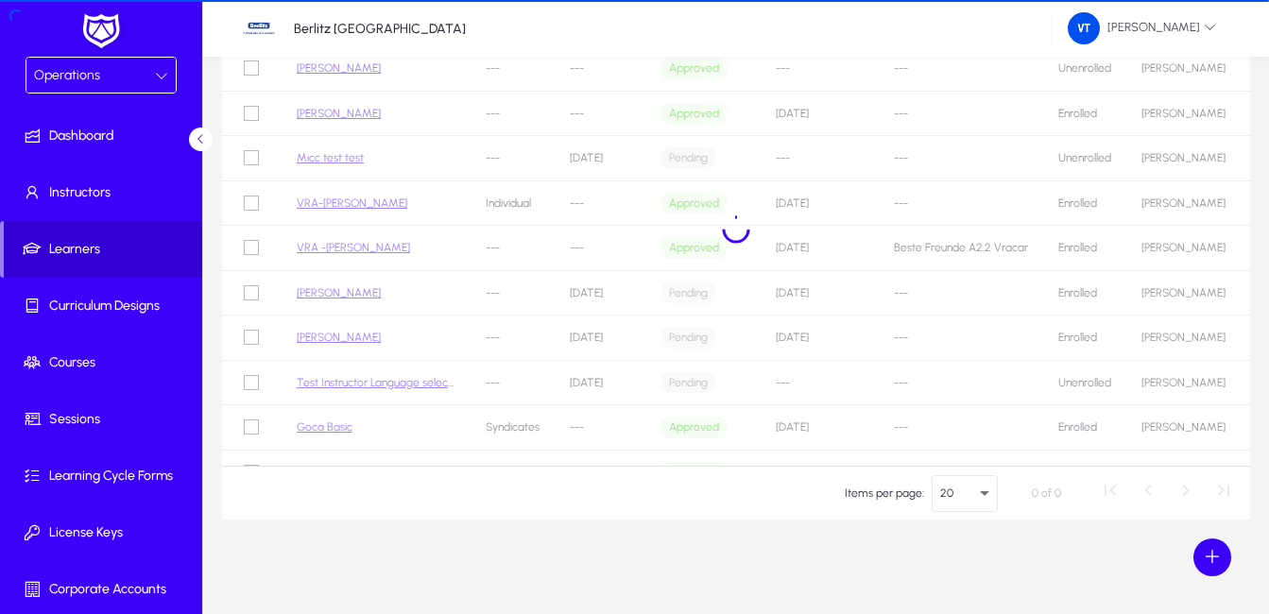
scroll to position [196, 0]
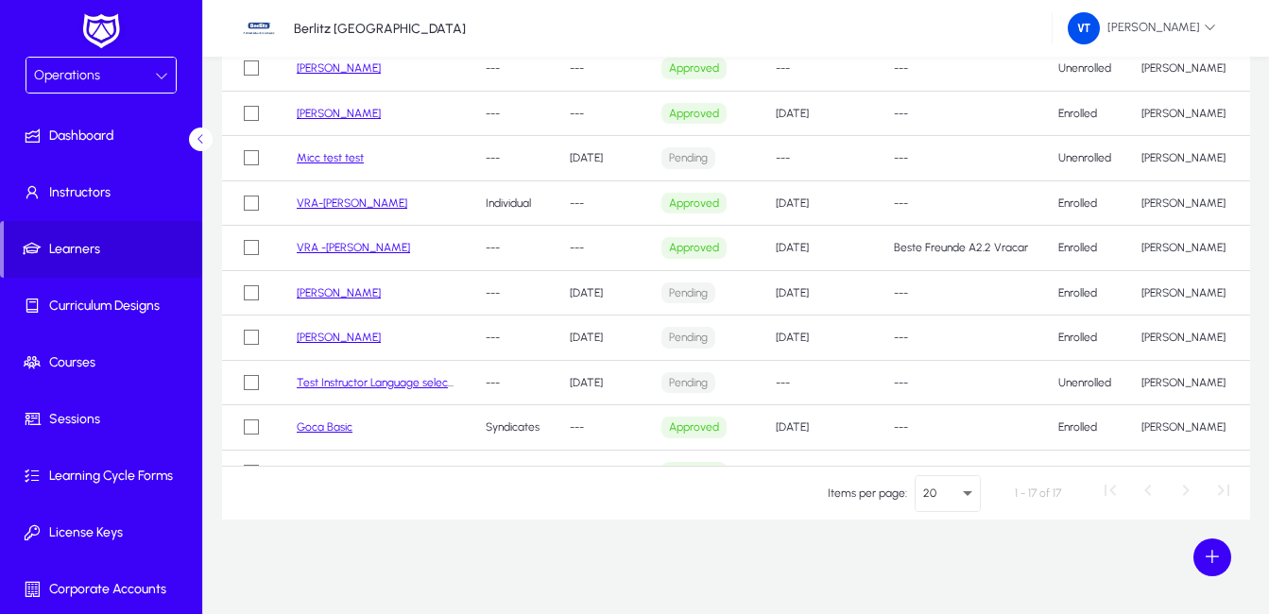
click at [360, 198] on link "VRA-[PERSON_NAME]" at bounding box center [352, 203] width 111 height 13
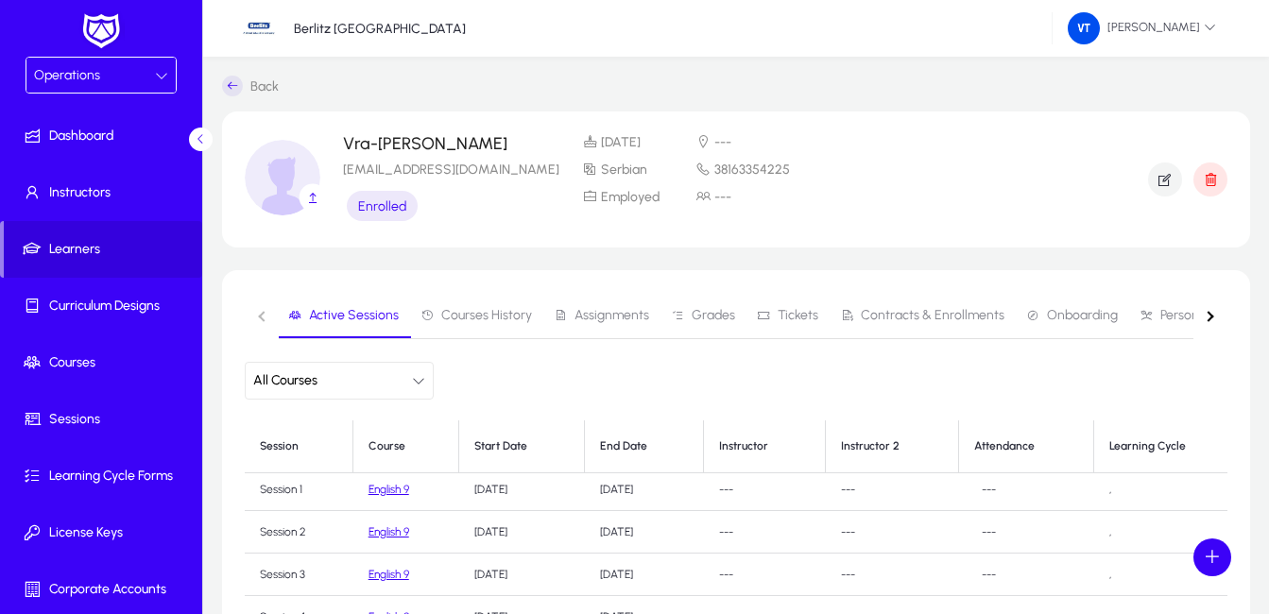
scroll to position [6, 0]
click at [494, 316] on span "Courses History" at bounding box center [486, 315] width 91 height 13
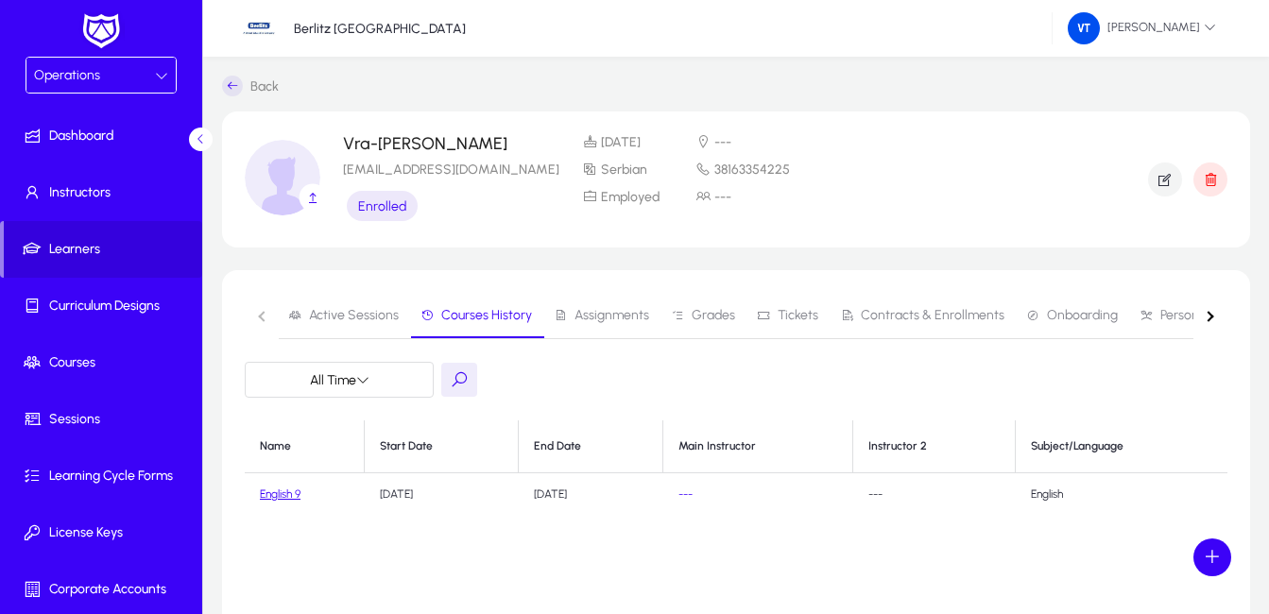
click at [593, 317] on span "Assignments" at bounding box center [612, 315] width 75 height 13
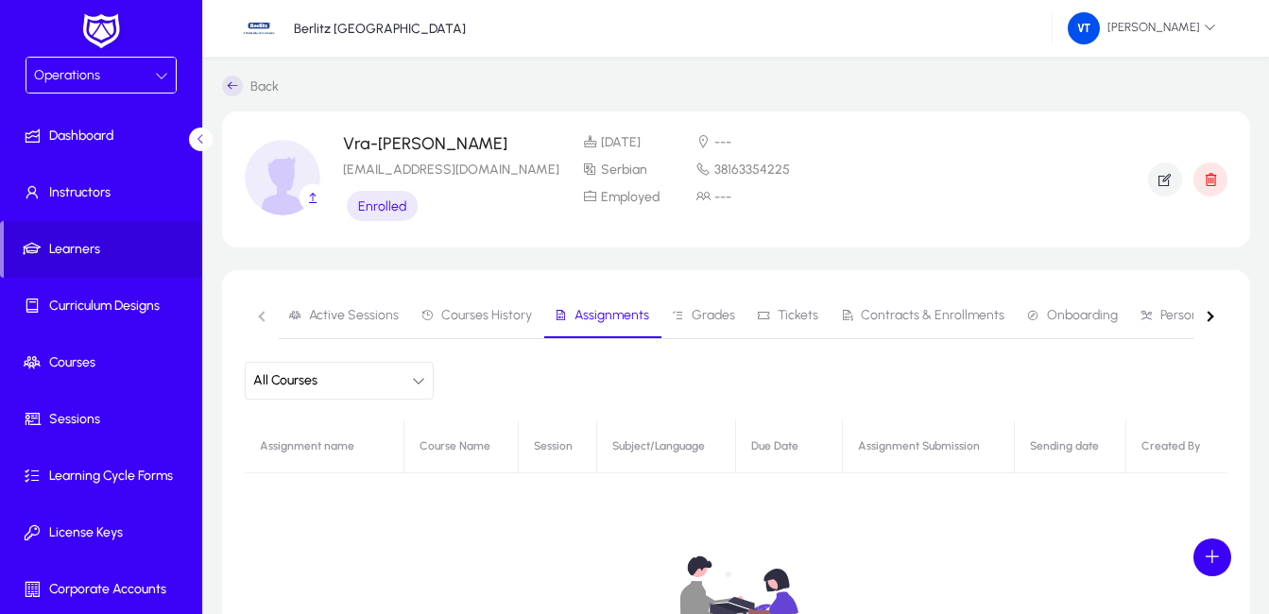
click at [714, 317] on span "Grades" at bounding box center [713, 315] width 43 height 13
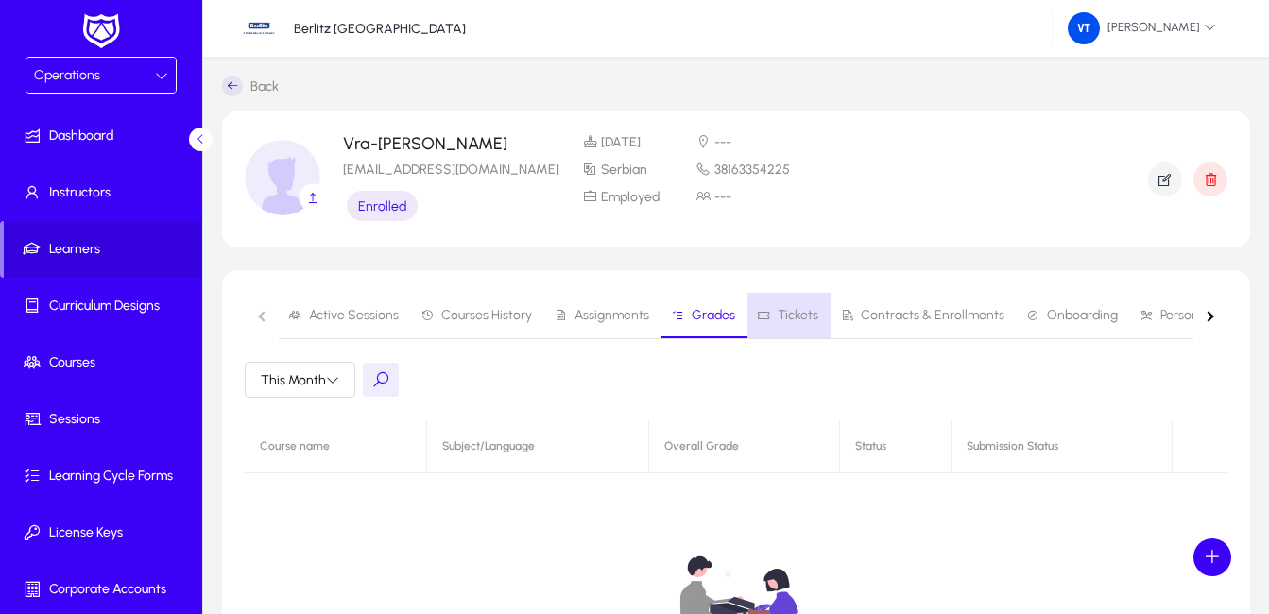
click at [801, 315] on span "Tickets" at bounding box center [798, 315] width 41 height 13
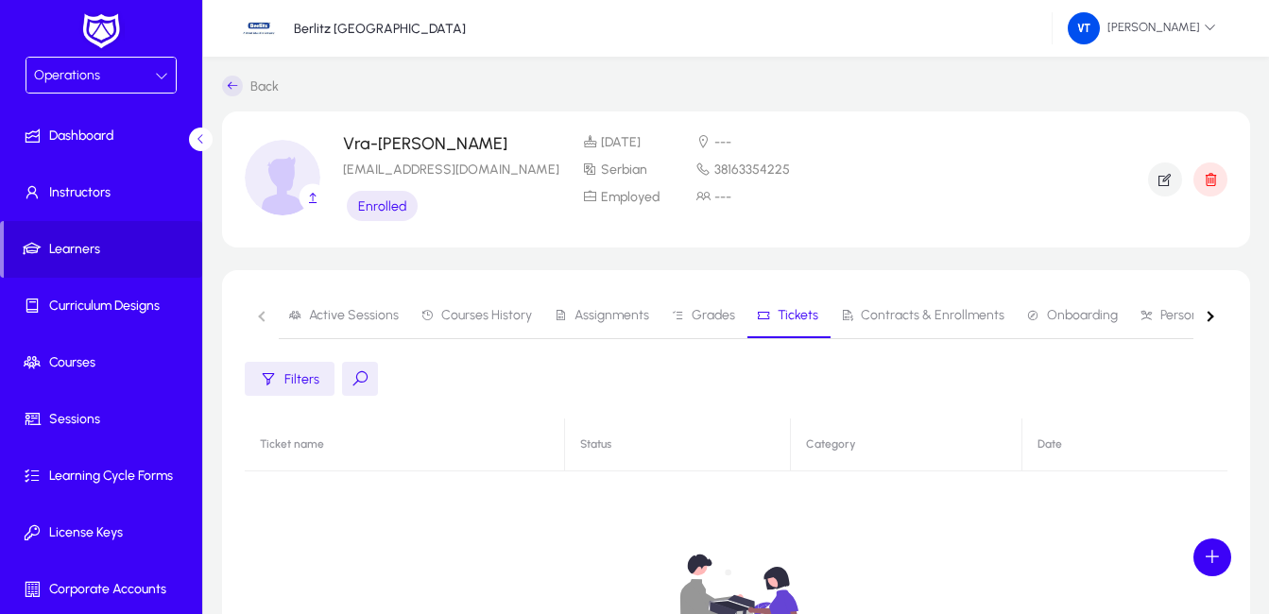
click at [861, 316] on span "Contracts & Enrollments" at bounding box center [933, 315] width 144 height 13
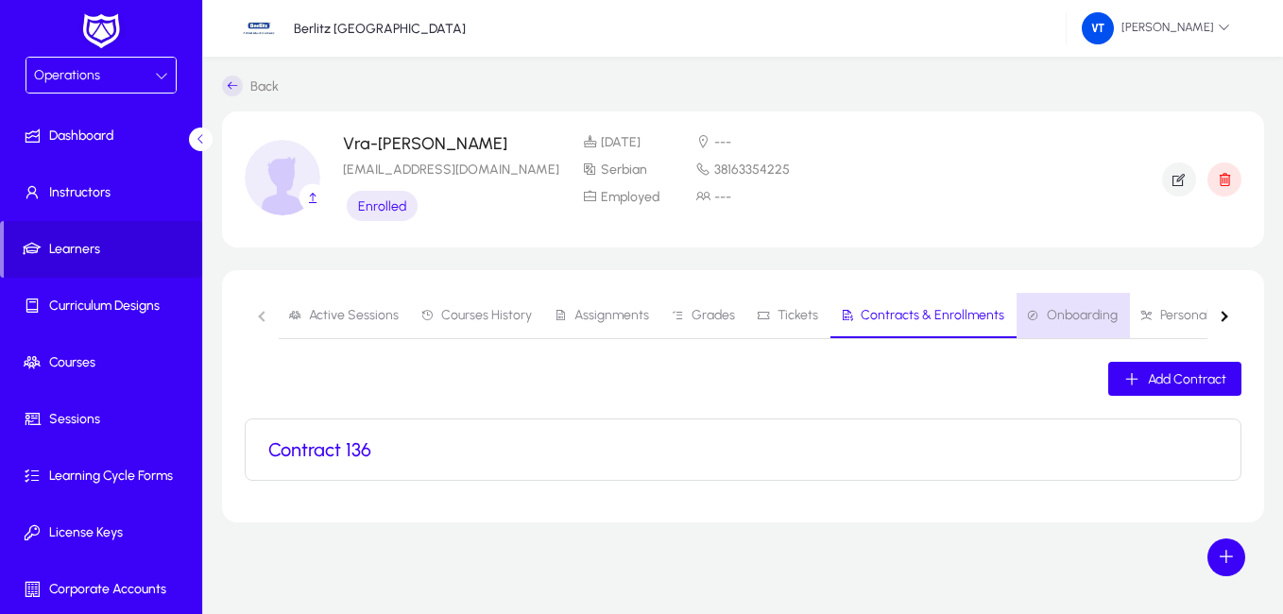
click at [1070, 312] on span "Onboarding" at bounding box center [1082, 315] width 71 height 13
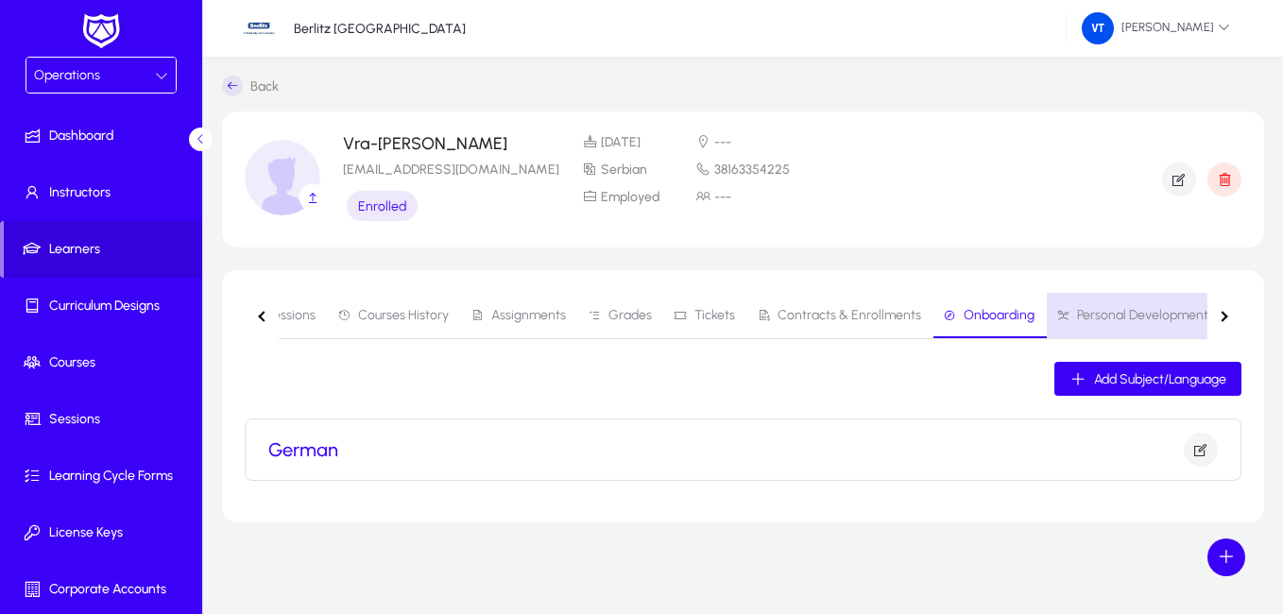
click at [1165, 317] on span "Personal Development" at bounding box center [1142, 315] width 131 height 13
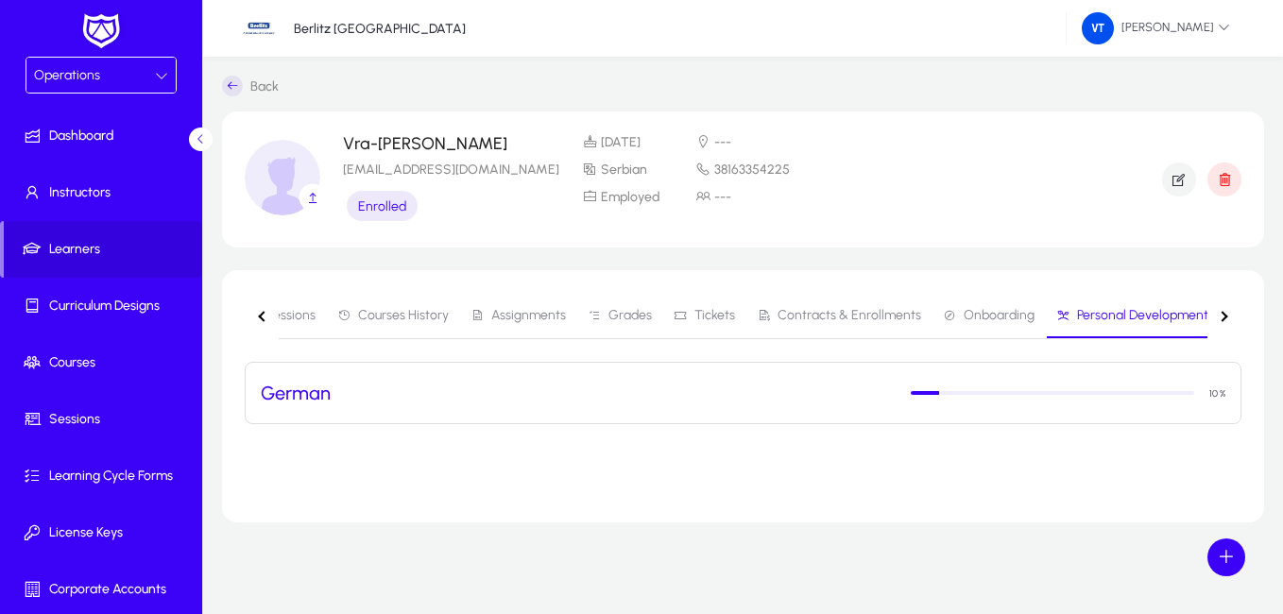
click at [263, 324] on button "button" at bounding box center [262, 316] width 34 height 46
click at [263, 321] on nav "Active Sessions Courses History Assignments Grades Tickets Contracts & Enrollme…" at bounding box center [743, 316] width 997 height 46
click at [263, 320] on nav "Active Sessions Courses History Assignments Grades Tickets Contracts & Enrollme…" at bounding box center [743, 316] width 997 height 46
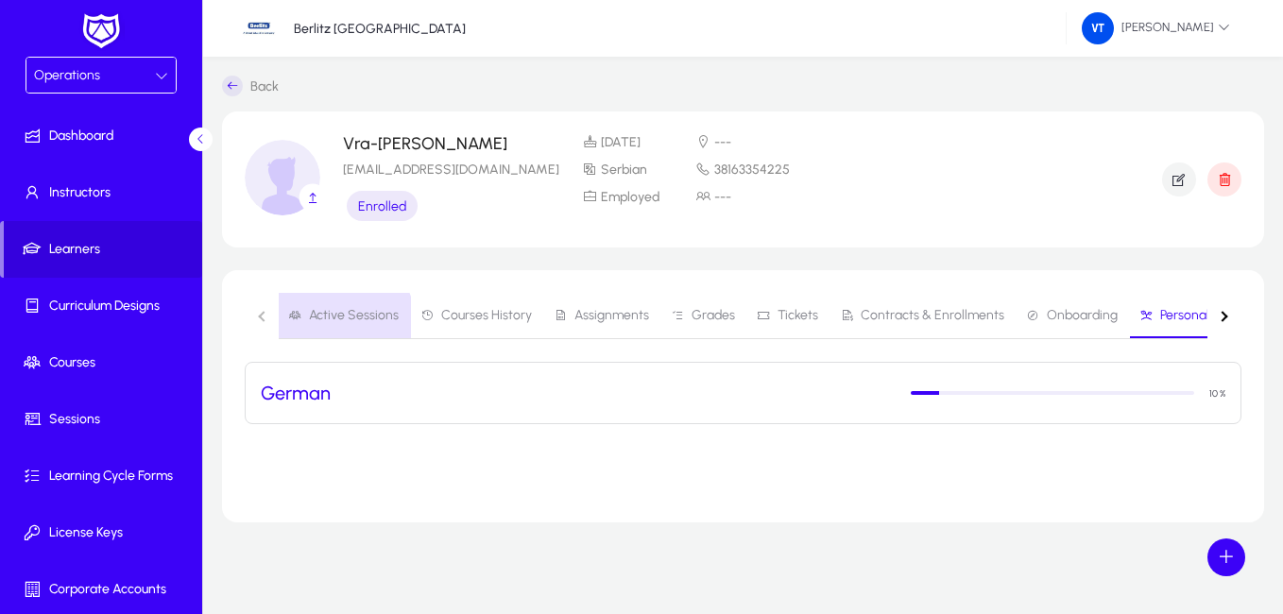
click at [336, 320] on span "Active Sessions" at bounding box center [354, 315] width 90 height 13
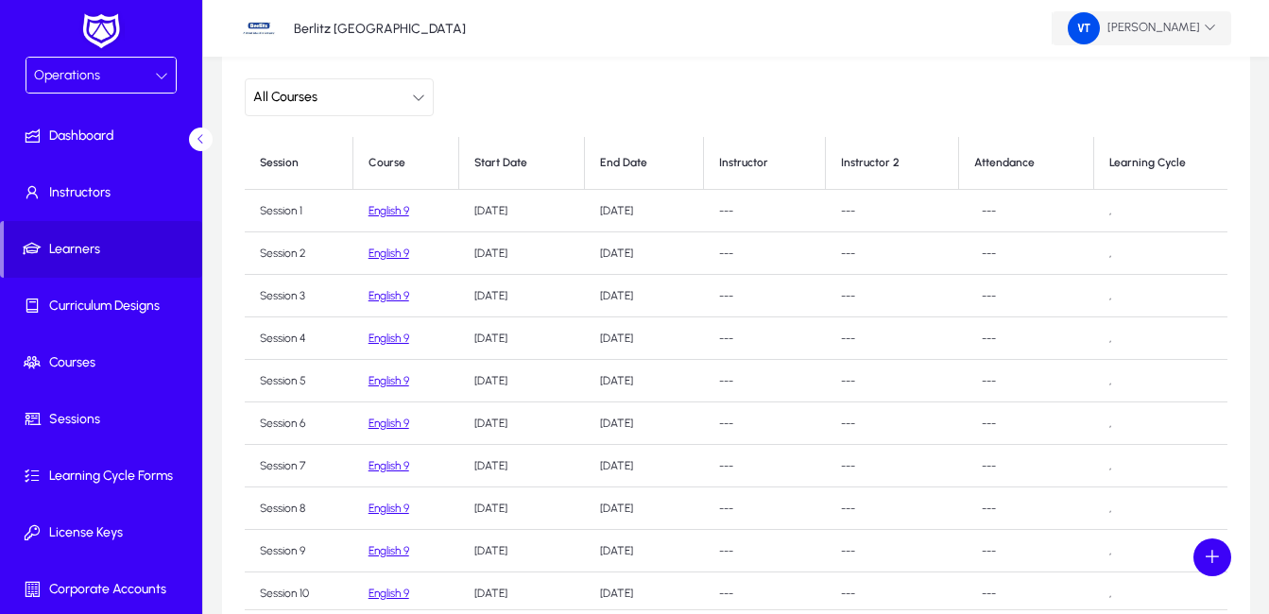
click at [1205, 29] on icon at bounding box center [1210, 27] width 12 height 12
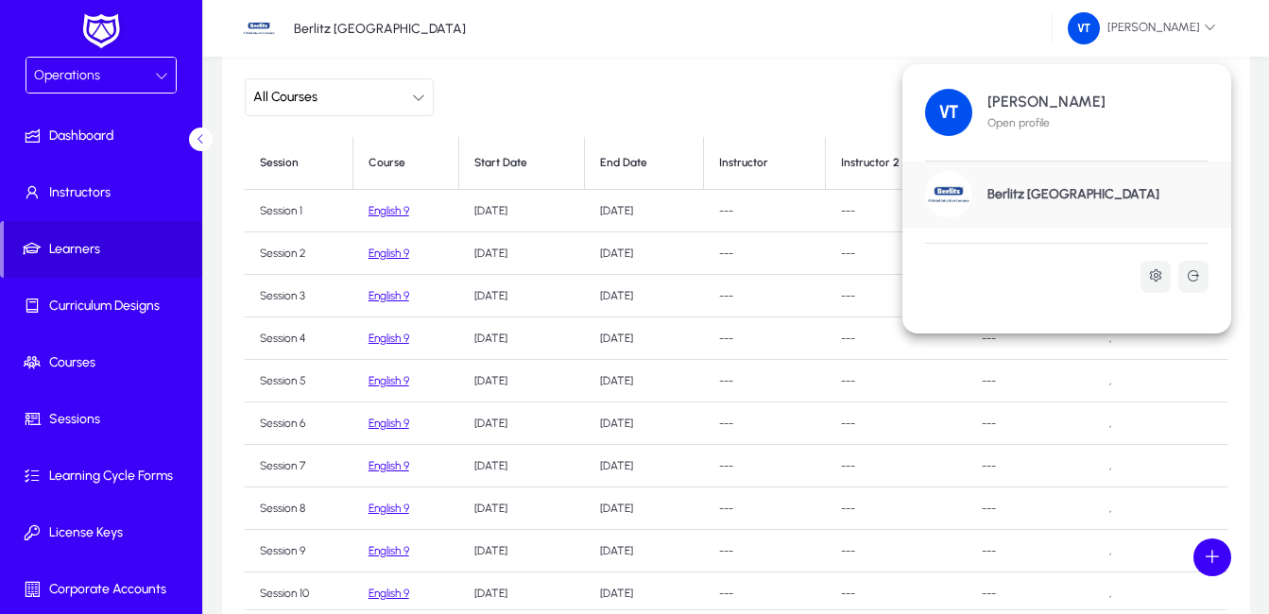
click at [1207, 28] on div at bounding box center [634, 307] width 1269 height 614
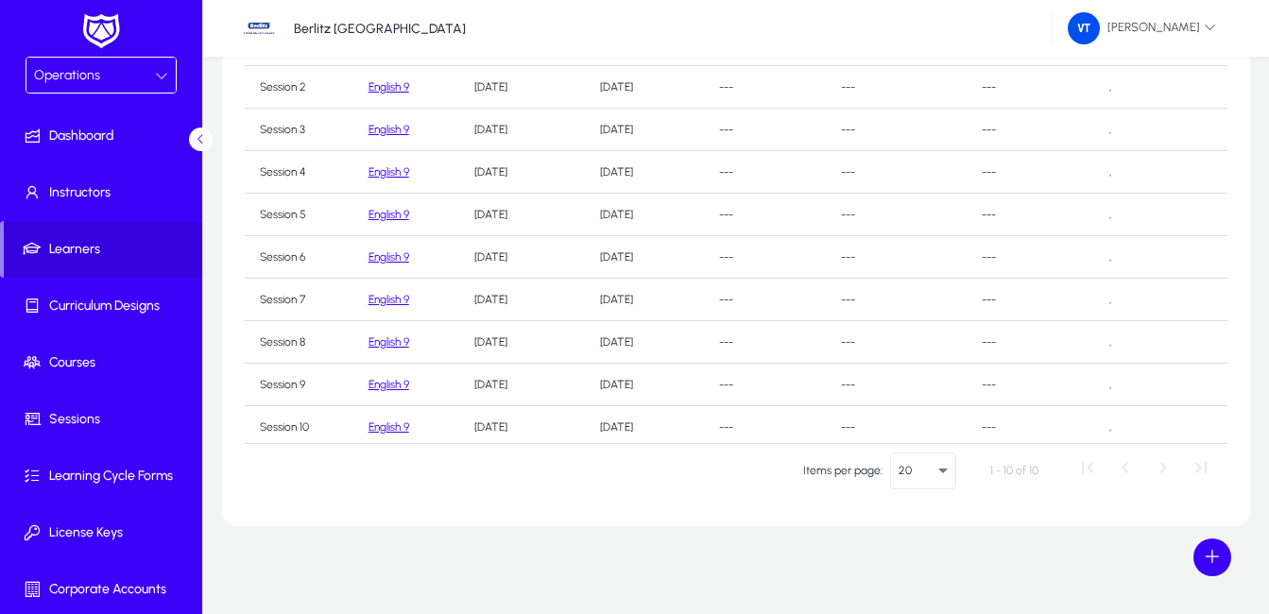
click at [156, 69] on icon at bounding box center [161, 75] width 13 height 13
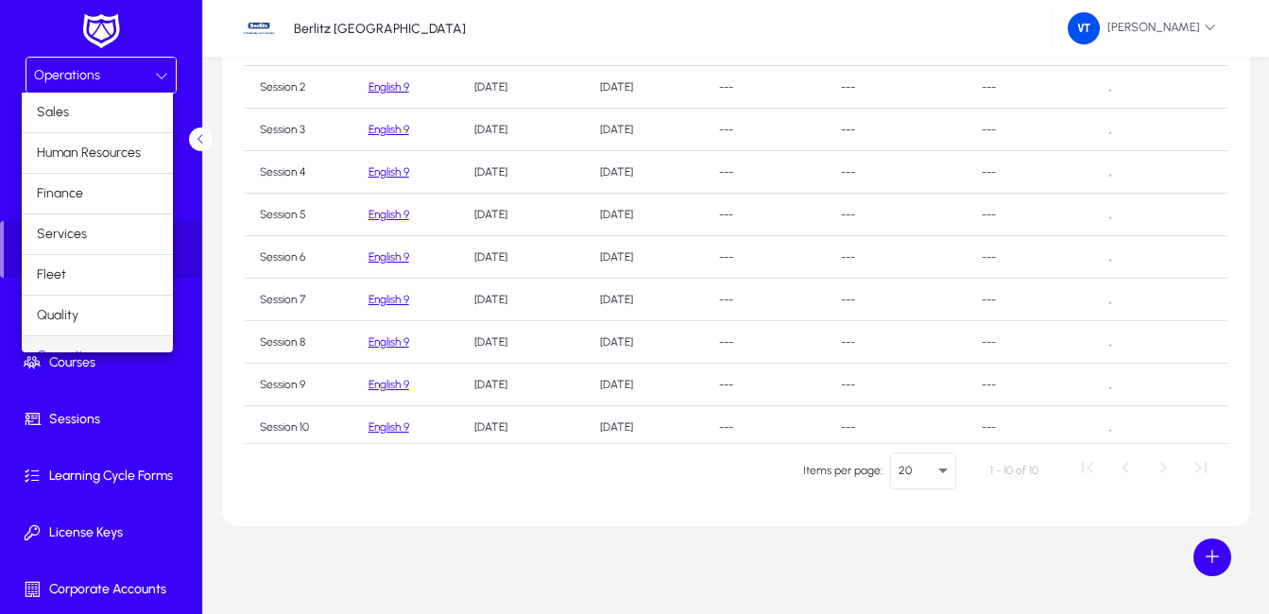
scroll to position [24, 0]
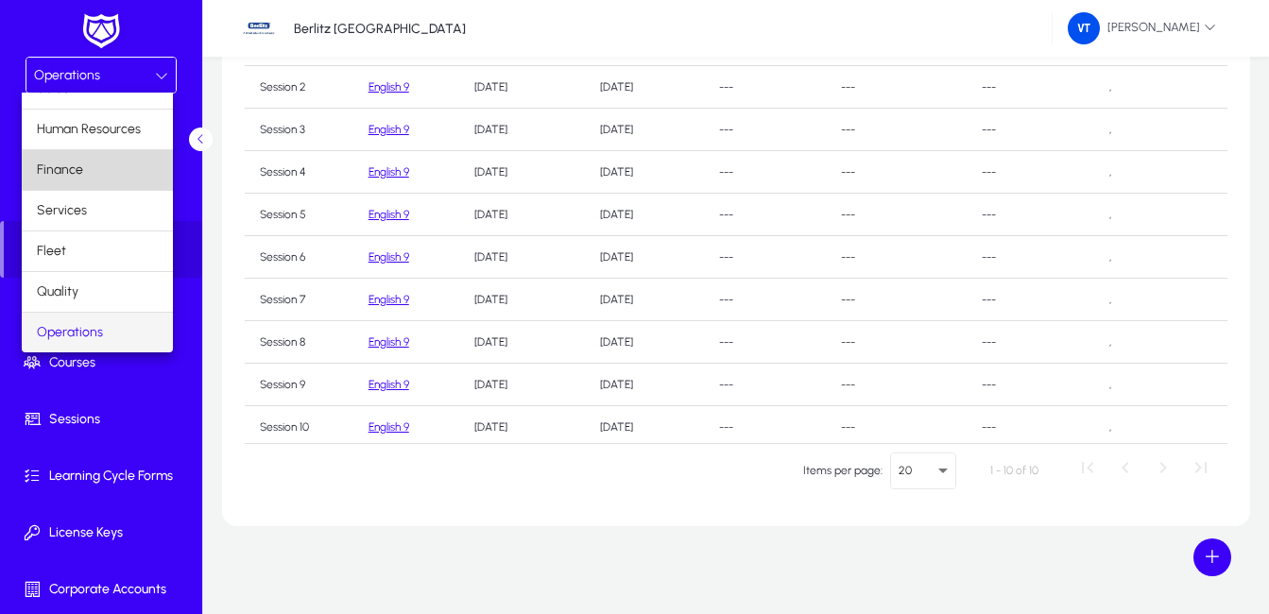
click at [110, 160] on mat-option "Finance" at bounding box center [97, 170] width 151 height 40
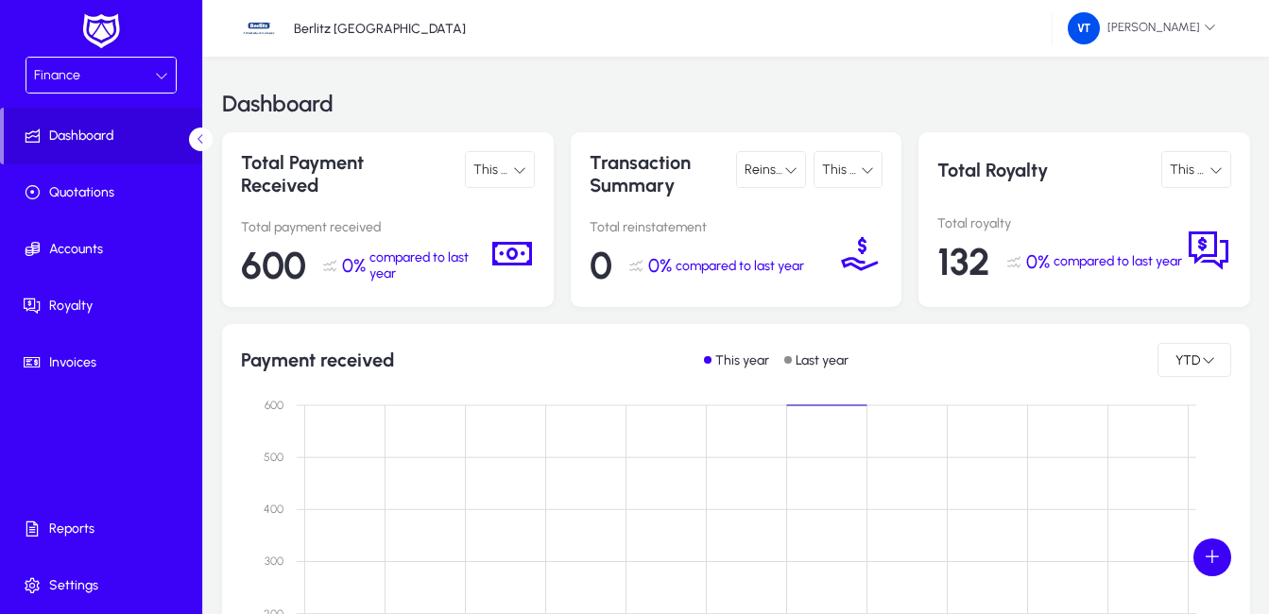
click at [143, 76] on div "Finance" at bounding box center [94, 75] width 121 height 25
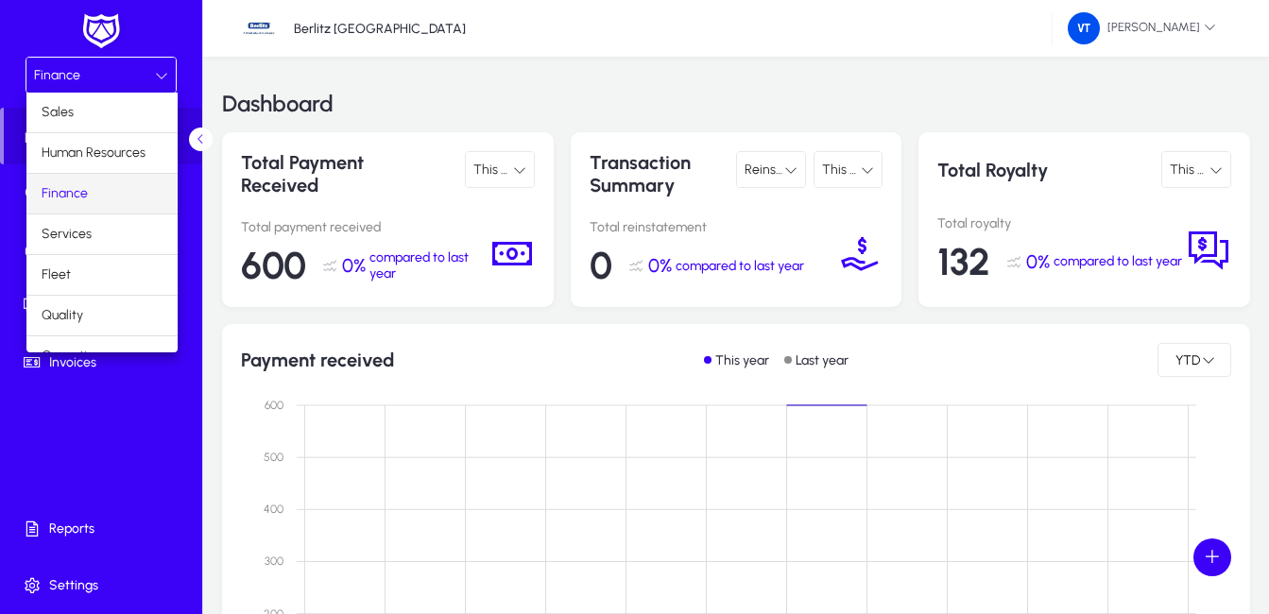
click at [114, 187] on mat-option "Finance" at bounding box center [101, 194] width 151 height 40
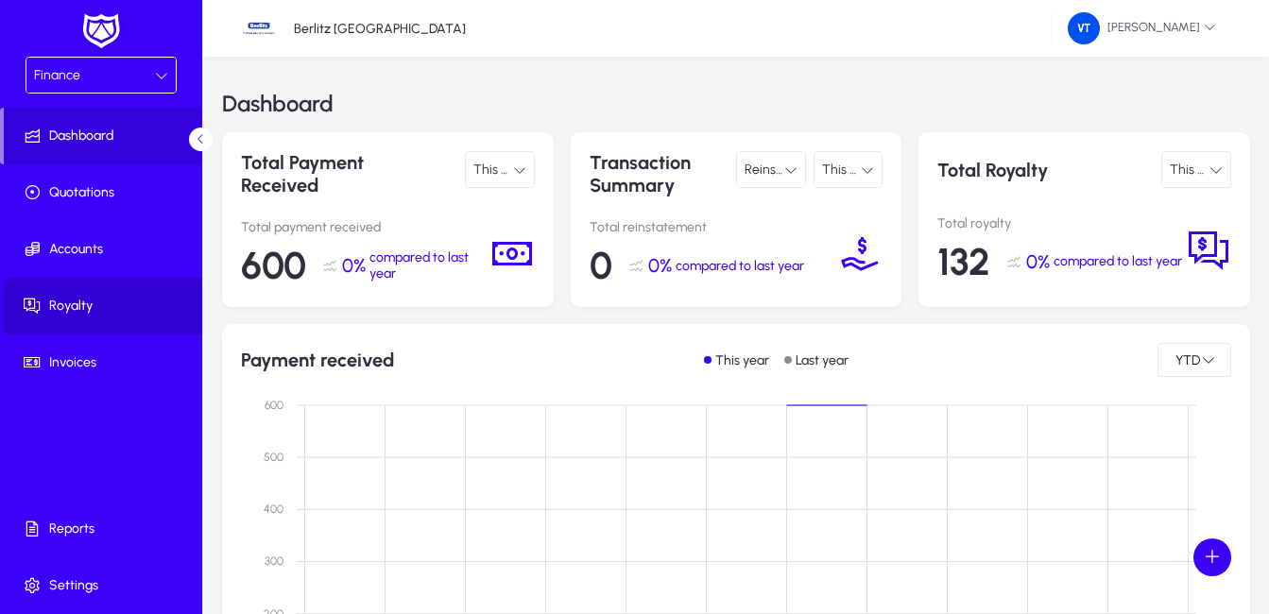
click at [113, 301] on span "Royalty" at bounding box center [105, 306] width 202 height 19
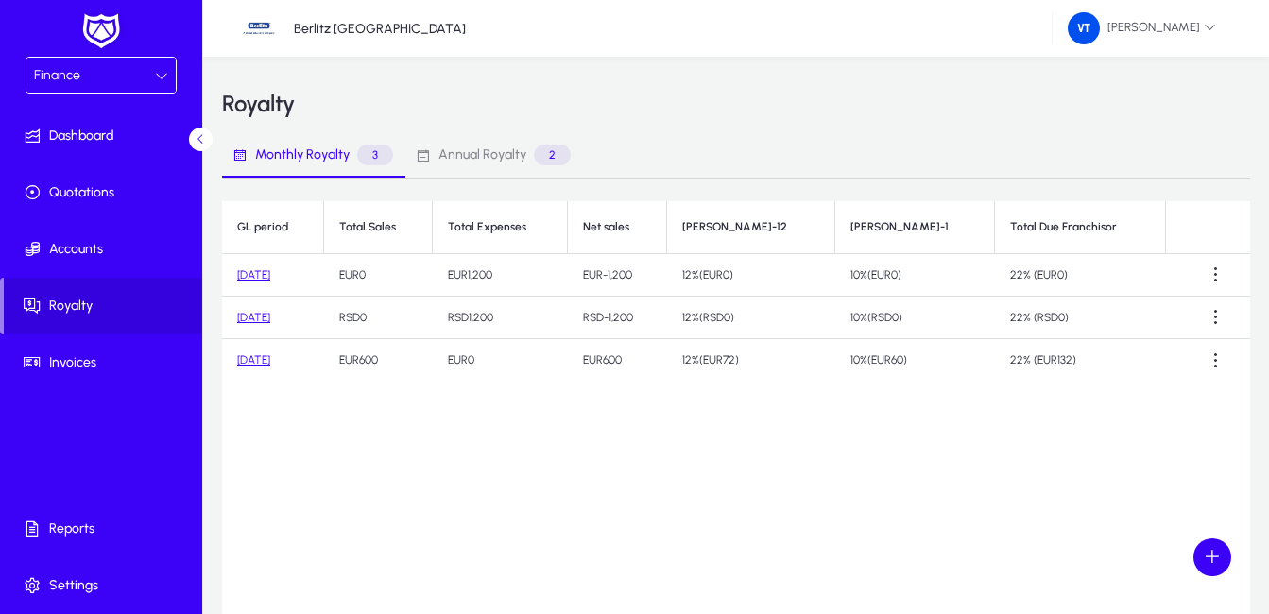
click at [484, 153] on span "Annual Royalty" at bounding box center [483, 154] width 88 height 13
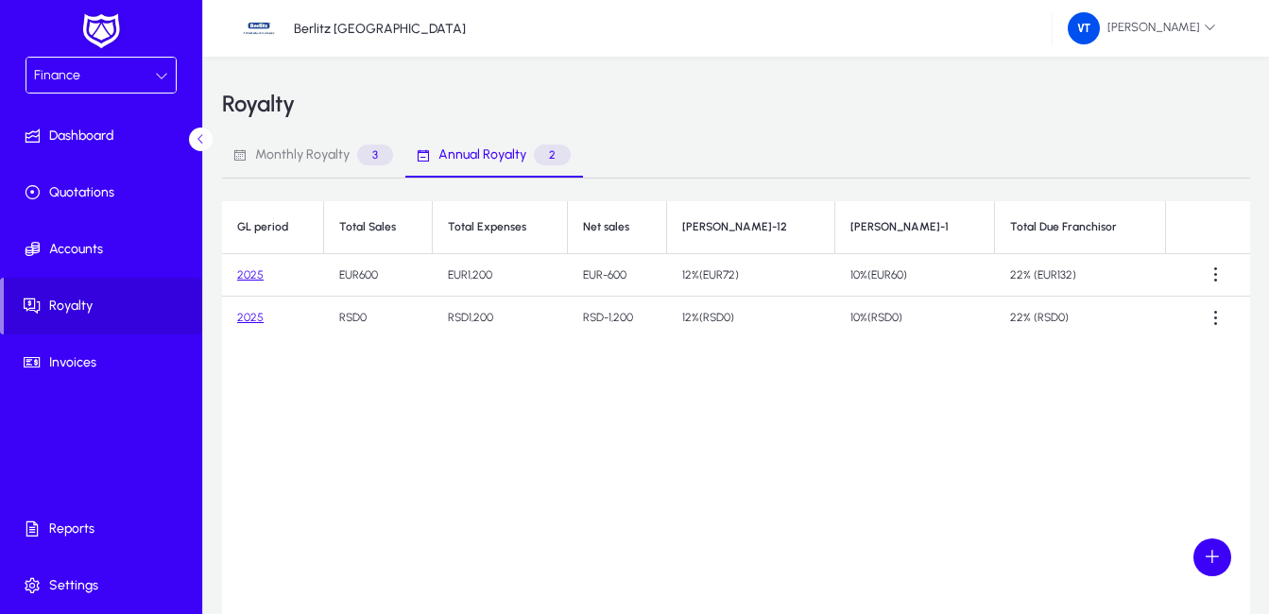
click at [274, 161] on span "Monthly Royalty" at bounding box center [302, 154] width 95 height 13
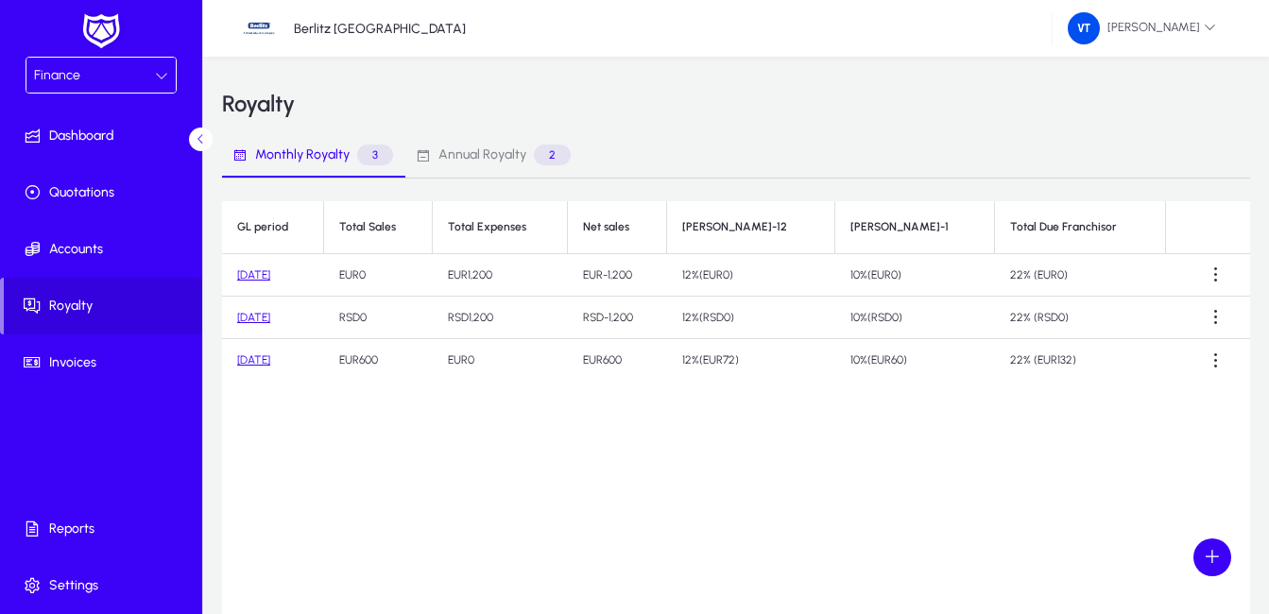
click at [163, 76] on icon at bounding box center [161, 75] width 13 height 13
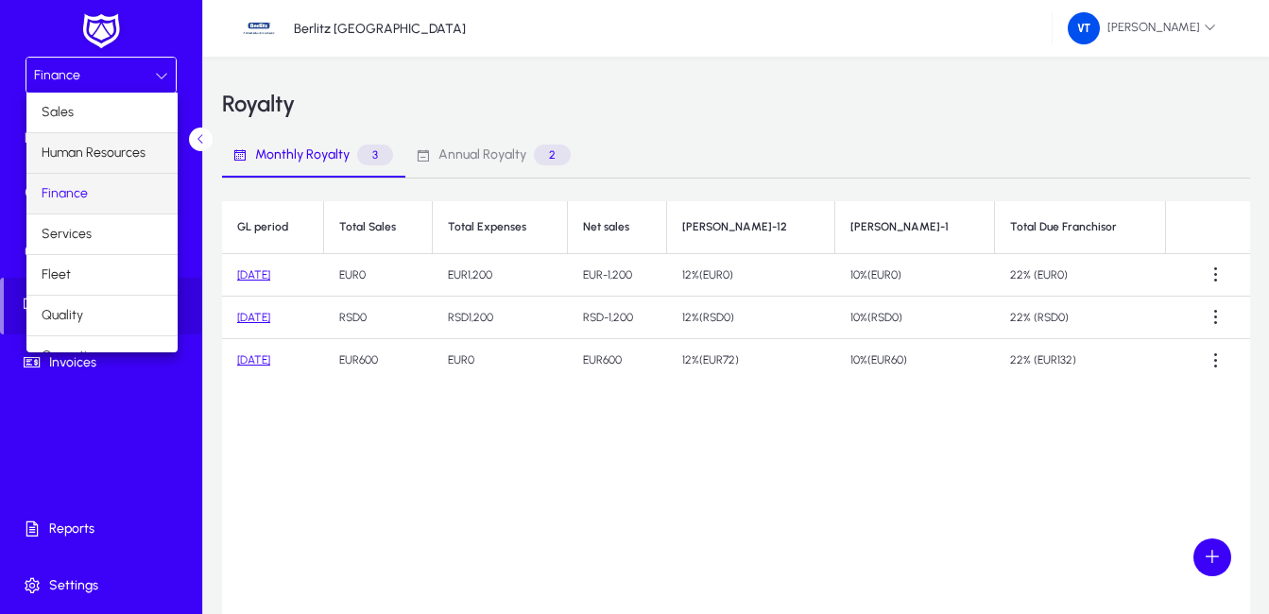
click at [121, 157] on span "Human Resources" at bounding box center [94, 153] width 104 height 23
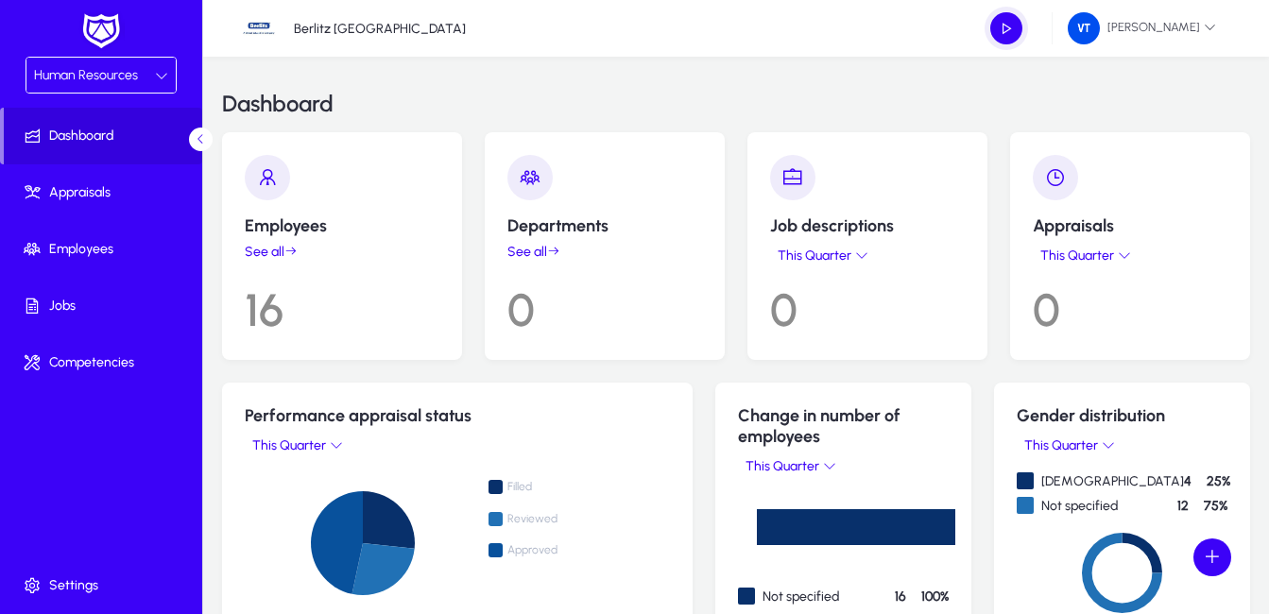
click at [164, 76] on icon at bounding box center [161, 75] width 13 height 13
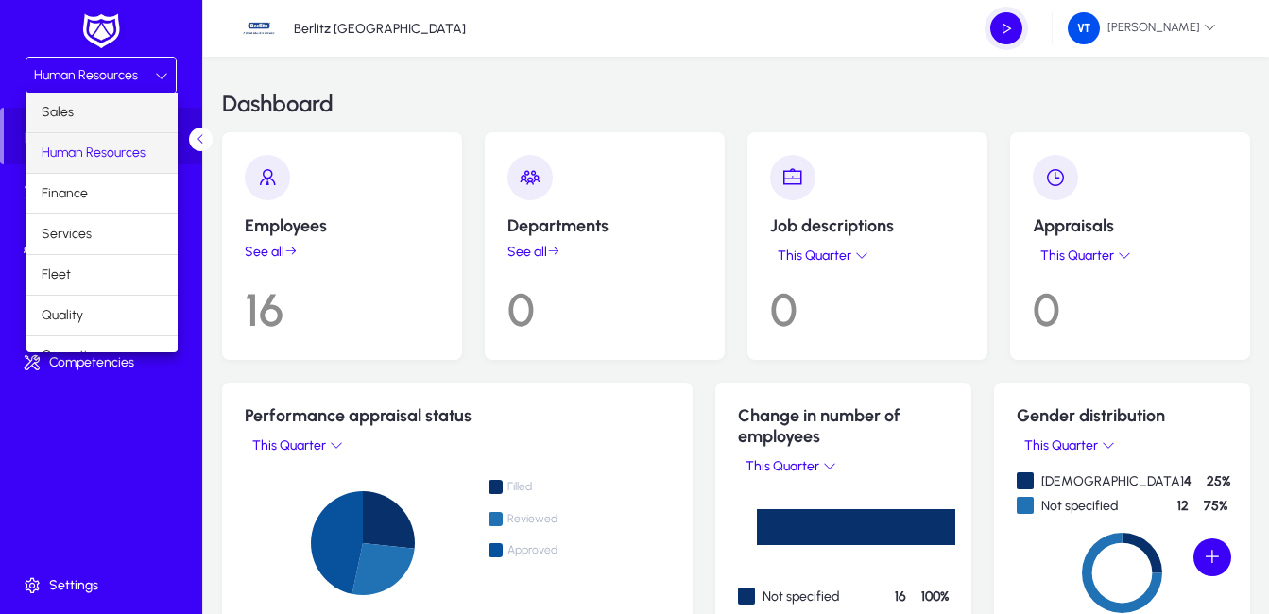
click at [112, 110] on mat-option "Sales" at bounding box center [101, 113] width 151 height 40
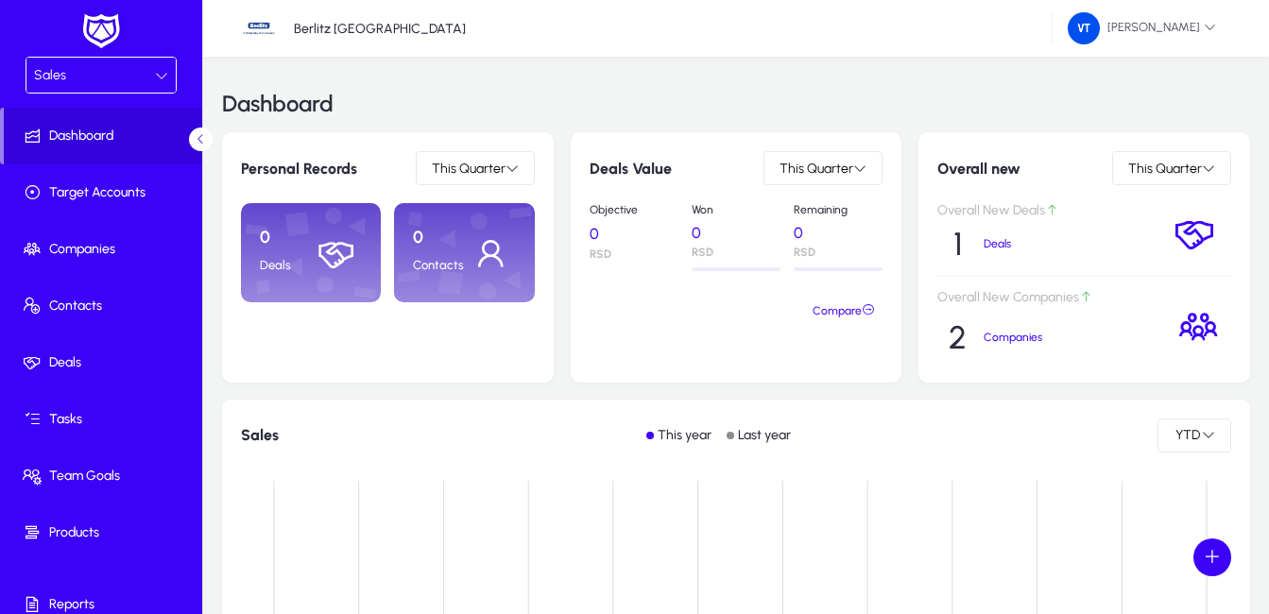
click at [156, 69] on icon at bounding box center [161, 75] width 13 height 13
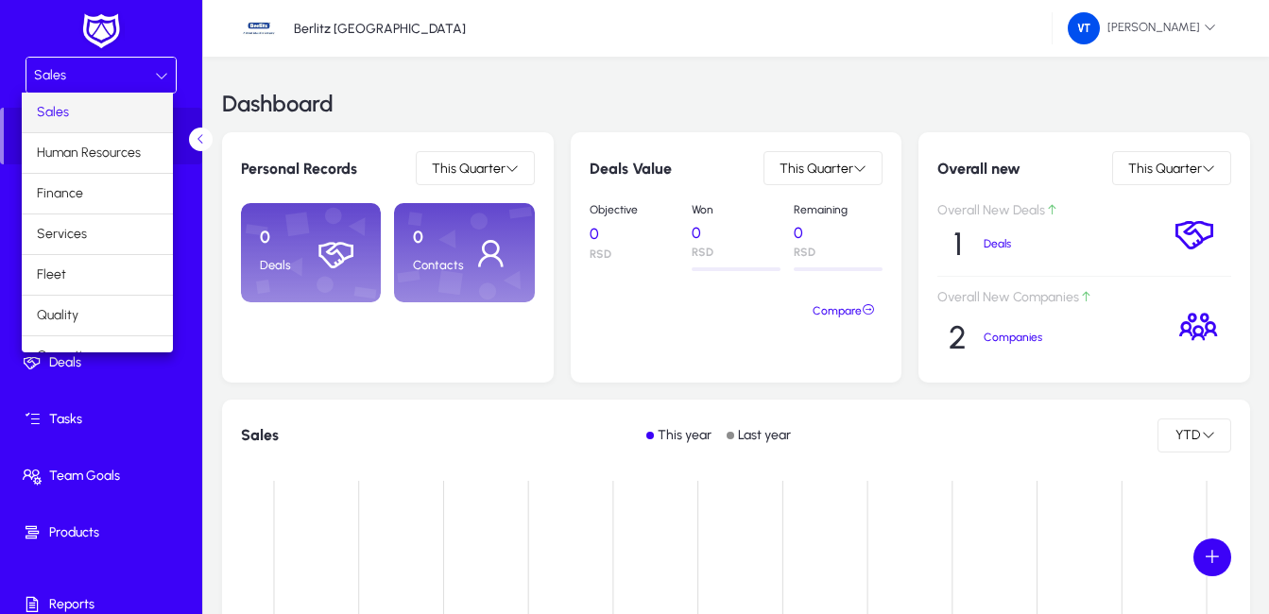
click at [119, 113] on mat-option "Sales" at bounding box center [97, 113] width 151 height 40
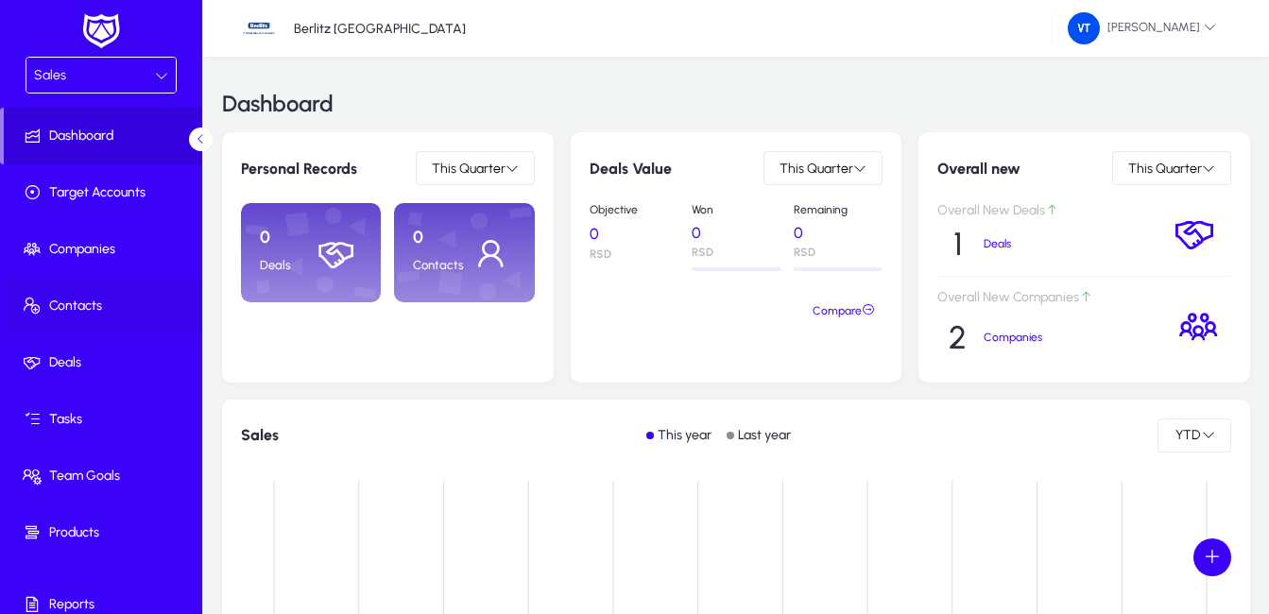
click at [102, 311] on span "Contacts" at bounding box center [105, 306] width 202 height 19
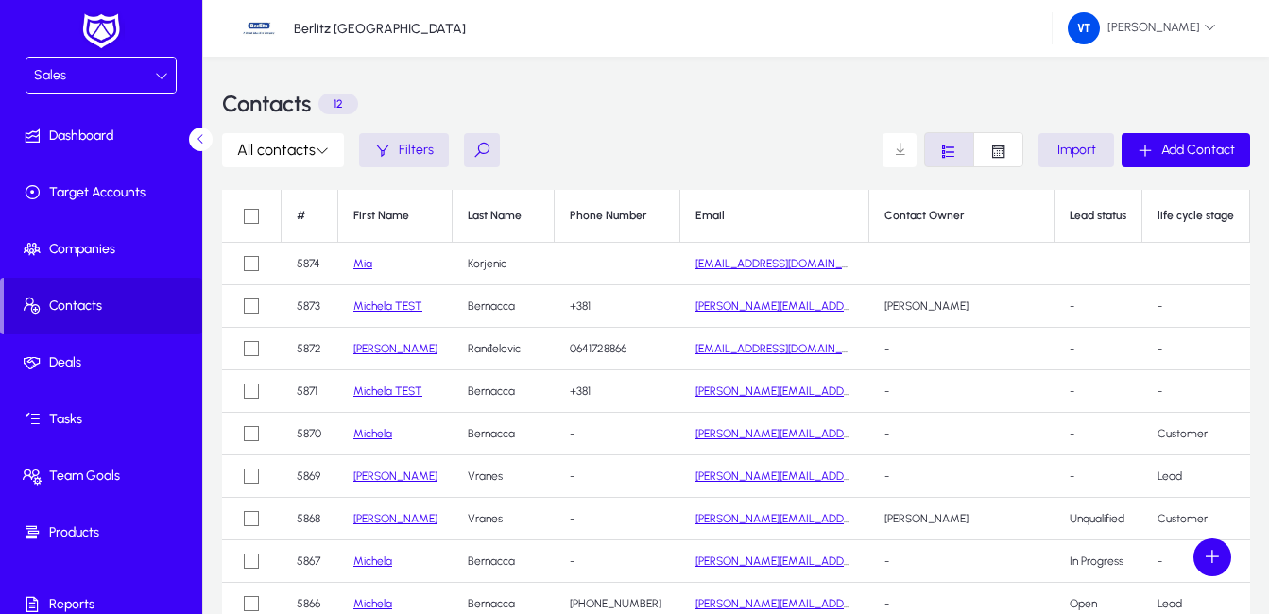
click at [147, 71] on div "Sales" at bounding box center [94, 75] width 121 height 25
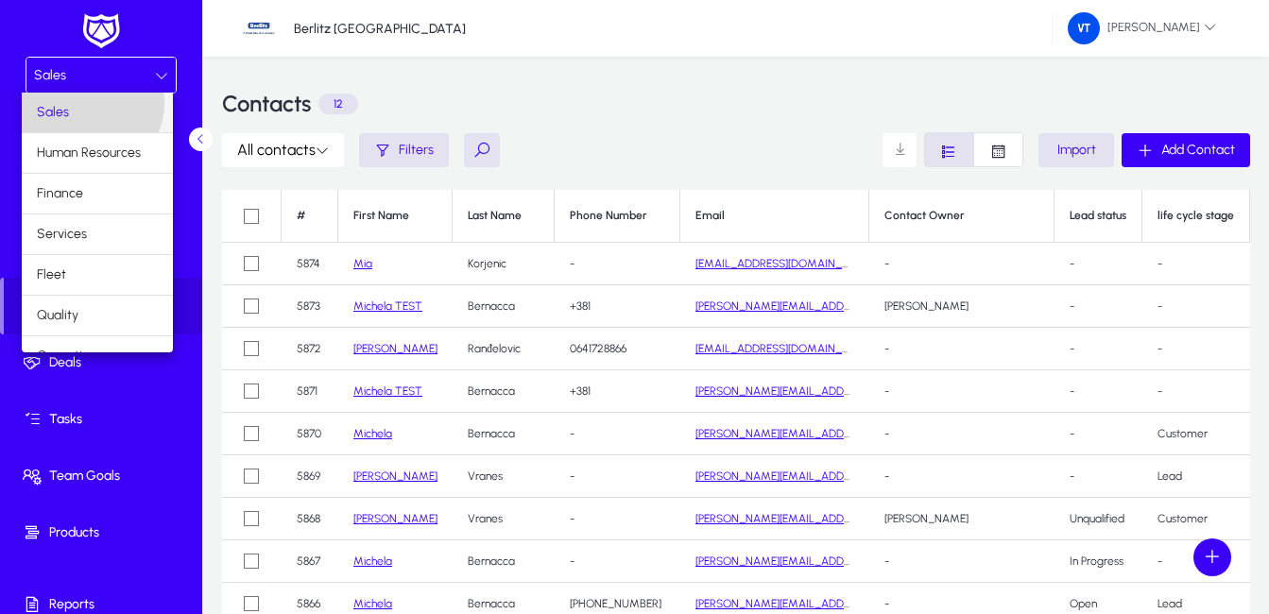
click at [87, 103] on mat-option "Sales" at bounding box center [97, 113] width 151 height 40
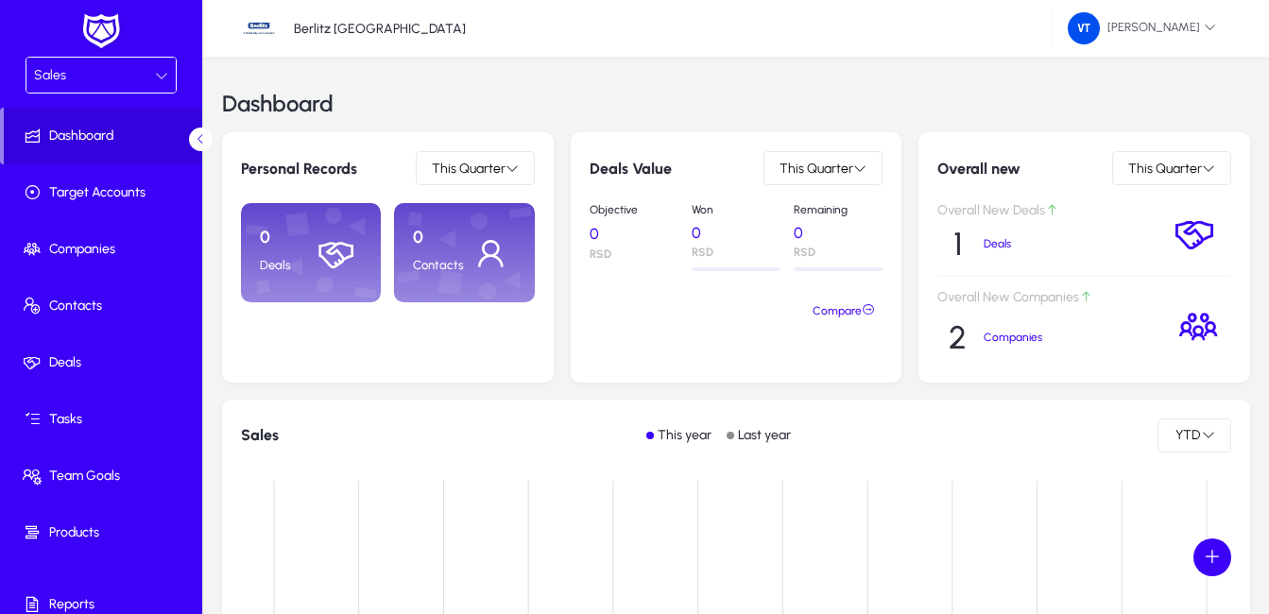
click at [161, 74] on icon at bounding box center [161, 75] width 13 height 13
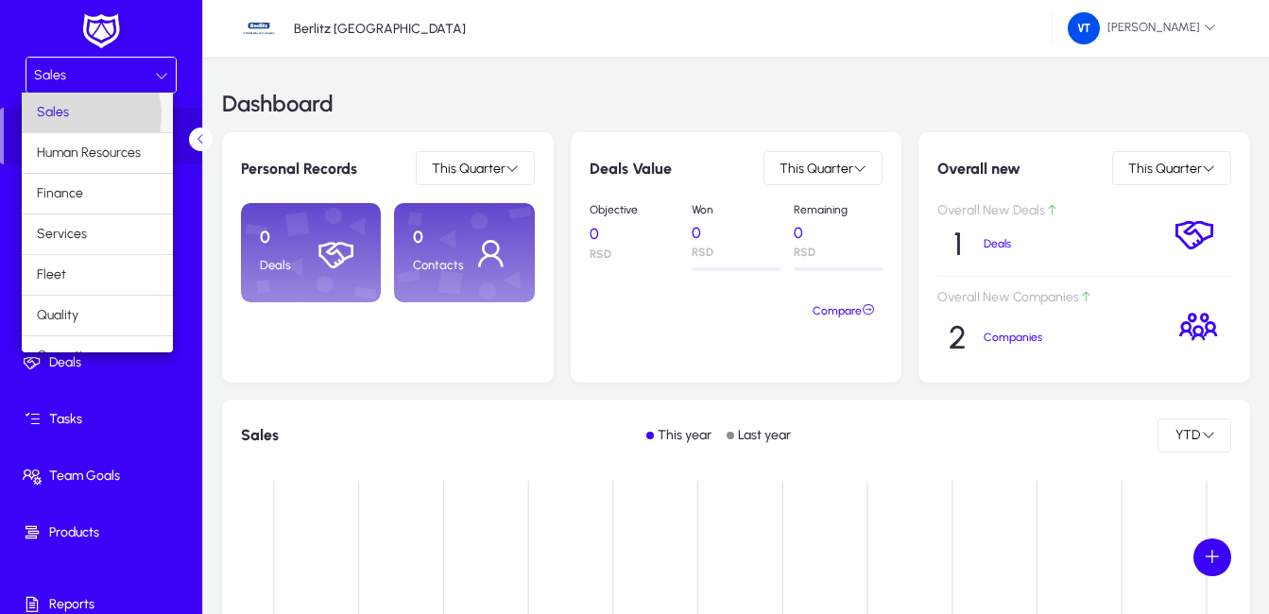
click at [82, 115] on mat-option "Sales" at bounding box center [97, 113] width 151 height 40
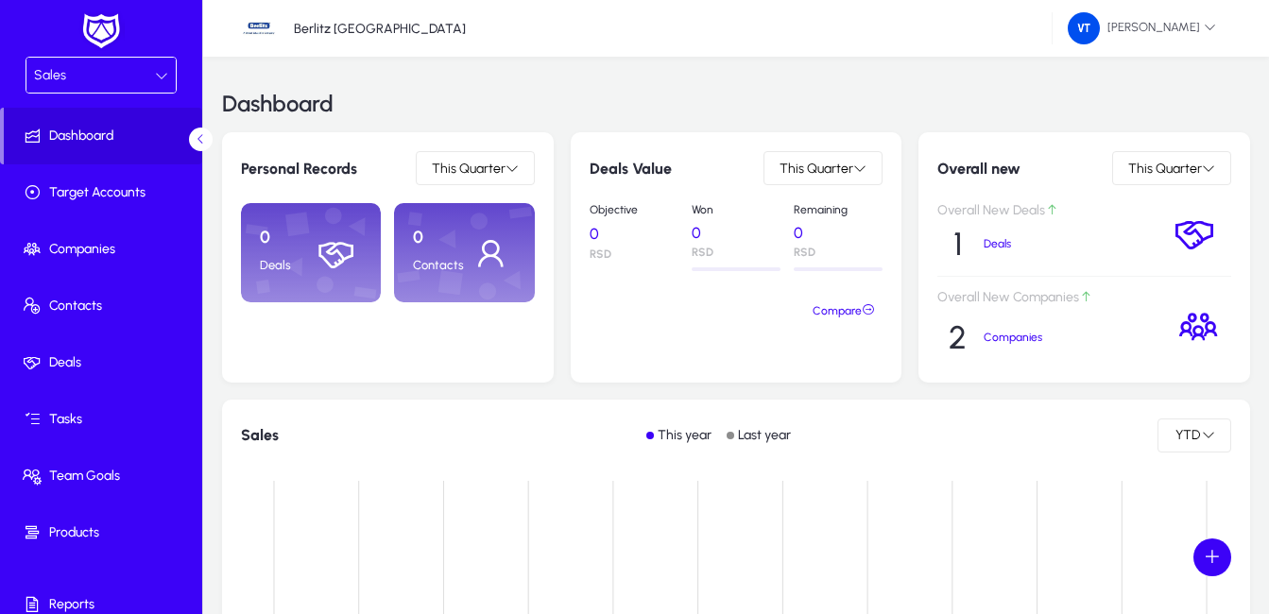
click at [149, 73] on div "Sales" at bounding box center [94, 75] width 121 height 25
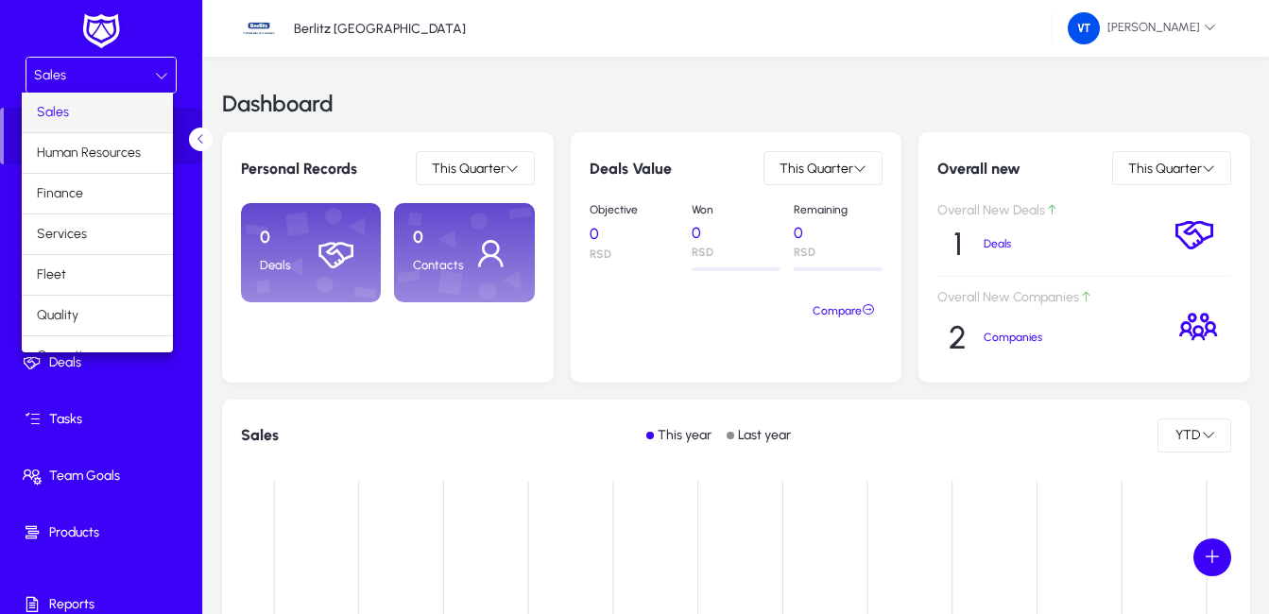
click at [113, 78] on div at bounding box center [634, 307] width 1269 height 614
